Goal: Task Accomplishment & Management: Complete application form

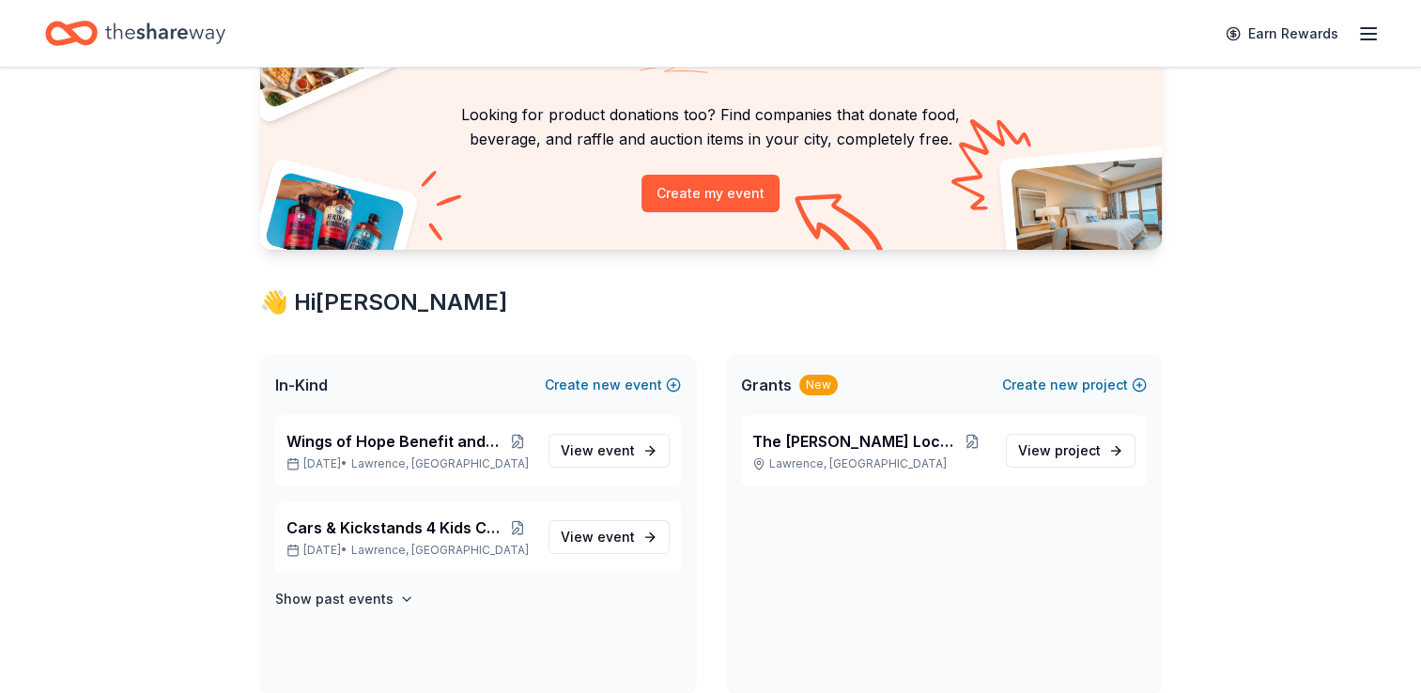
scroll to position [94, 0]
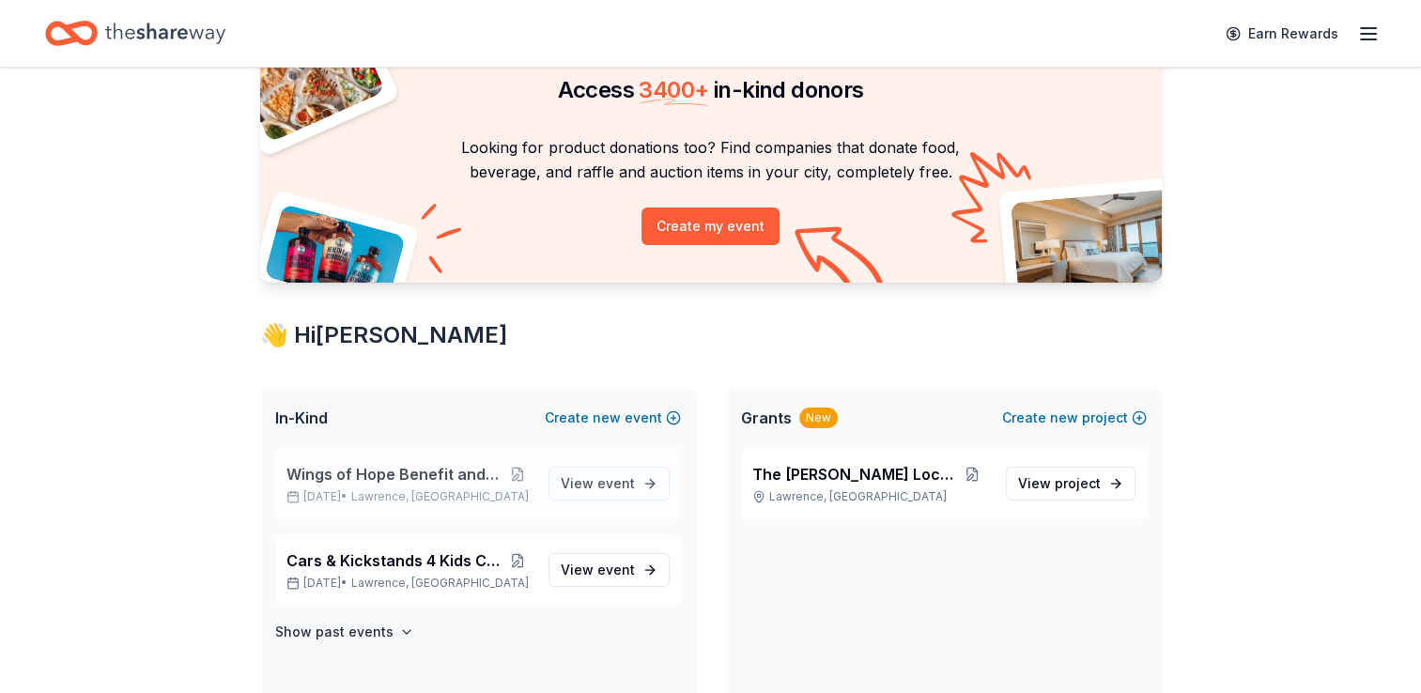
click at [417, 471] on span "Wings of Hope Benefit and Auction" at bounding box center [394, 474] width 216 height 23
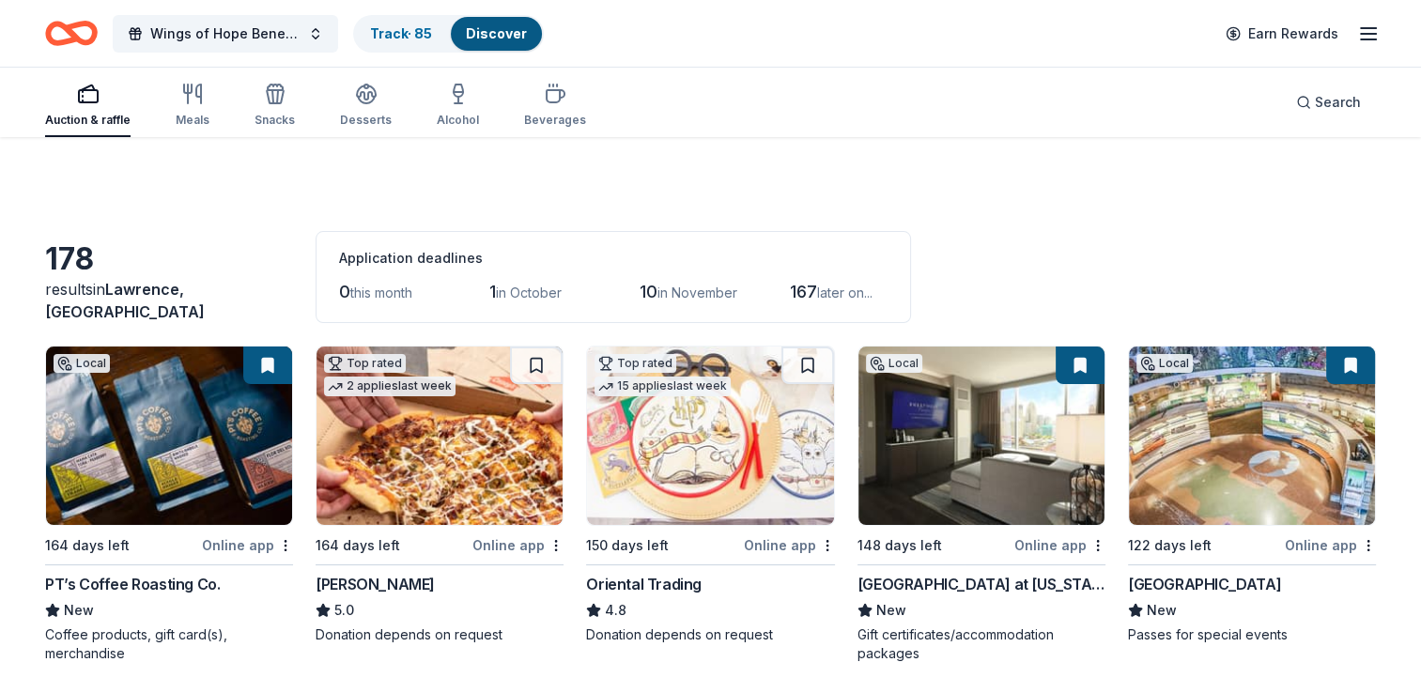
scroll to position [94, 0]
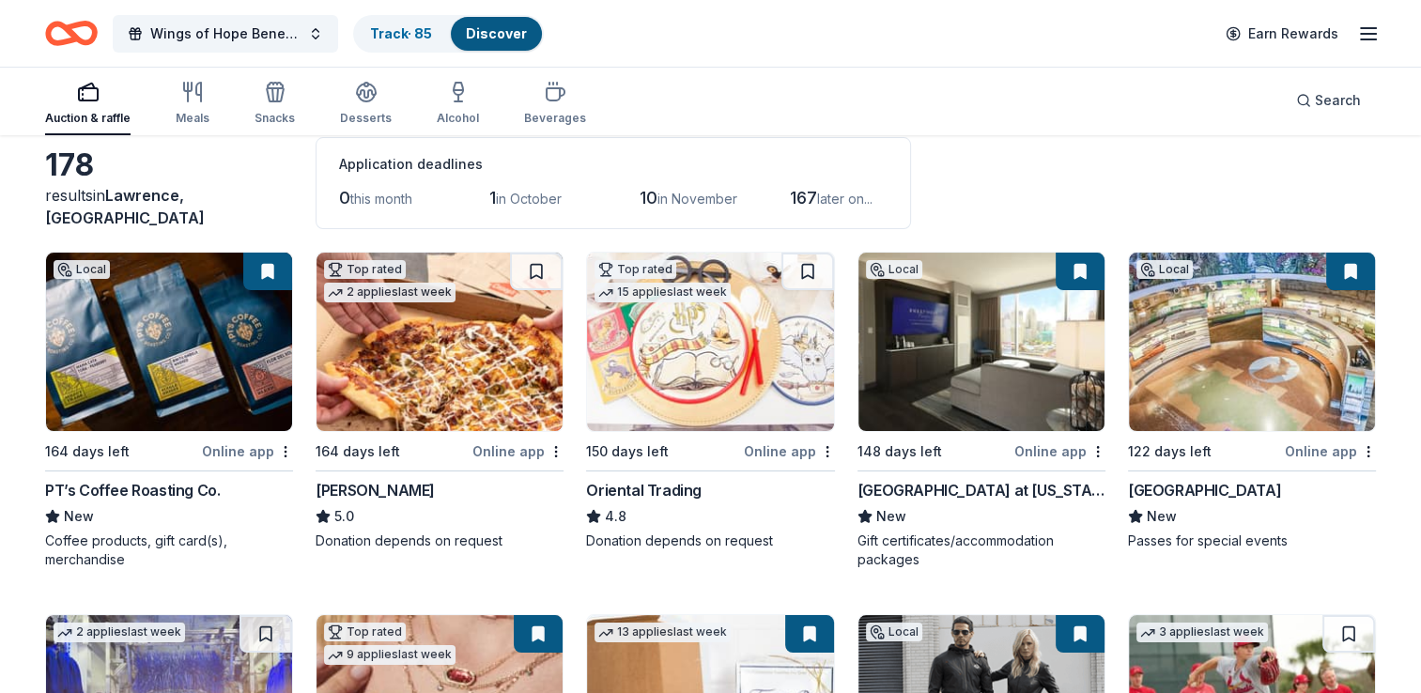
click at [273, 271] on button at bounding box center [267, 272] width 49 height 38
click at [268, 270] on button at bounding box center [267, 272] width 49 height 38
click at [242, 320] on img at bounding box center [169, 342] width 246 height 178
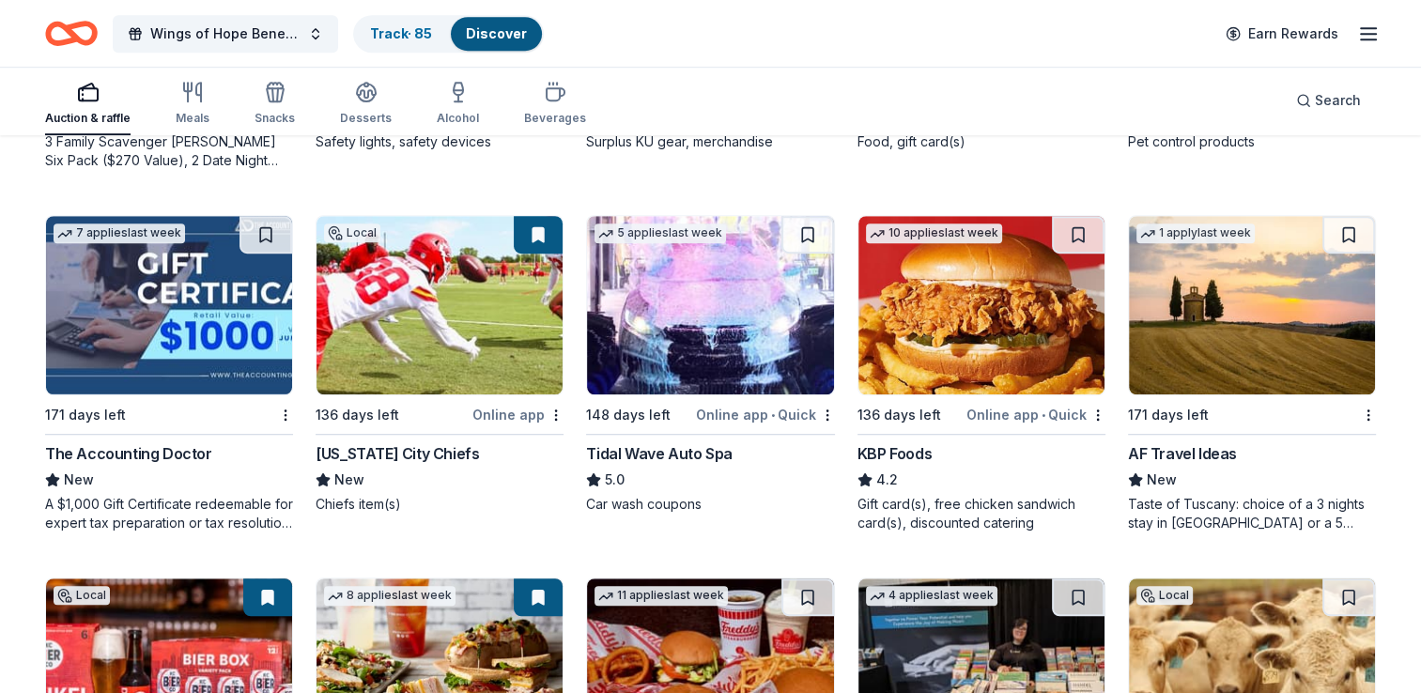
scroll to position [1127, 0]
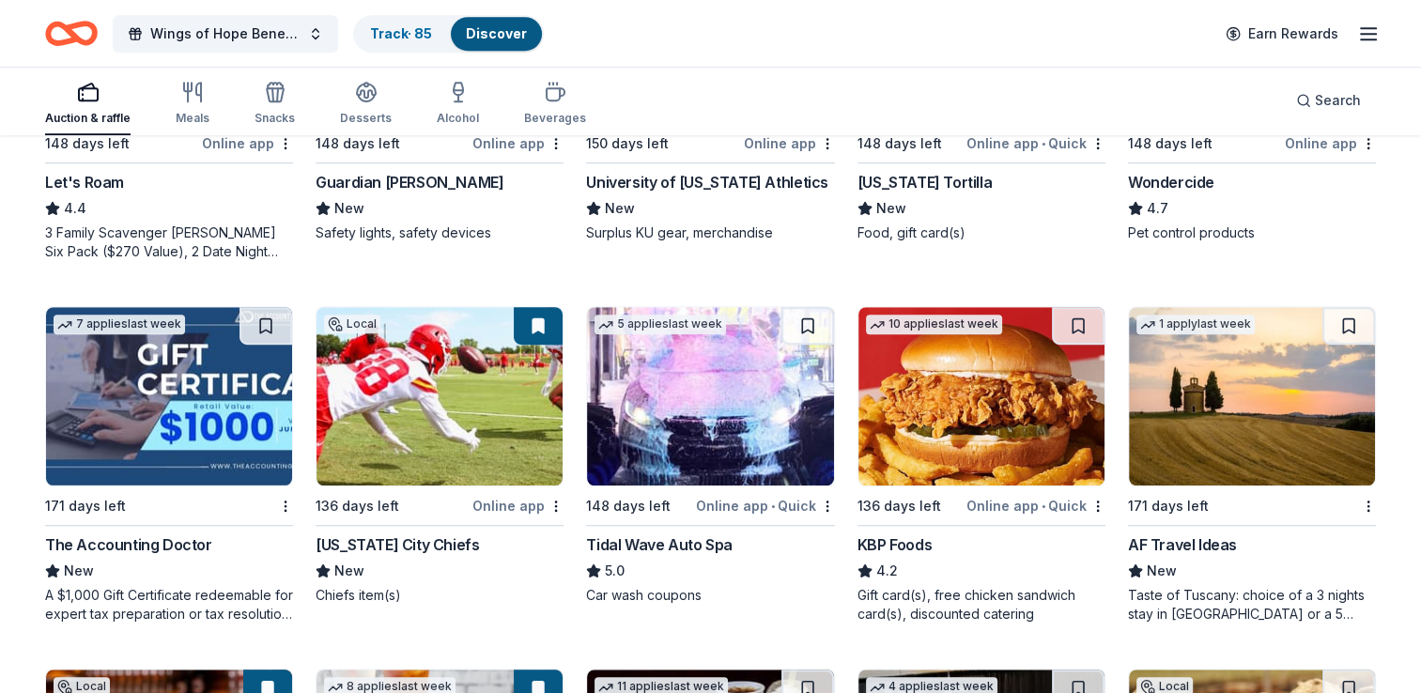
click at [1214, 543] on div "AF Travel Ideas" at bounding box center [1182, 544] width 109 height 23
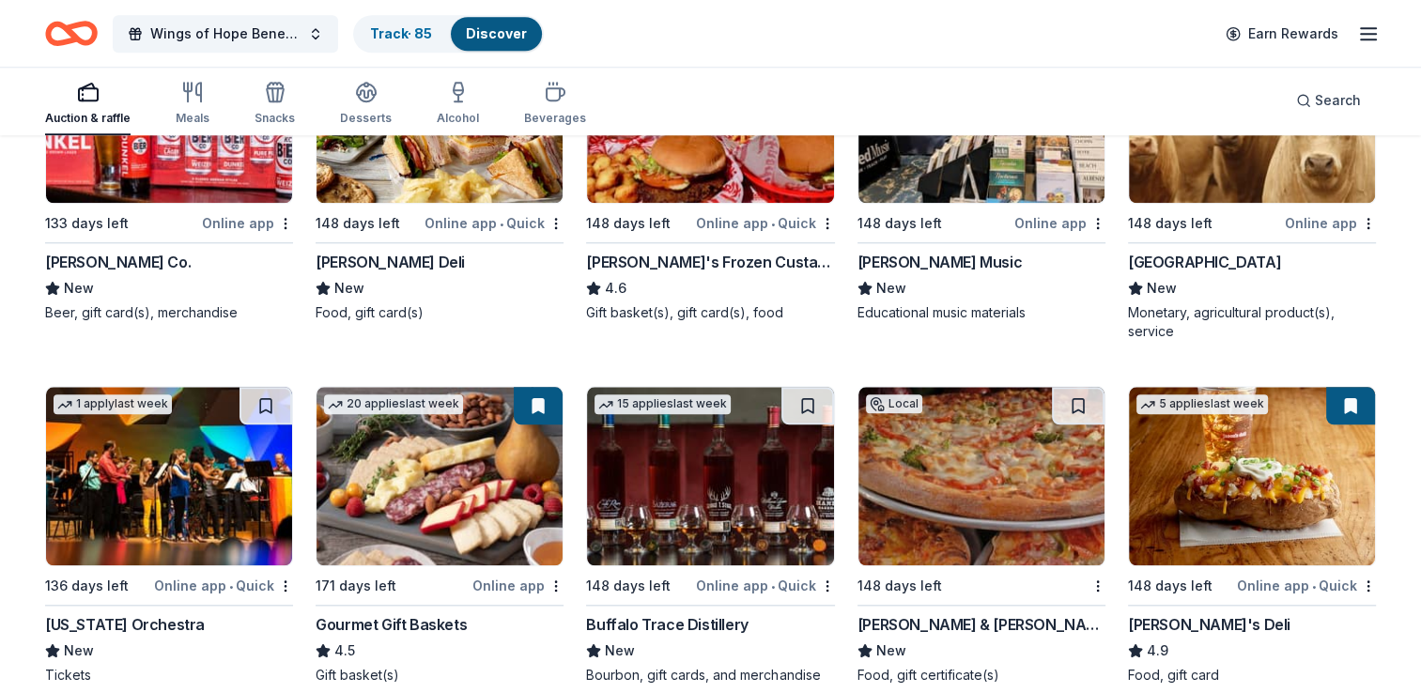
scroll to position [1784, 0]
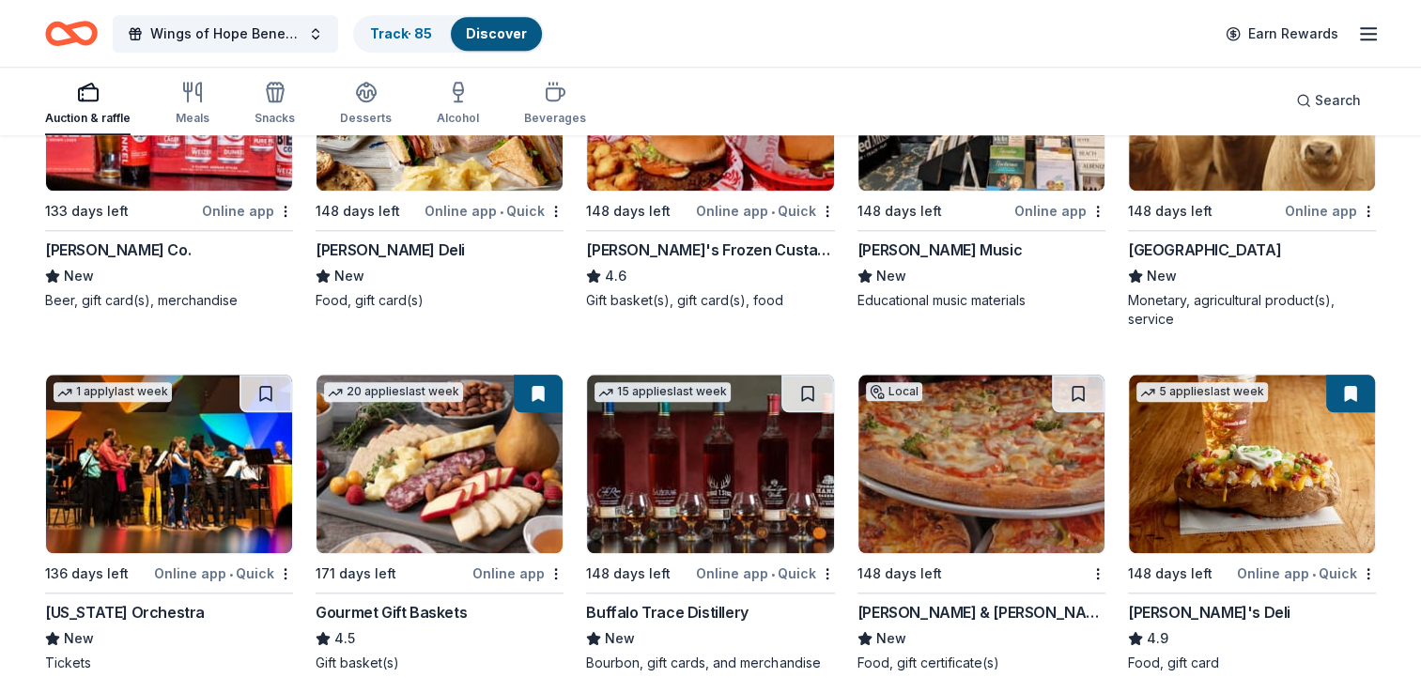
click at [721, 497] on img at bounding box center [710, 464] width 246 height 178
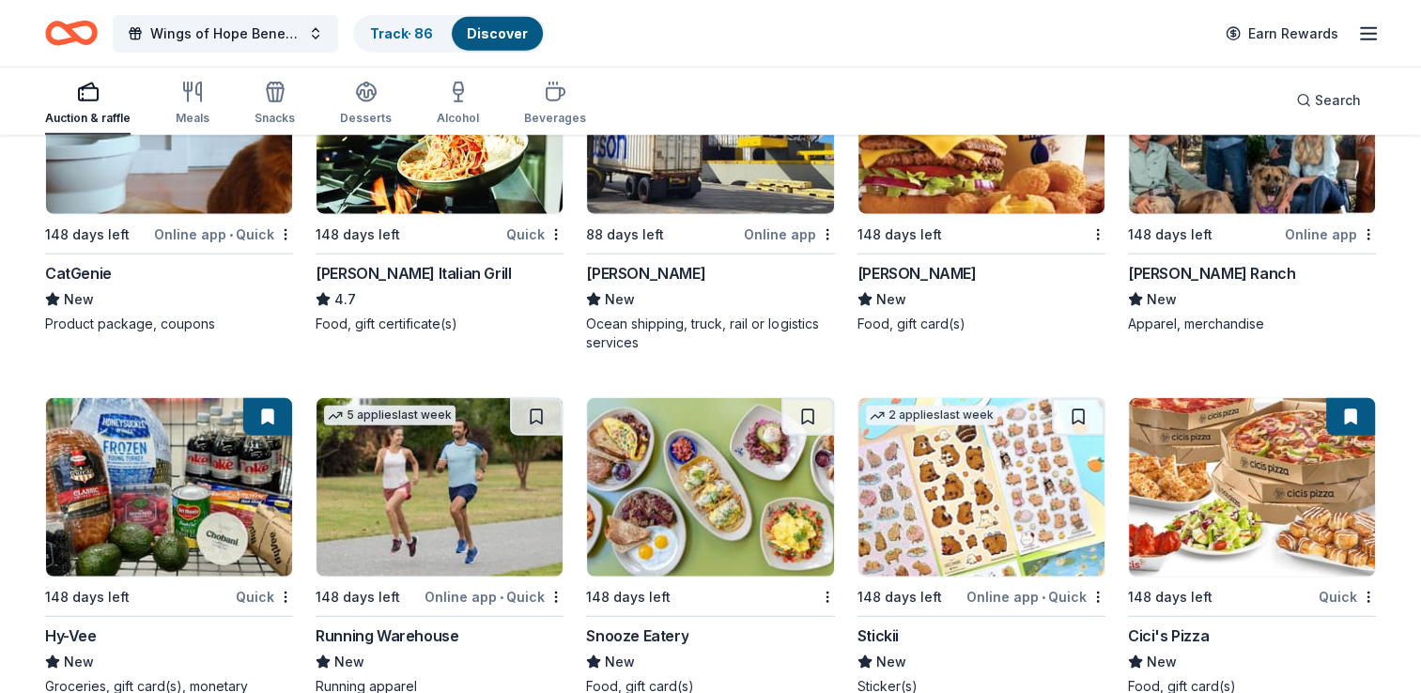
scroll to position [4751, 0]
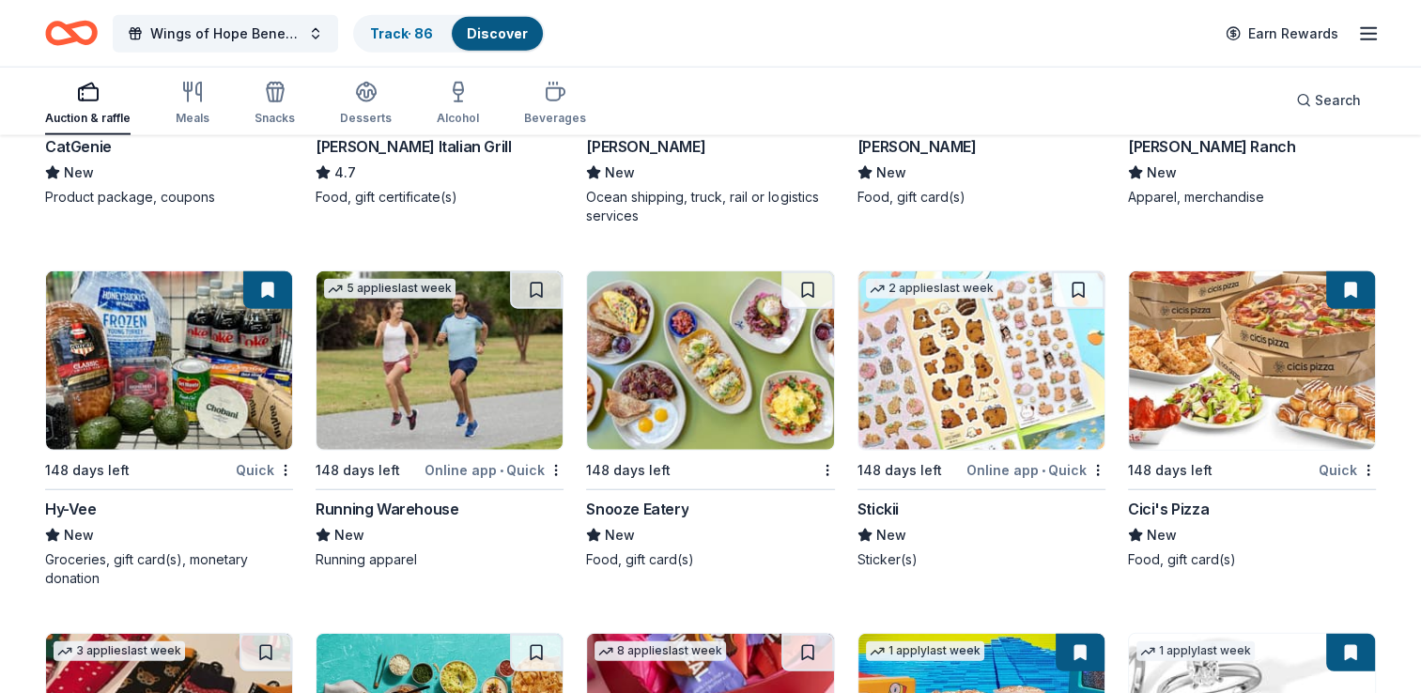
click at [406, 498] on div "Running Warehouse" at bounding box center [387, 509] width 143 height 23
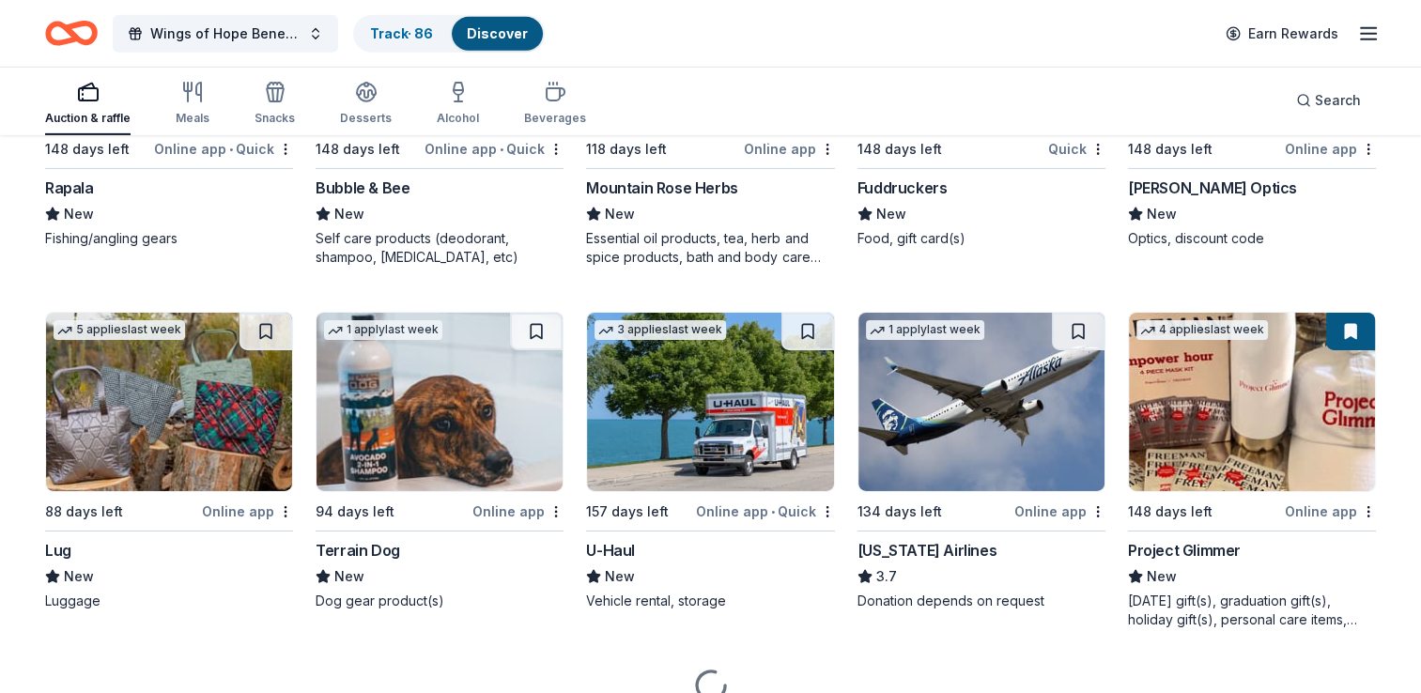
scroll to position [6240, 0]
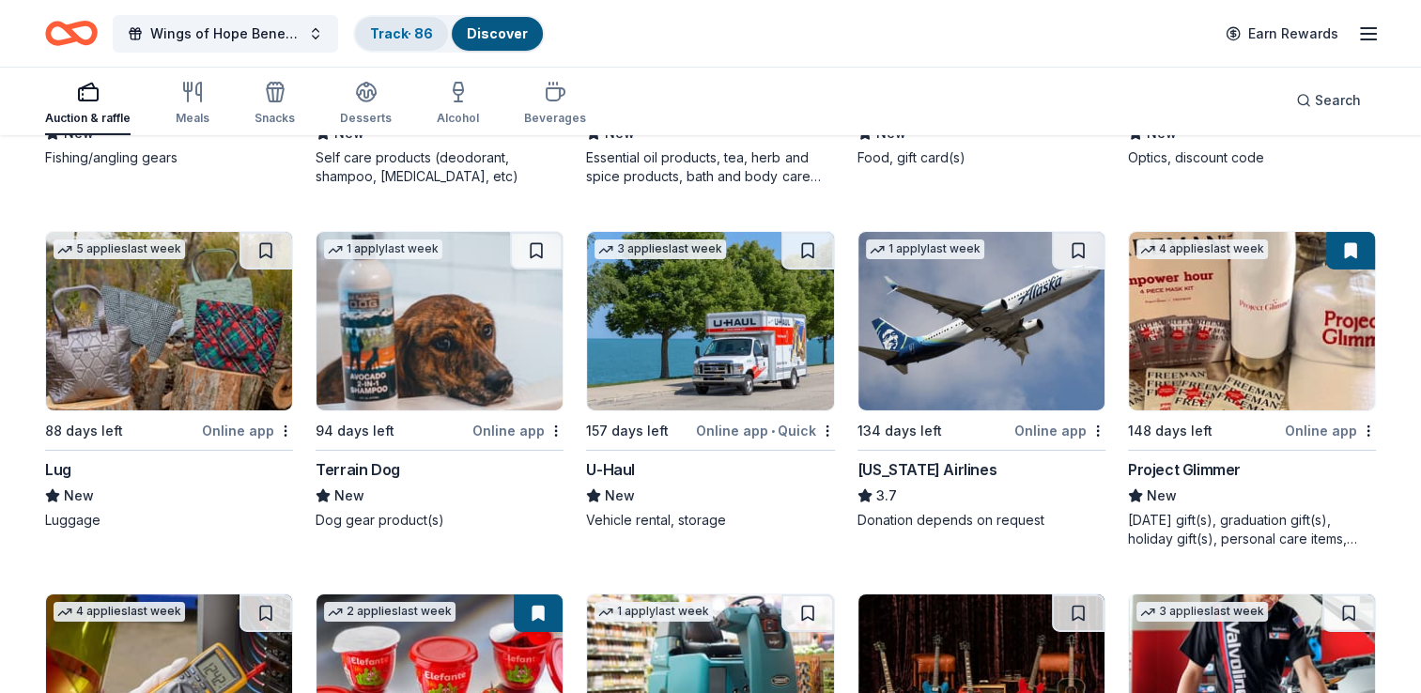
click at [409, 41] on div "Track · 86" at bounding box center [401, 34] width 93 height 34
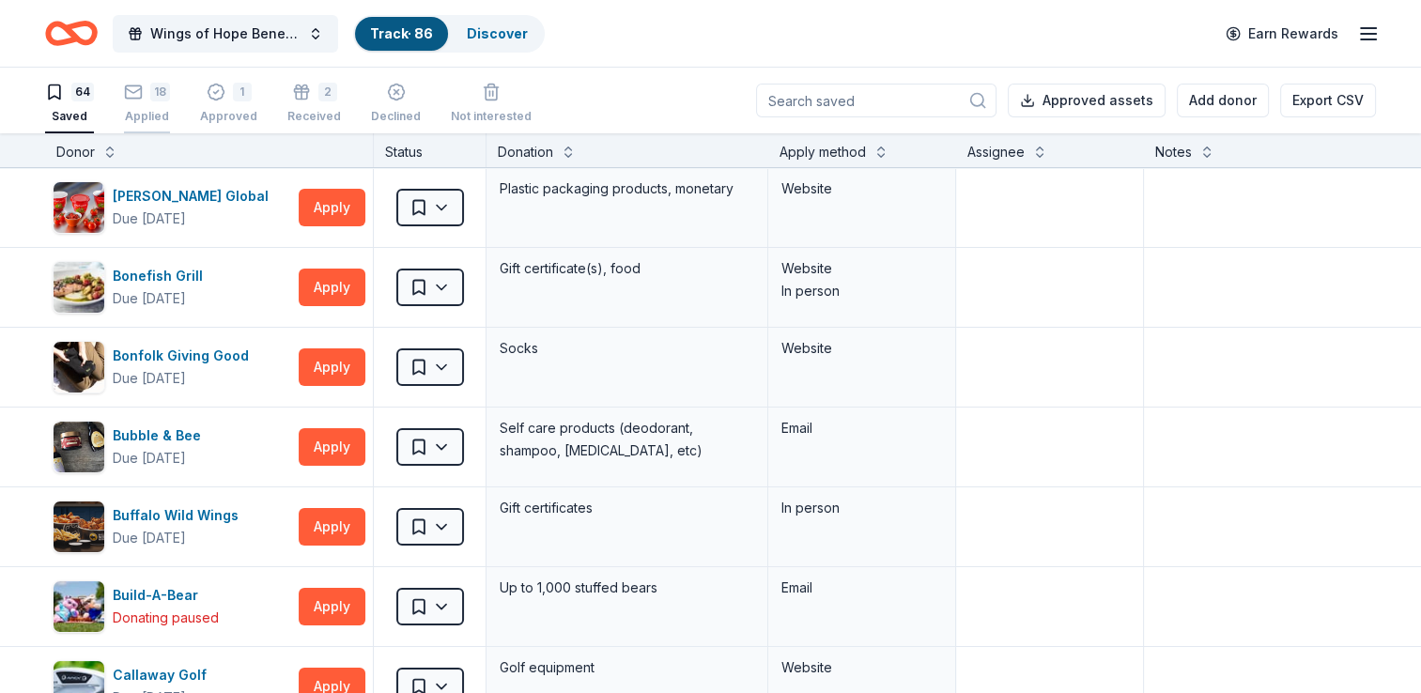
click at [144, 106] on div "18 Applied" at bounding box center [147, 103] width 46 height 41
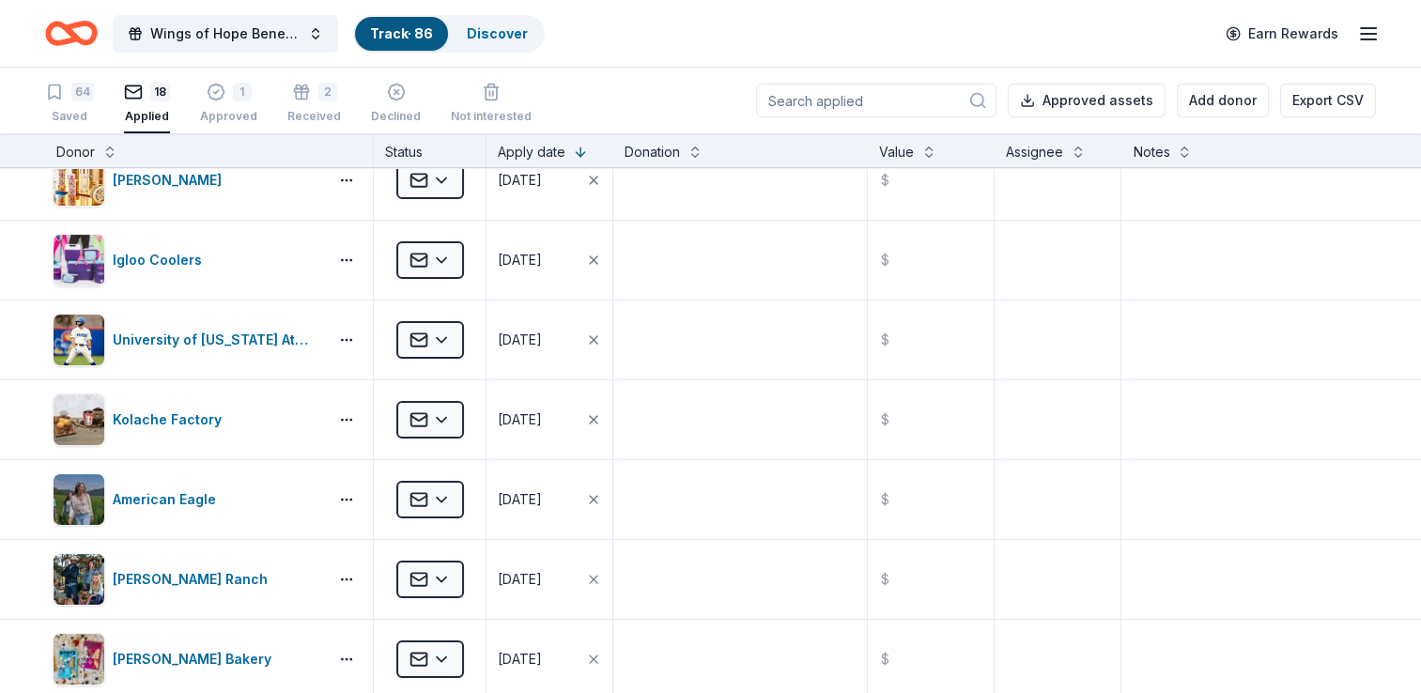
scroll to position [282, 0]
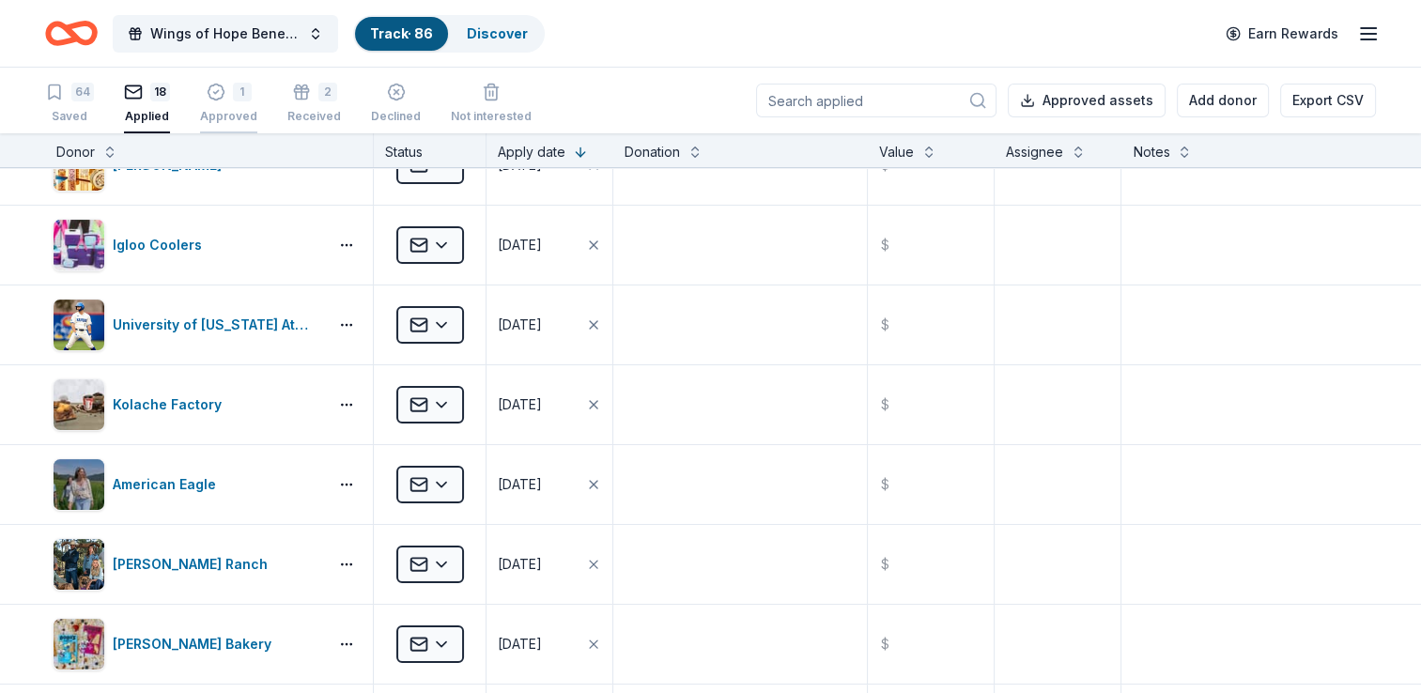
click at [215, 96] on icon "button" at bounding box center [216, 92] width 19 height 19
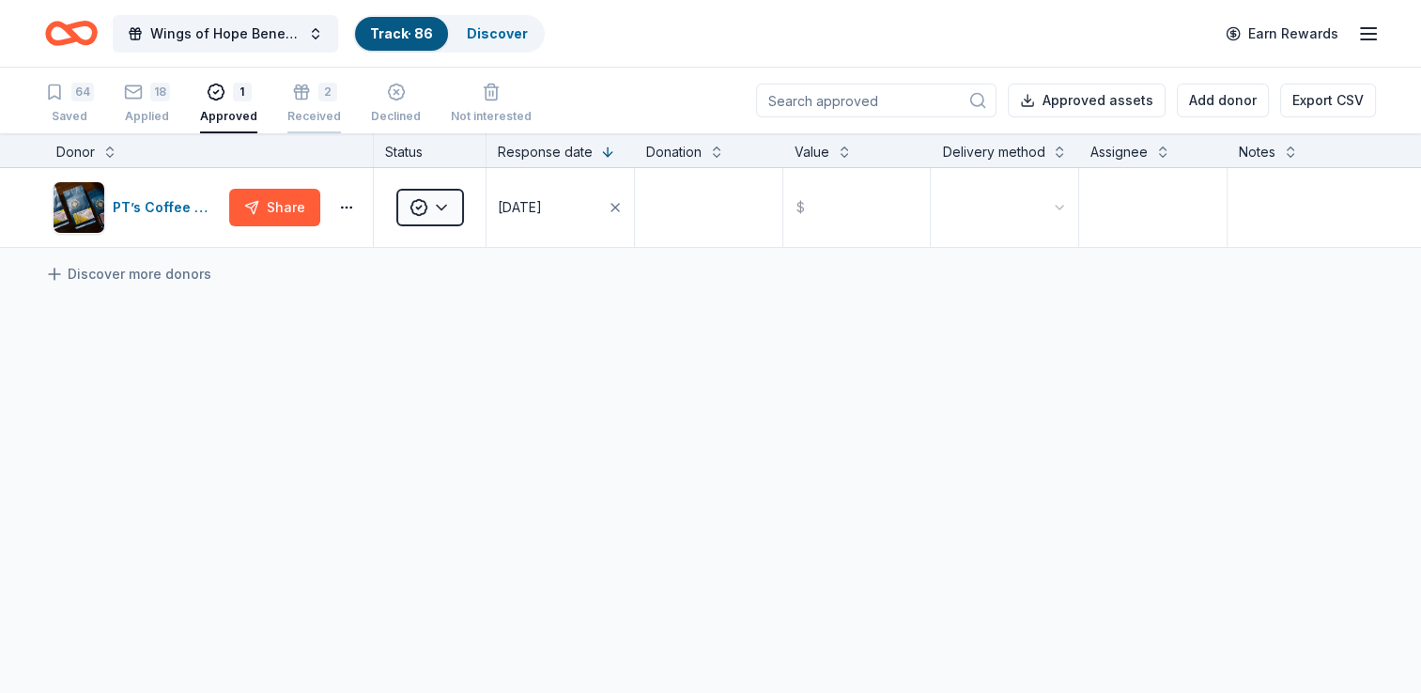
click at [315, 118] on div "Received" at bounding box center [314, 116] width 54 height 15
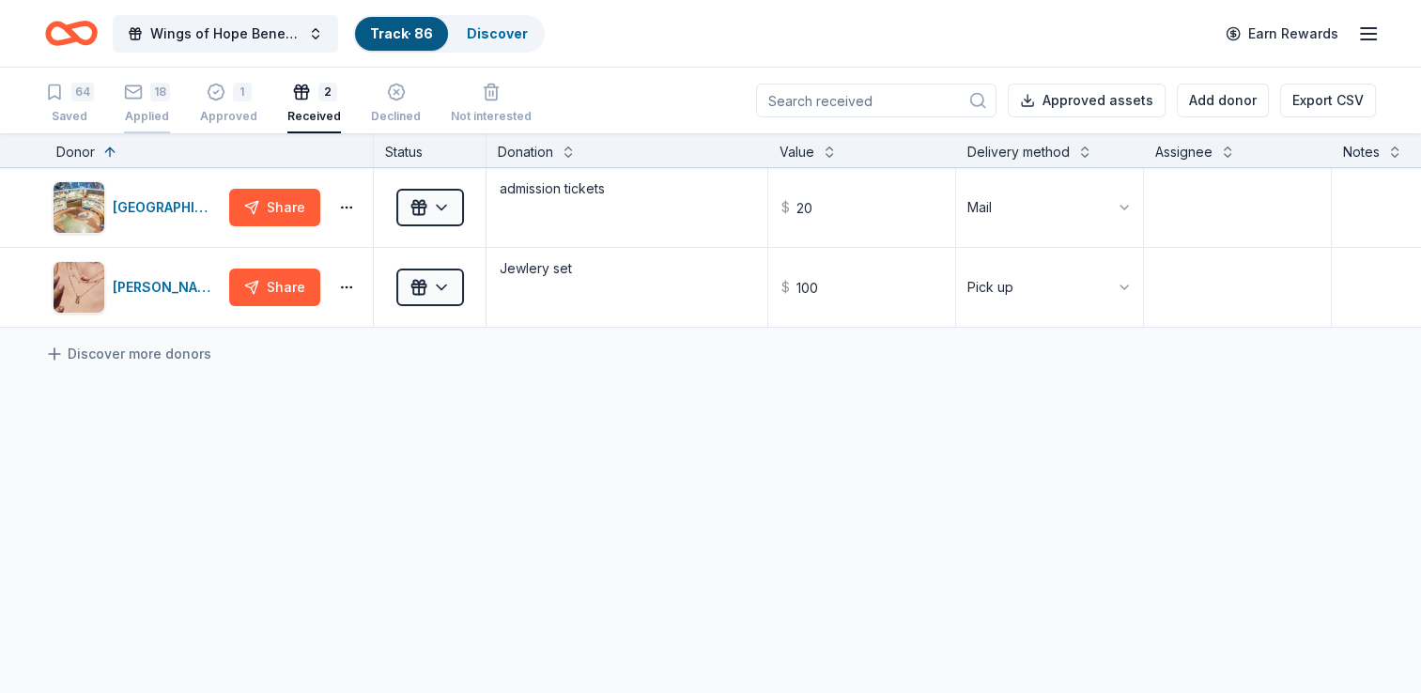
click at [124, 102] on div "18 Applied" at bounding box center [147, 103] width 46 height 41
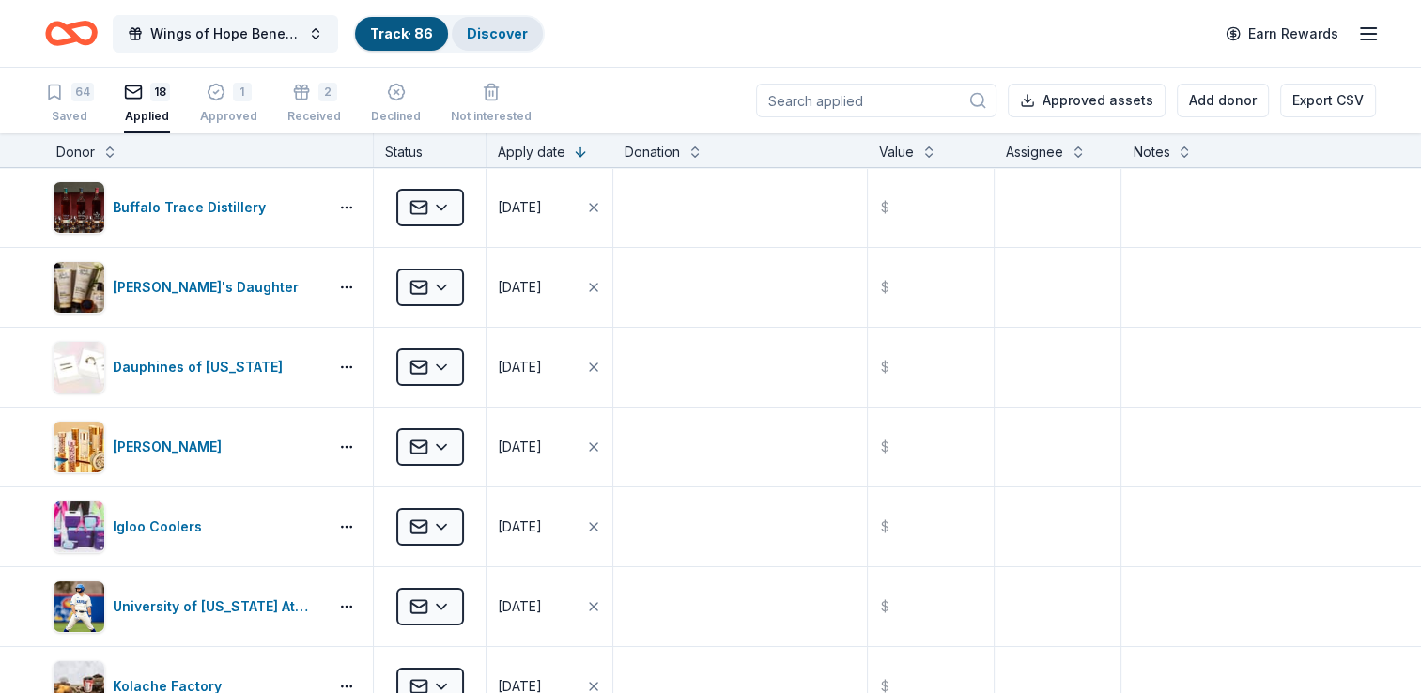
click at [515, 32] on link "Discover" at bounding box center [497, 33] width 61 height 16
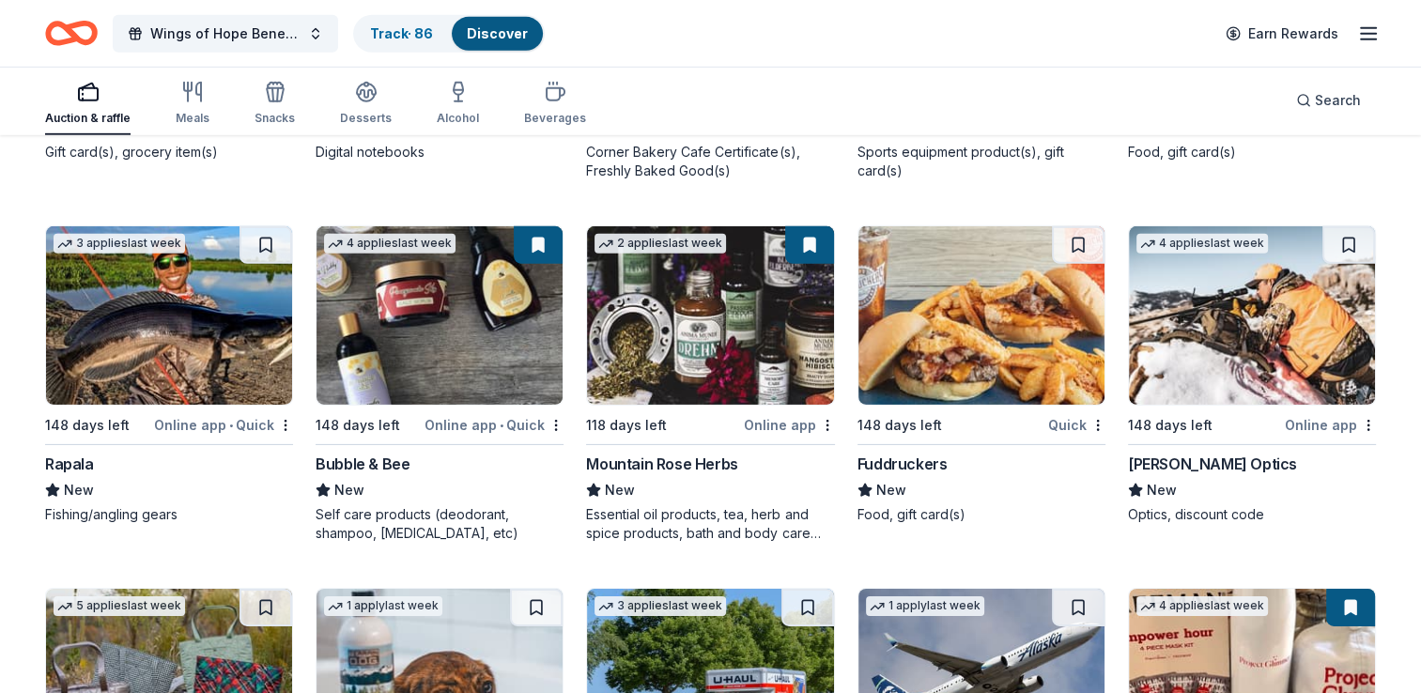
scroll to position [5917, 0]
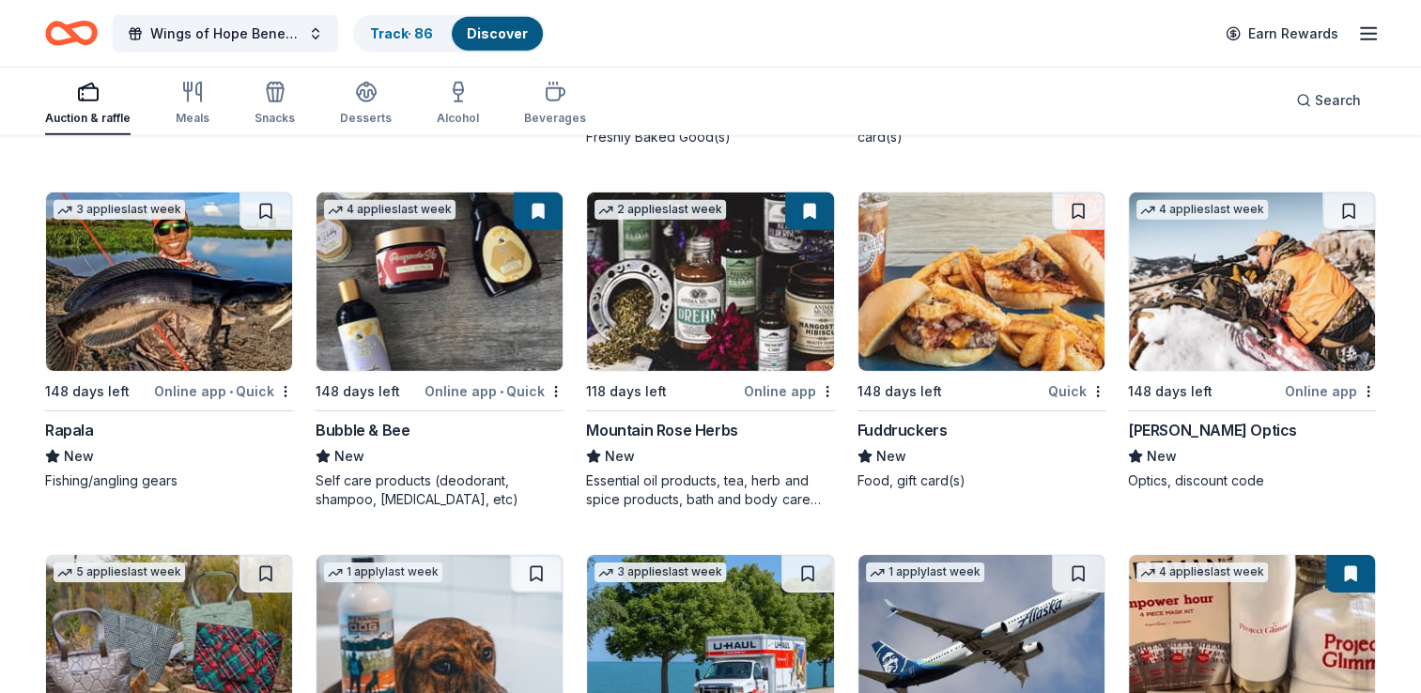
click at [446, 272] on img at bounding box center [440, 282] width 246 height 178
click at [412, 36] on link "Track · 86" at bounding box center [401, 33] width 63 height 16
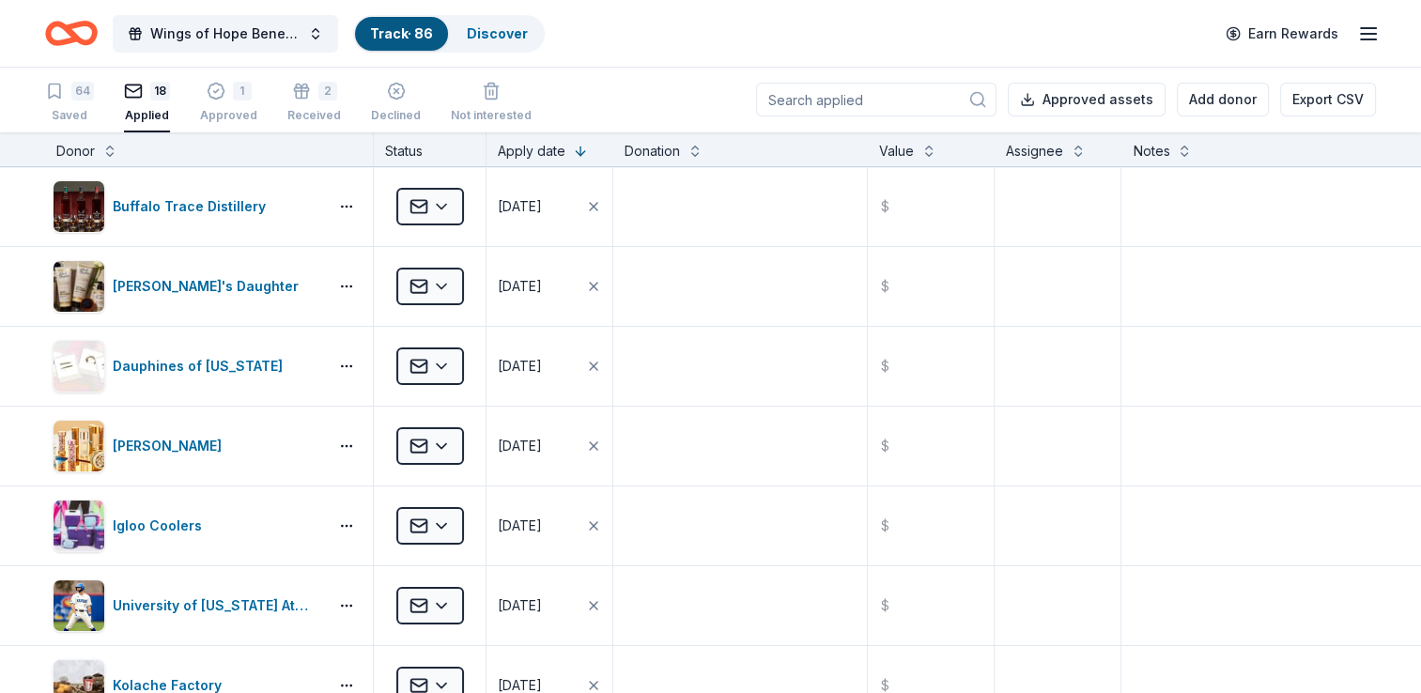
click at [379, 30] on link "Track · 86" at bounding box center [401, 33] width 63 height 16
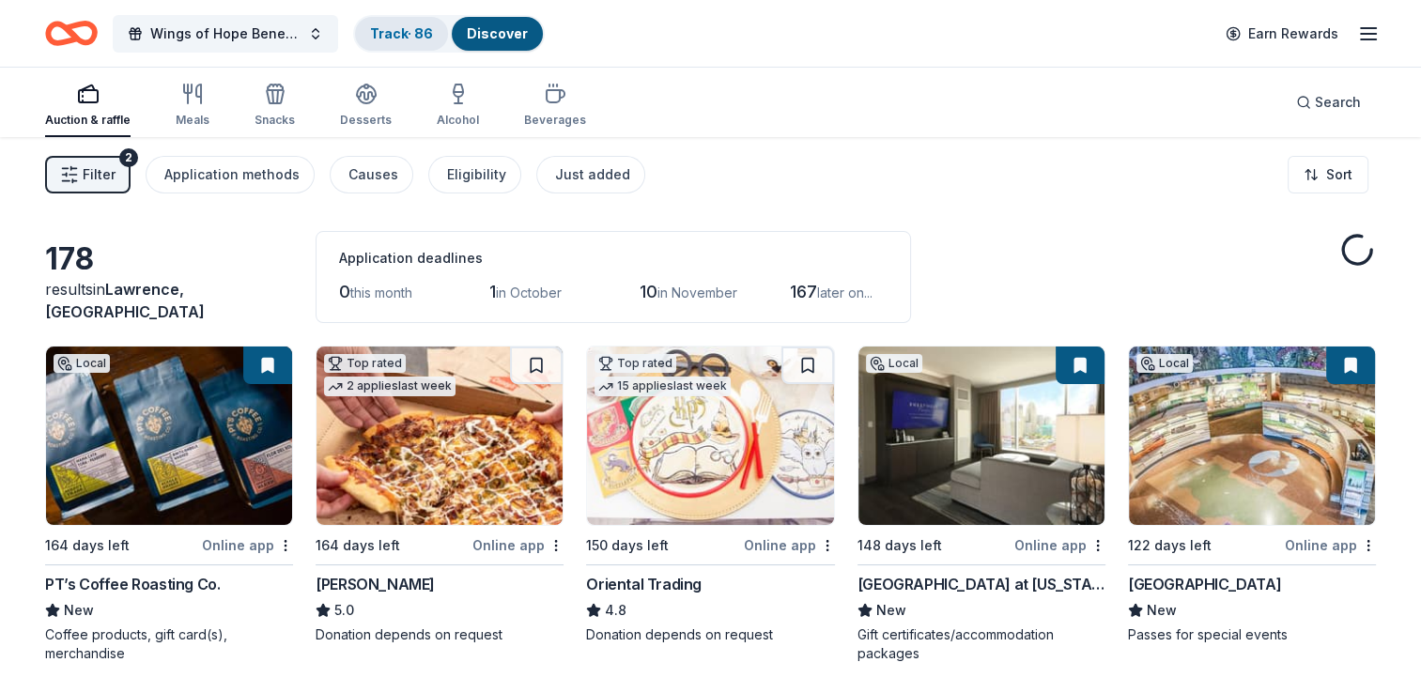
click at [383, 38] on link "Track · 86" at bounding box center [401, 33] width 63 height 16
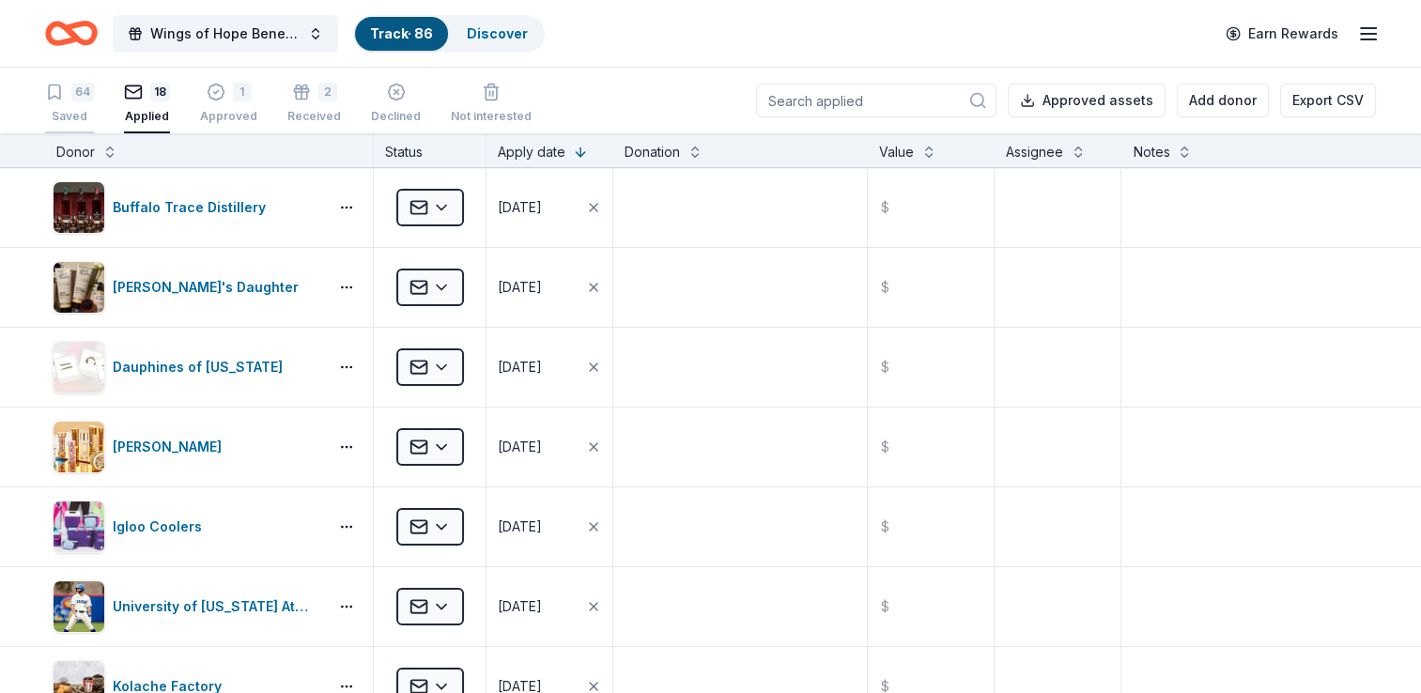
click at [70, 100] on div "64 Saved" at bounding box center [69, 103] width 49 height 41
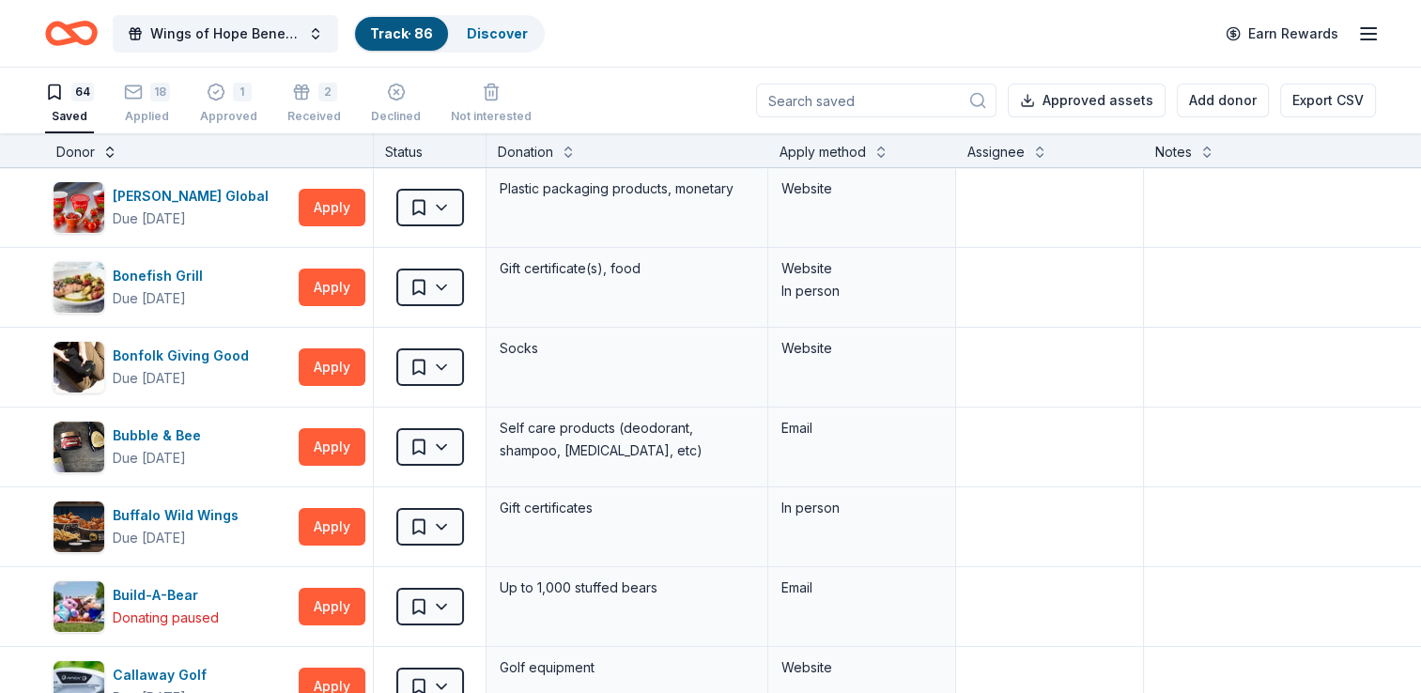
click at [105, 156] on button at bounding box center [109, 150] width 15 height 19
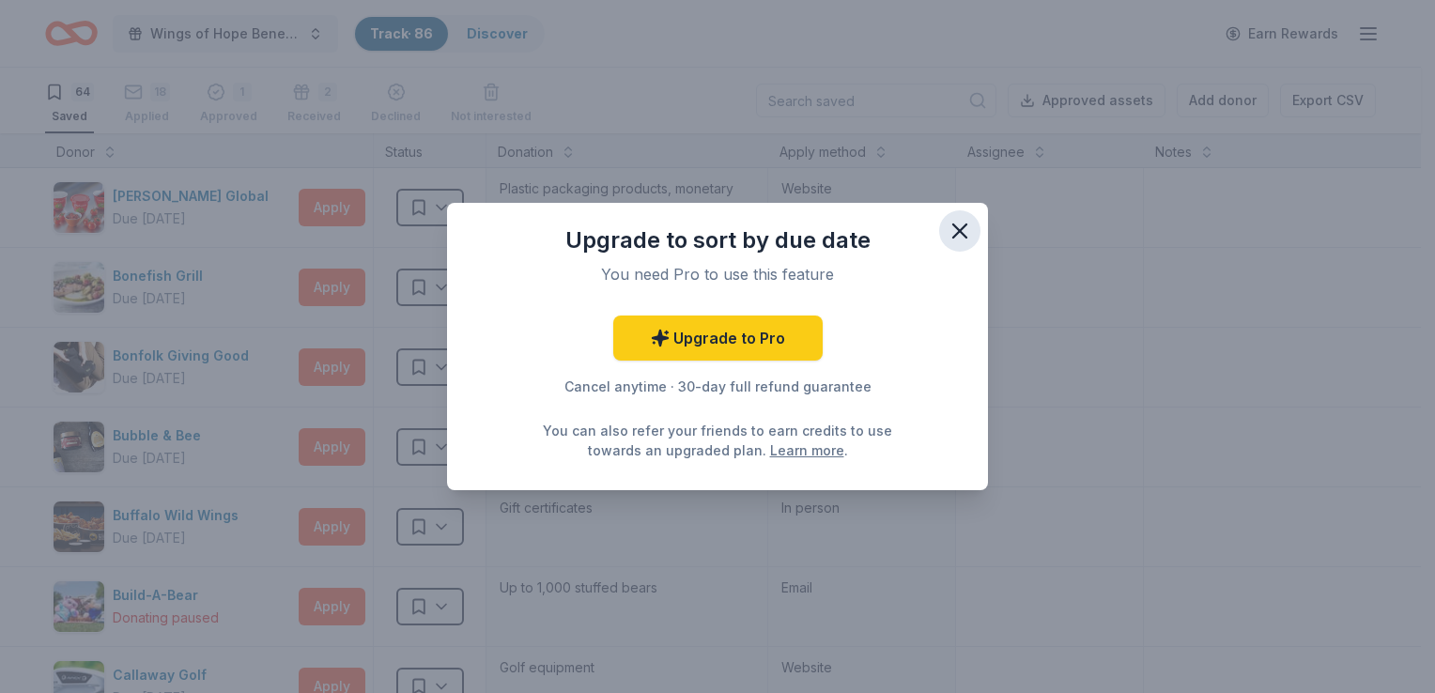
click at [951, 229] on icon "button" at bounding box center [960, 231] width 26 height 26
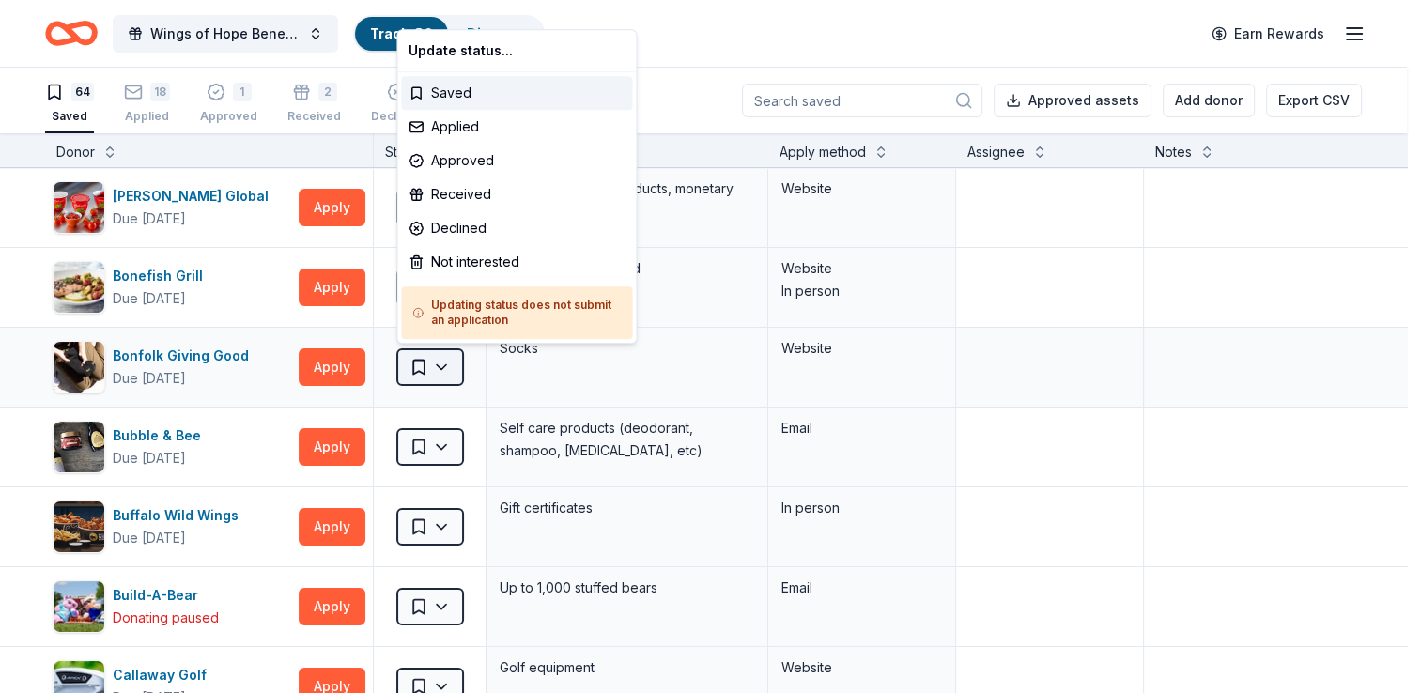
click at [438, 365] on html "Wings of Hope Benefit and Auction Track · 86 Discover Earn Rewards 64 Saved 18 …" at bounding box center [710, 346] width 1421 height 693
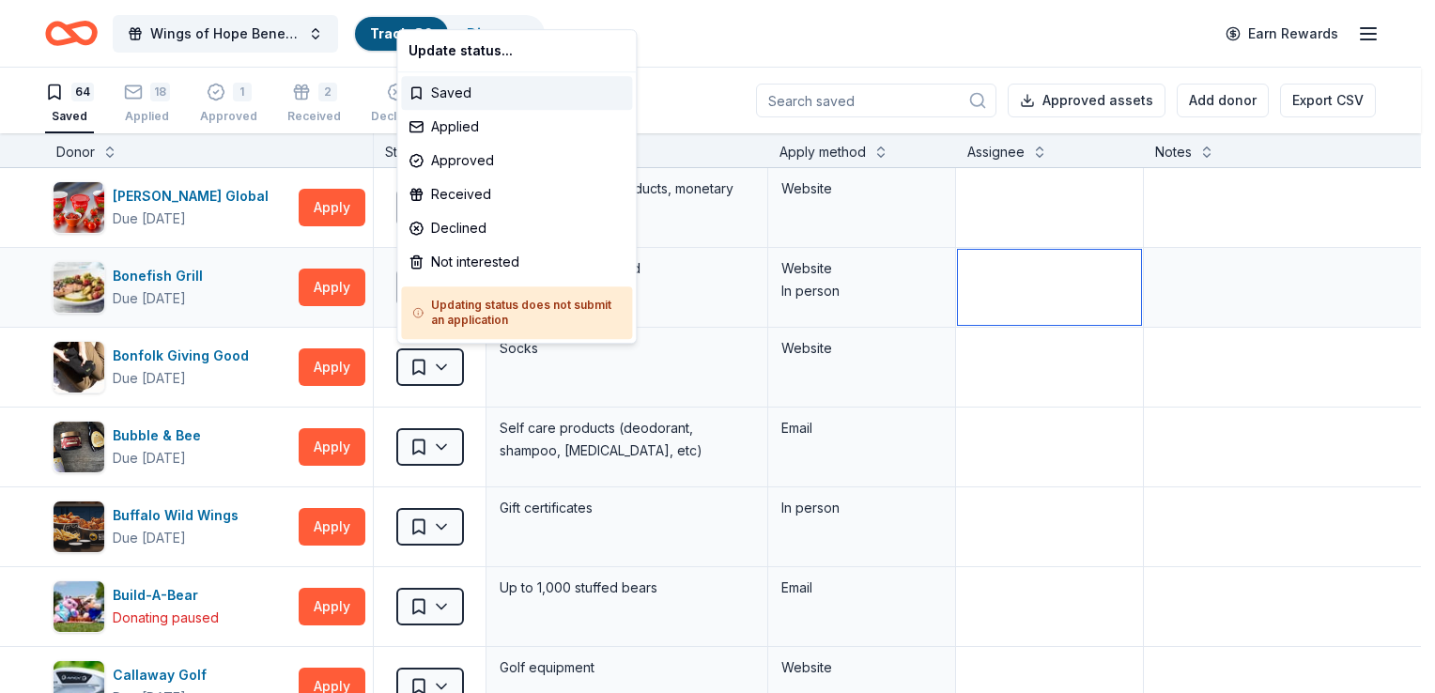
click at [1132, 290] on html "Wings of Hope Benefit and Auction Track · 86 Discover Earn Rewards 64 Saved 18 …" at bounding box center [717, 346] width 1435 height 693
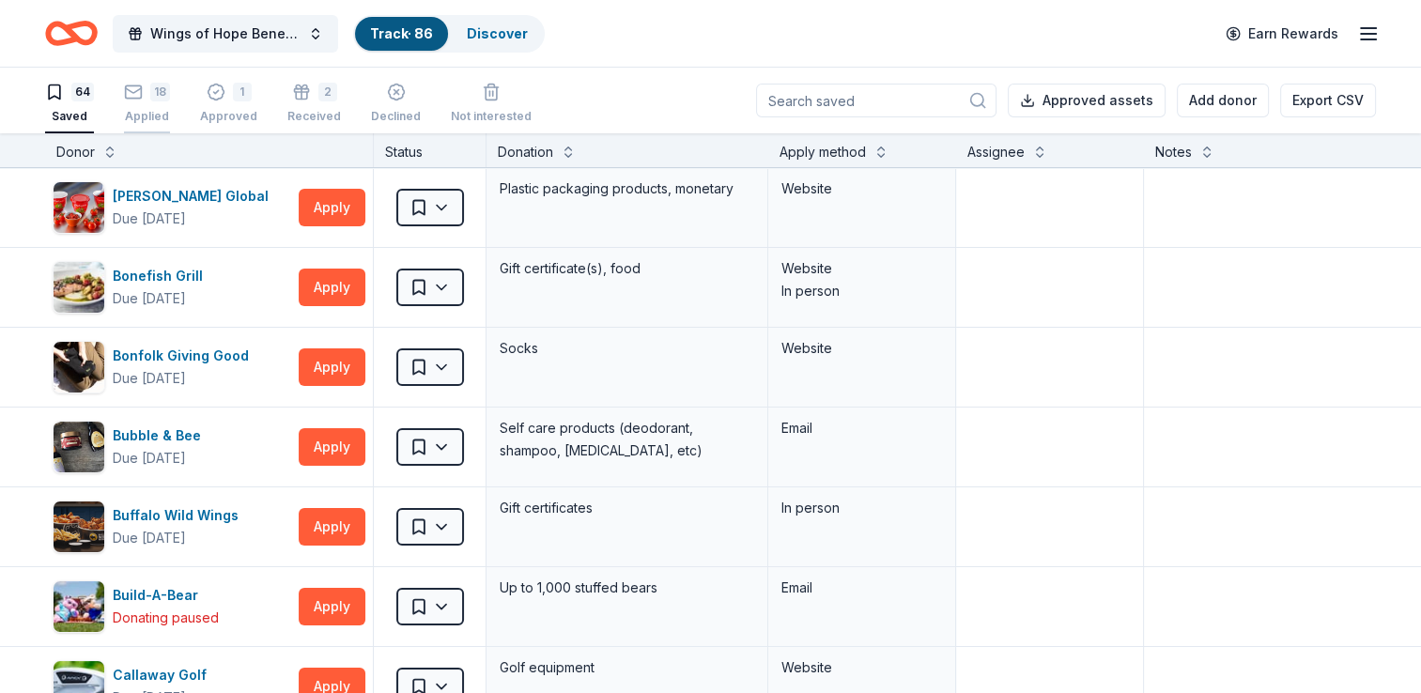
click at [158, 85] on div "18" at bounding box center [160, 92] width 20 height 19
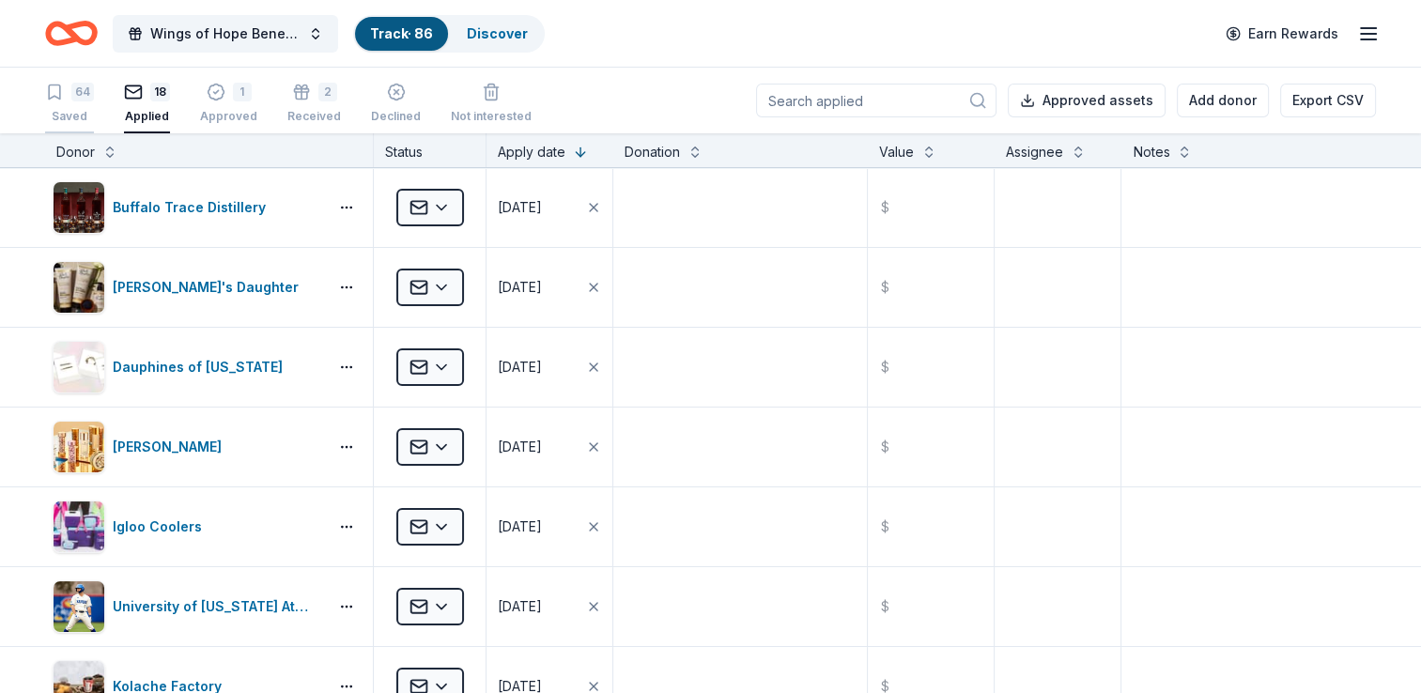
drag, startPoint x: 65, startPoint y: 94, endPoint x: 53, endPoint y: 93, distance: 12.2
click at [53, 93] on icon "button" at bounding box center [54, 92] width 19 height 19
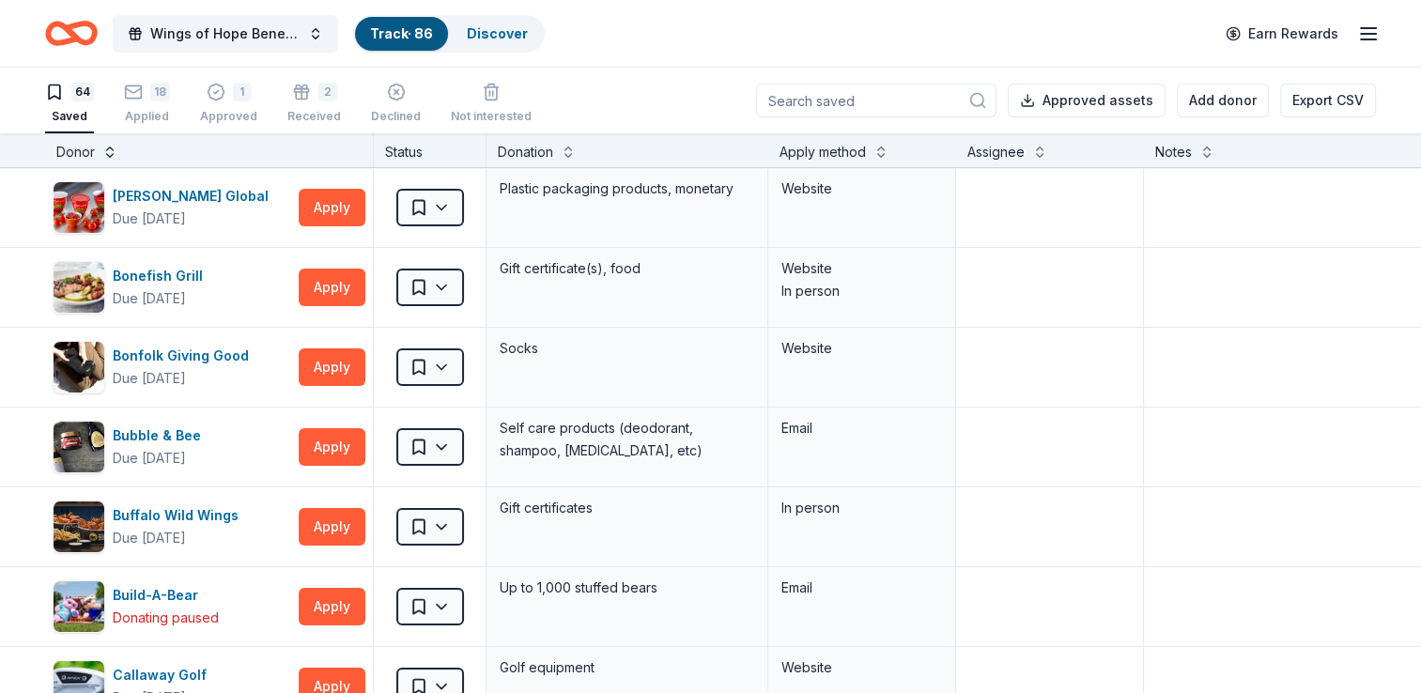
click at [115, 149] on button at bounding box center [109, 150] width 15 height 19
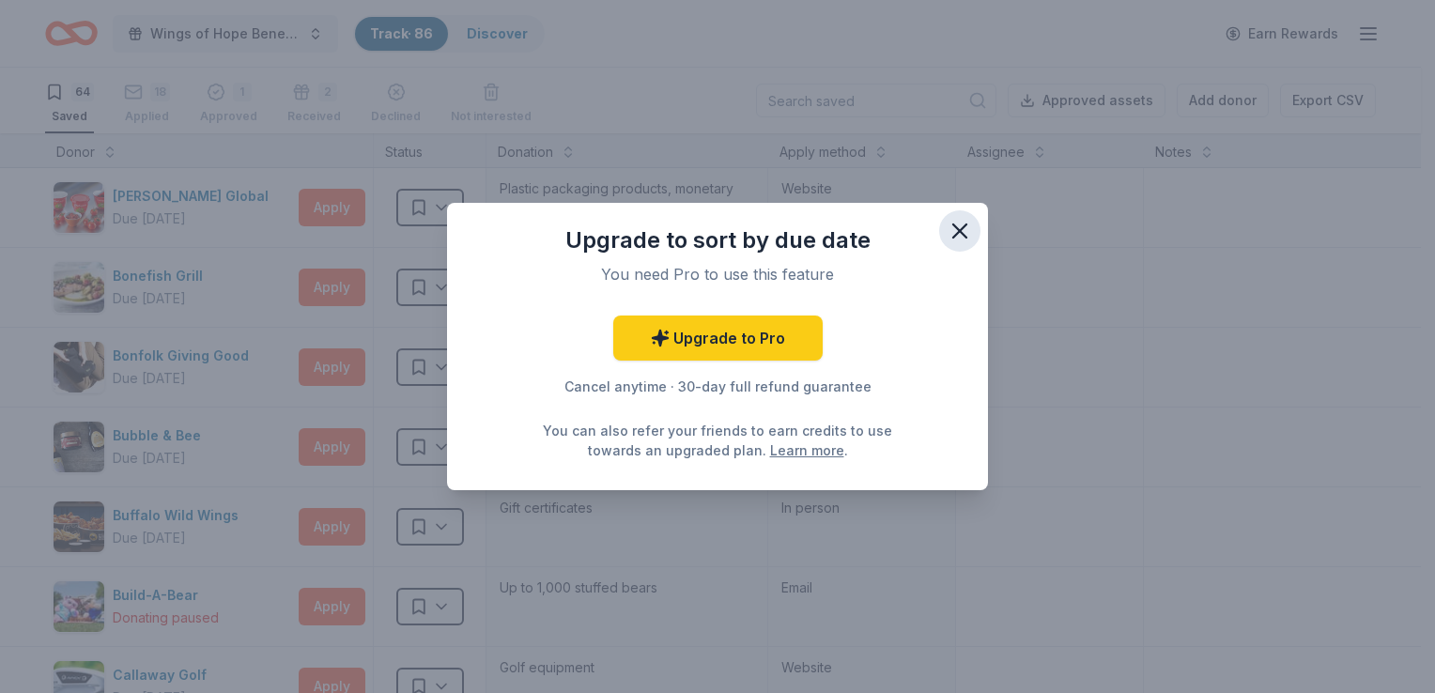
click at [962, 216] on button "button" at bounding box center [959, 230] width 41 height 41
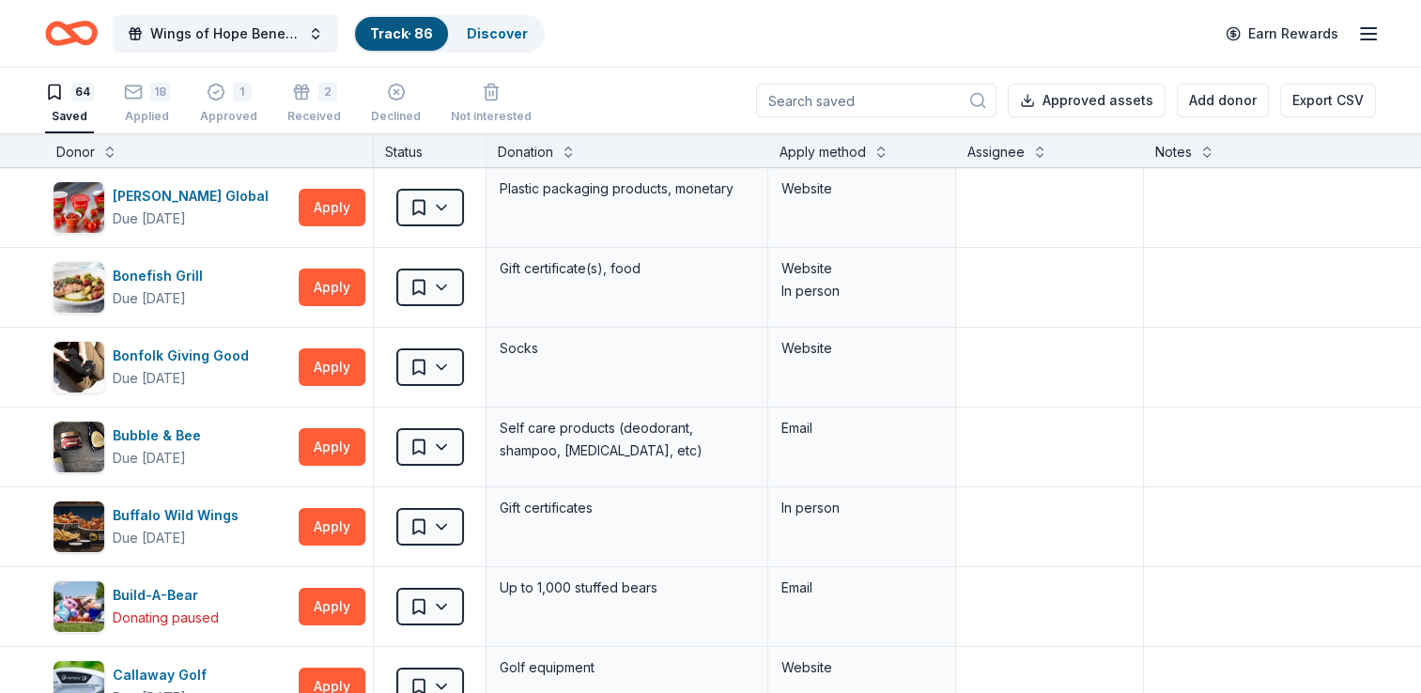
click at [1374, 34] on line "button" at bounding box center [1368, 34] width 15 height 0
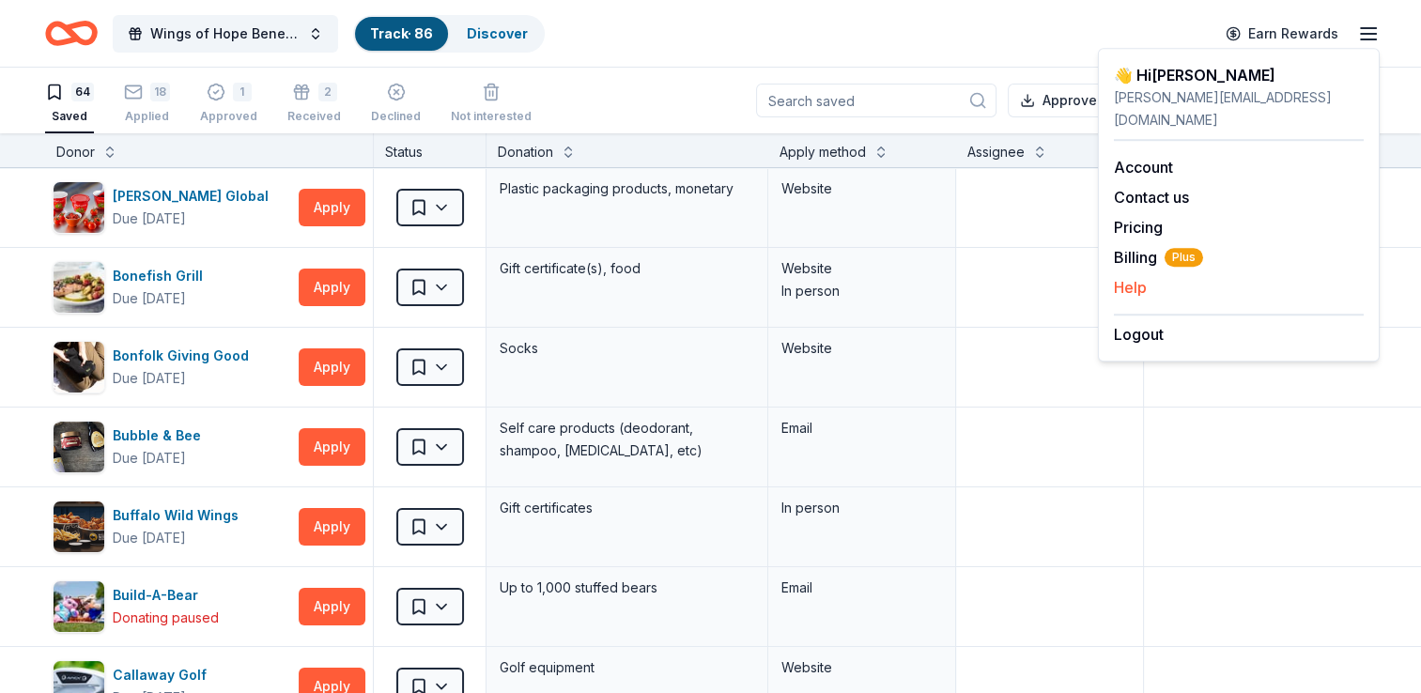
click at [1152, 276] on div "Help" at bounding box center [1239, 287] width 250 height 23
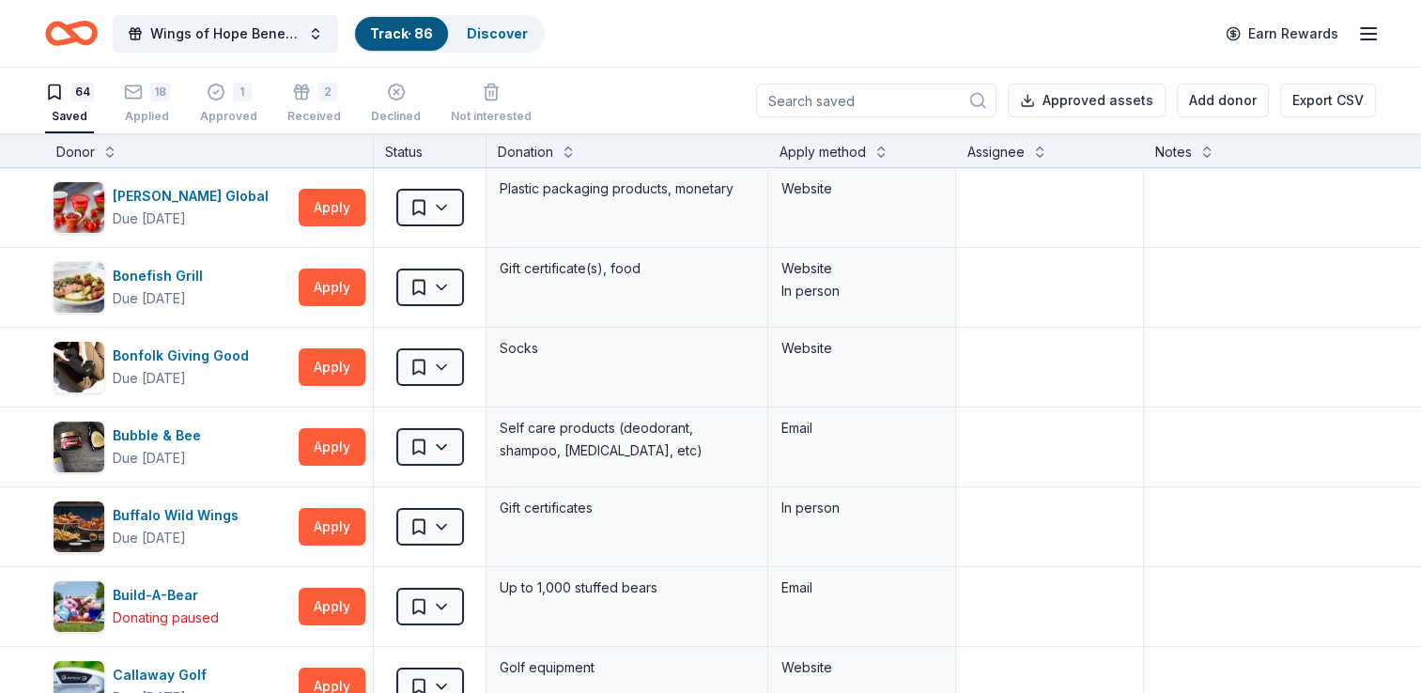
click at [1374, 26] on icon "button" at bounding box center [1368, 34] width 23 height 23
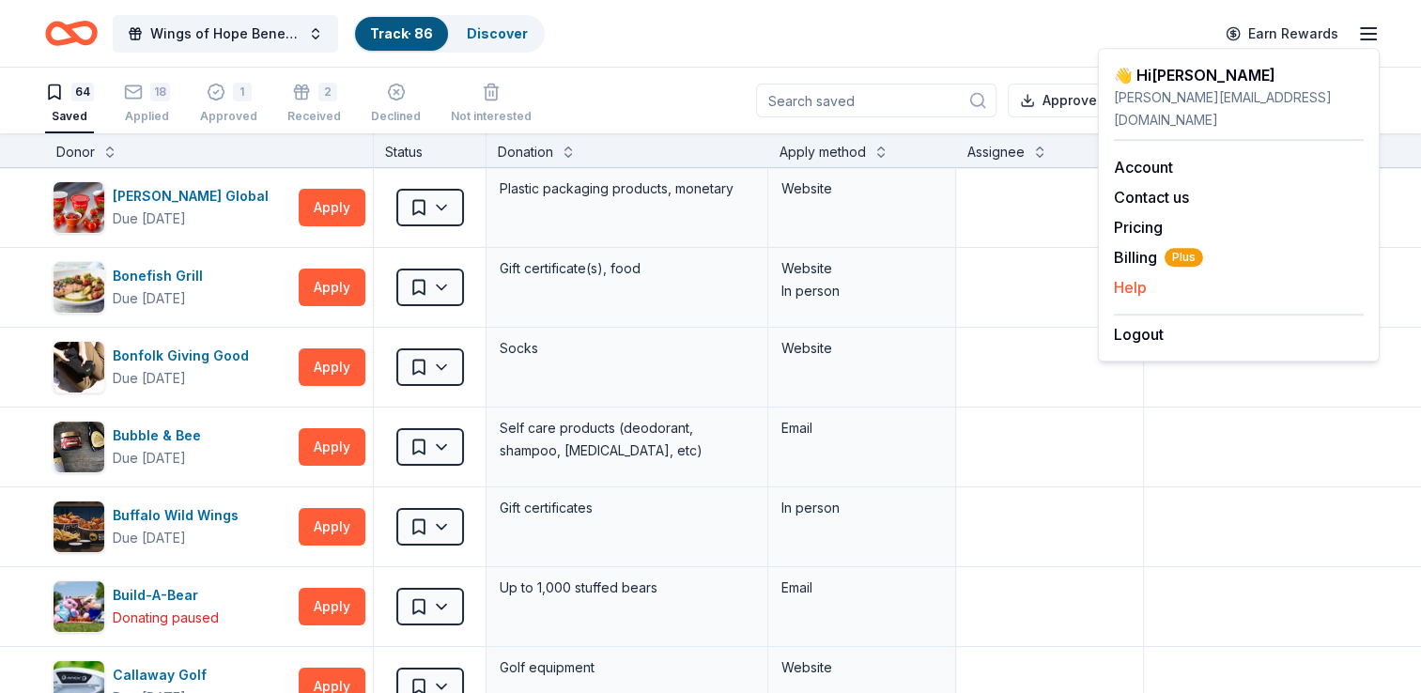
click at [1127, 276] on button "Help" at bounding box center [1130, 287] width 33 height 23
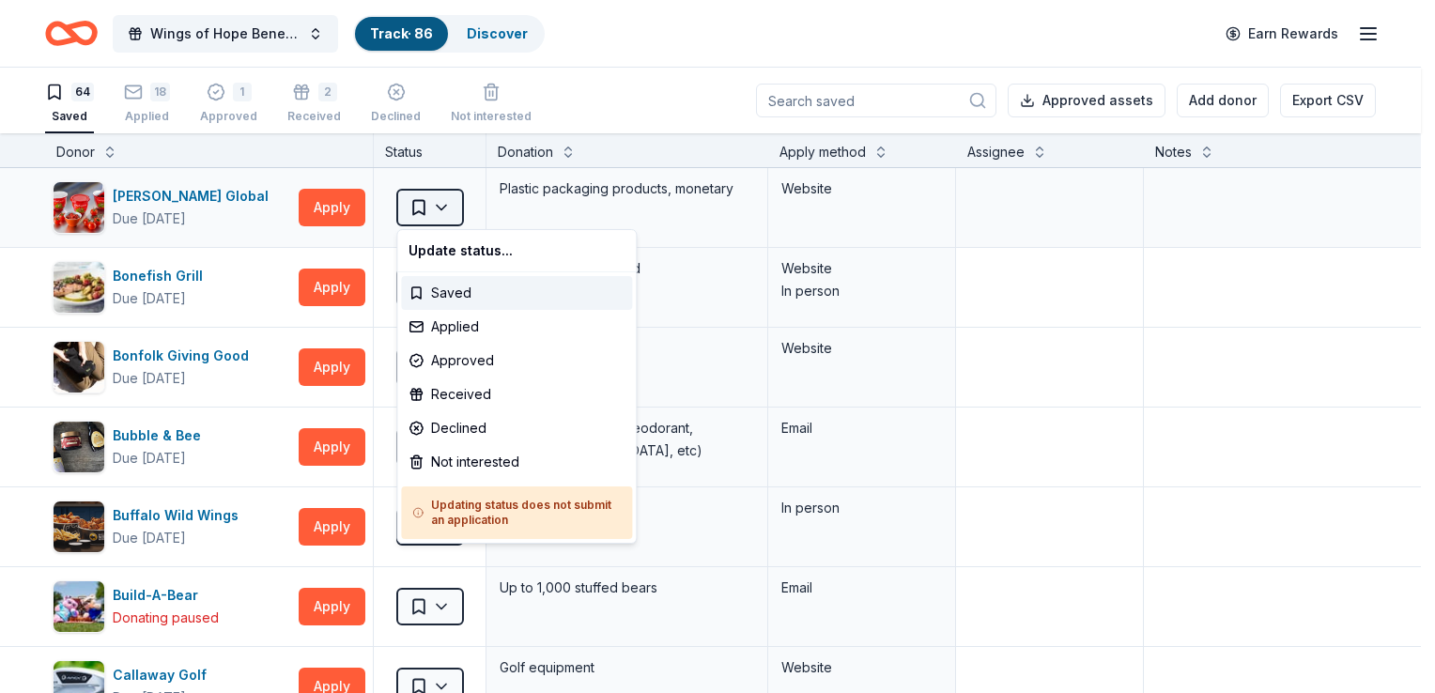
click at [437, 205] on html "Wings of Hope Benefit and Auction Track · 86 Discover Earn Rewards 64 Saved 18 …" at bounding box center [717, 346] width 1435 height 693
click at [440, 454] on div "Not interested" at bounding box center [516, 462] width 231 height 34
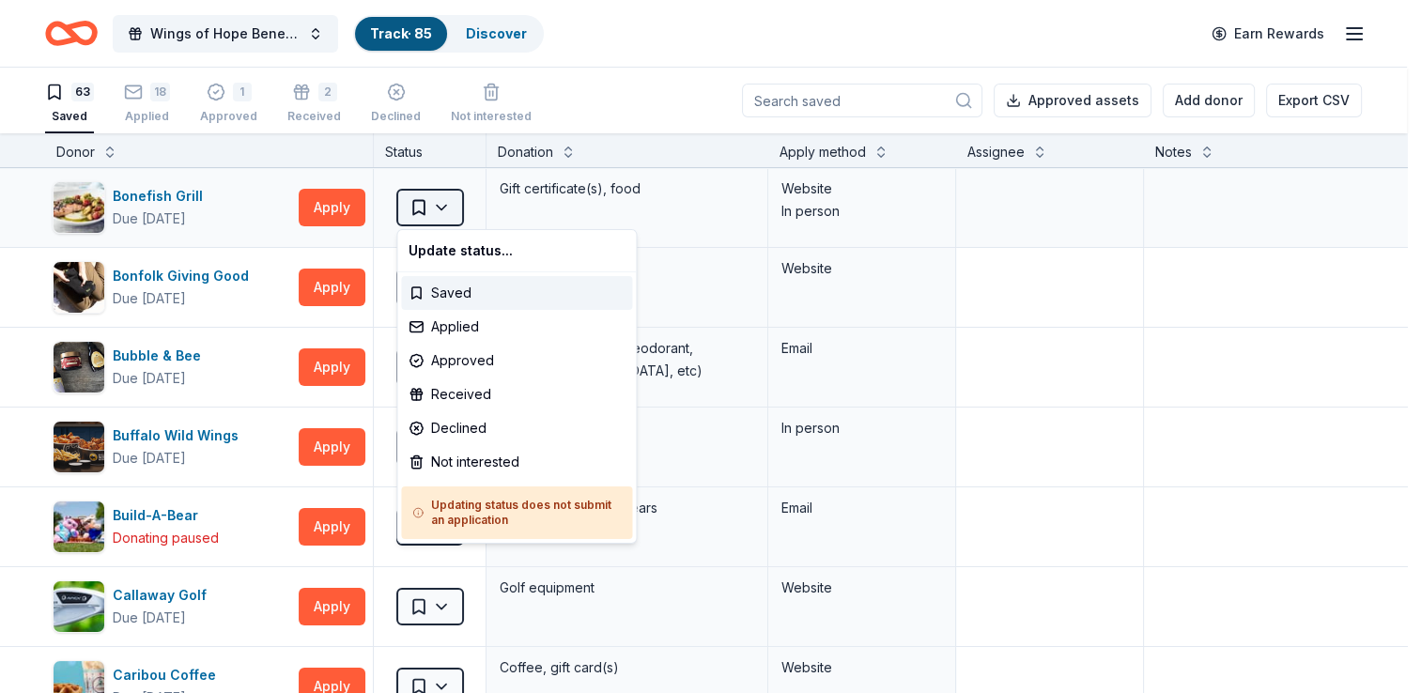
click at [446, 207] on html "Wings of Hope Benefit and Auction Track · 85 Discover Earn Rewards 63 Saved 18 …" at bounding box center [710, 346] width 1421 height 693
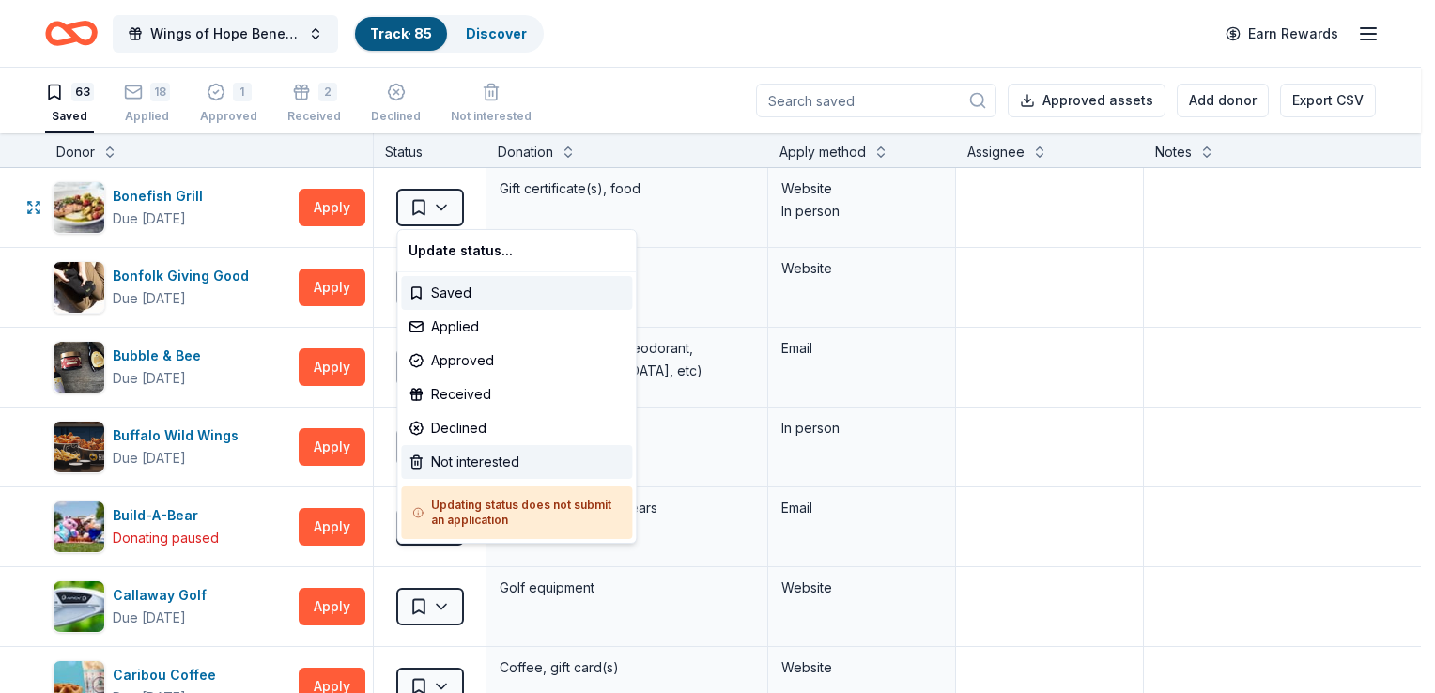
drag, startPoint x: 451, startPoint y: 459, endPoint x: 430, endPoint y: 408, distance: 55.6
click at [451, 458] on div "Not interested" at bounding box center [516, 462] width 231 height 34
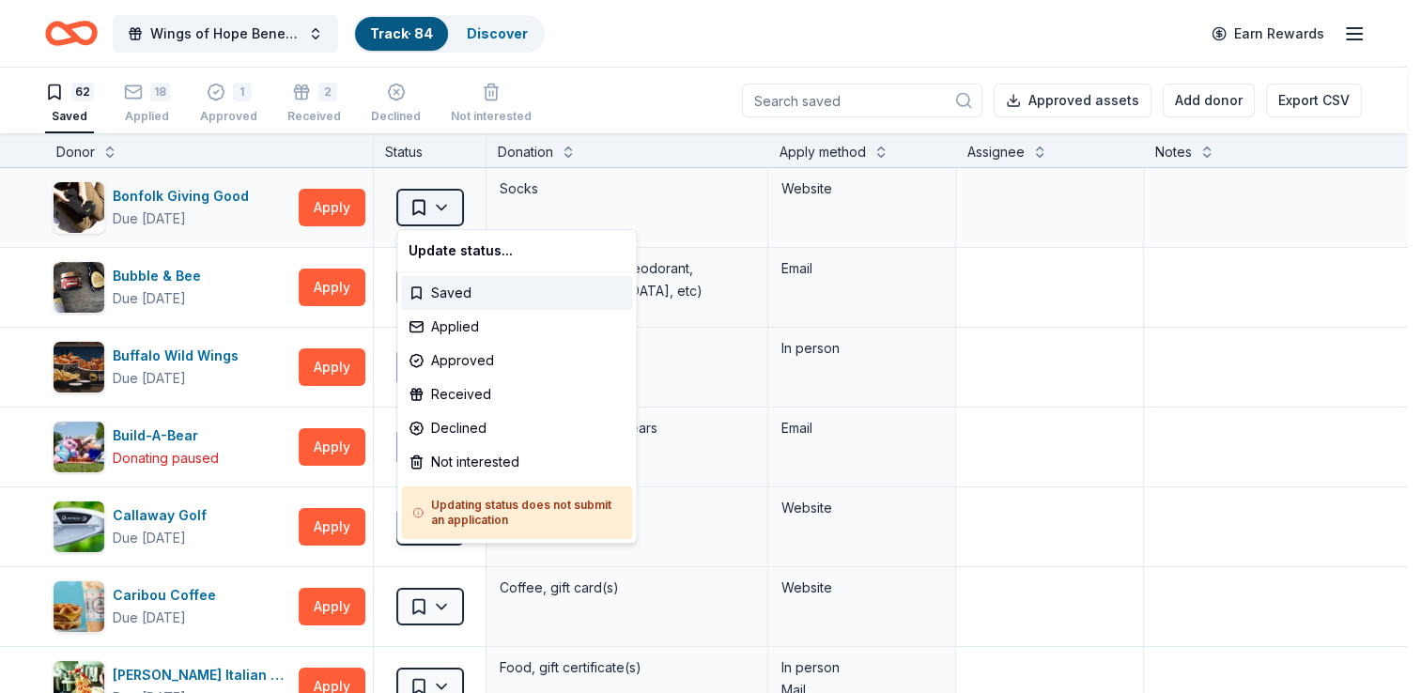
click at [440, 213] on html "Wings of Hope Benefit and Auction Track · 84 Discover Earn Rewards 62 Saved 18 …" at bounding box center [710, 346] width 1421 height 693
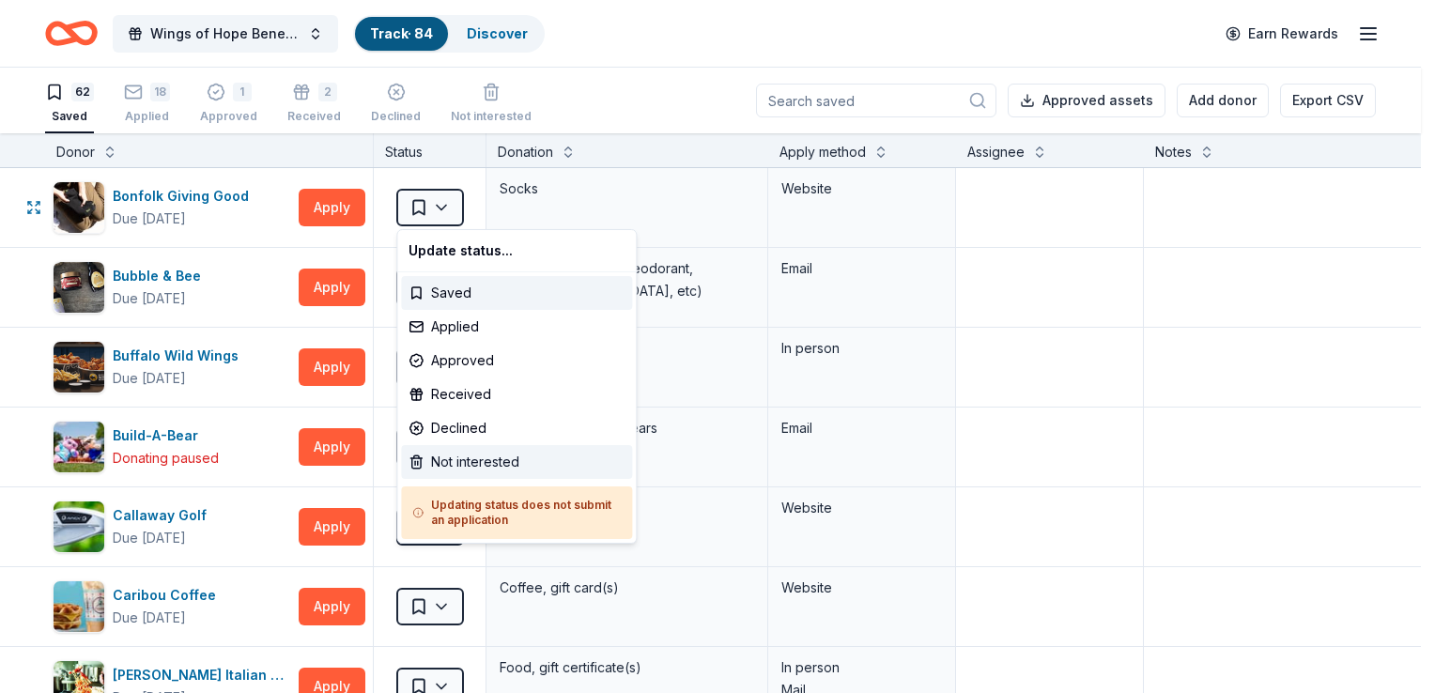
click at [462, 468] on div "Not interested" at bounding box center [516, 462] width 231 height 34
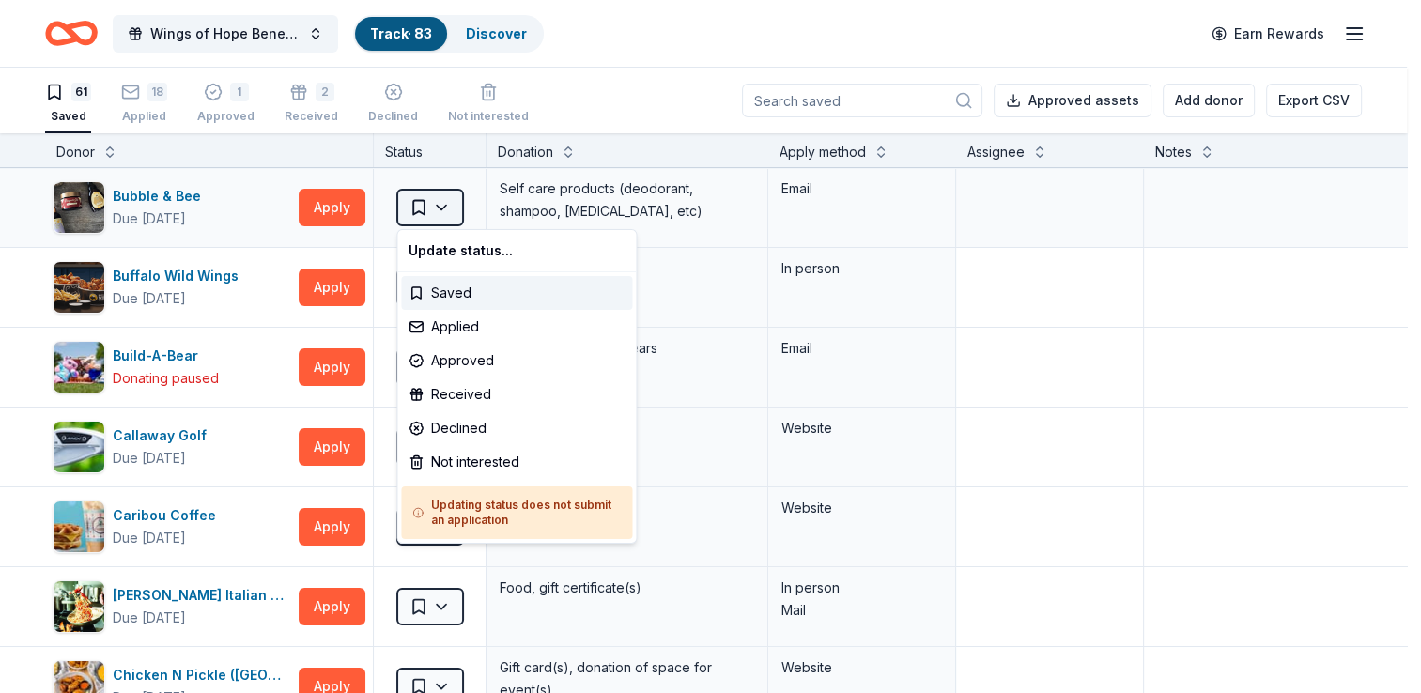
click at [444, 201] on html "Wings of Hope Benefit and Auction Track · 83 Discover Earn Rewards 61 Saved 18 …" at bounding box center [710, 346] width 1421 height 693
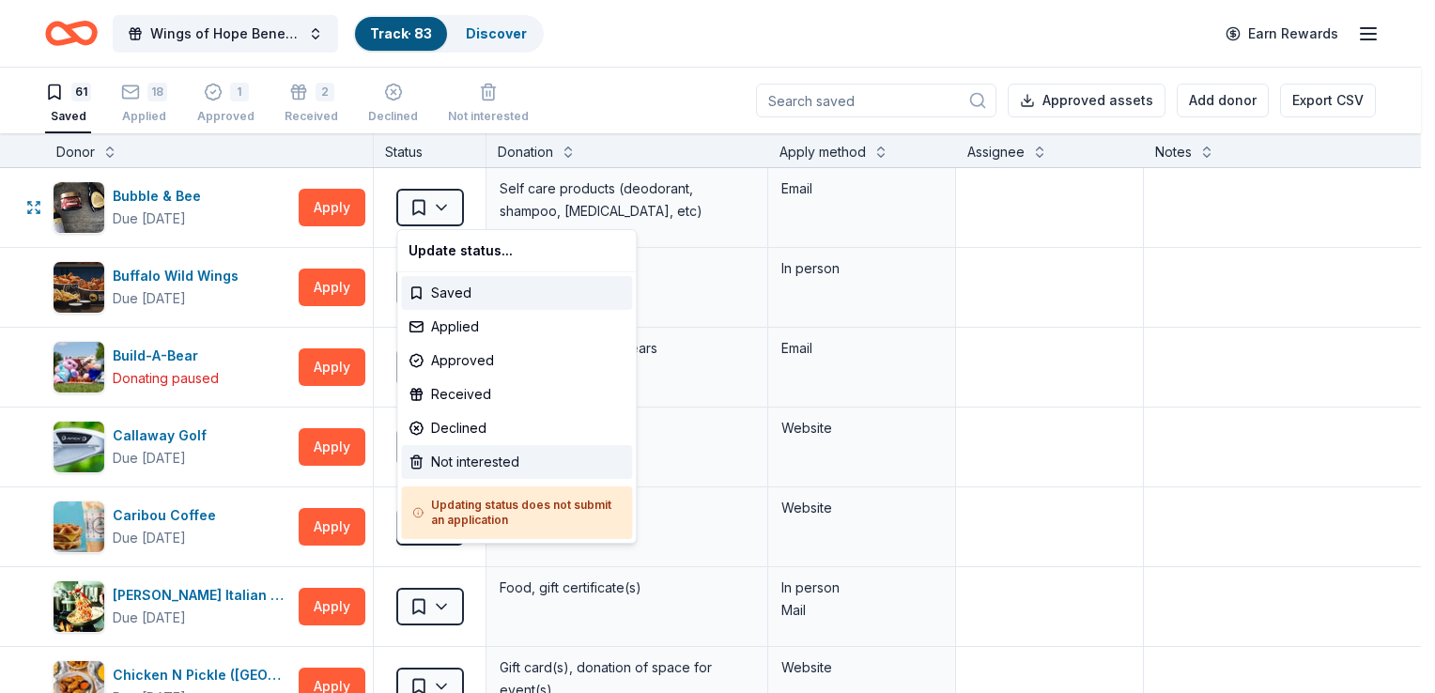
click at [443, 471] on div "Not interested" at bounding box center [516, 462] width 231 height 34
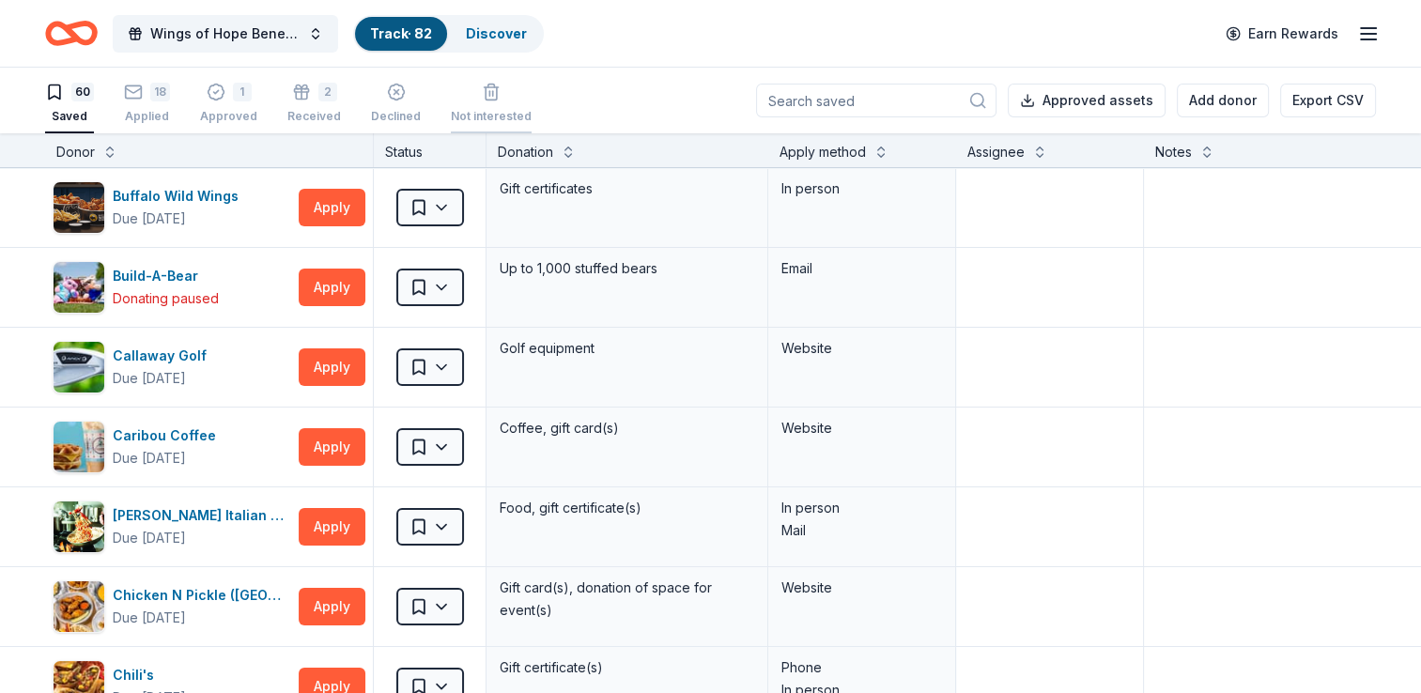
click at [488, 91] on div "button" at bounding box center [491, 81] width 81 height 19
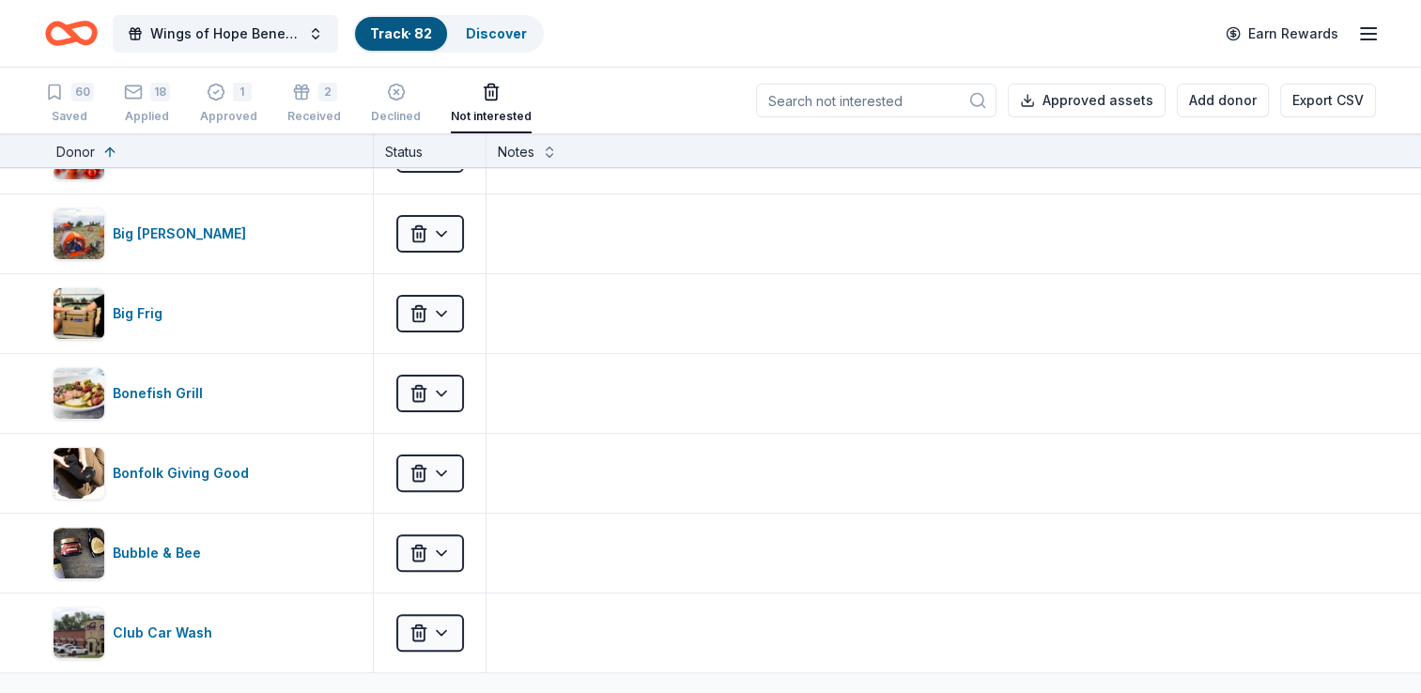
scroll to position [564, 0]
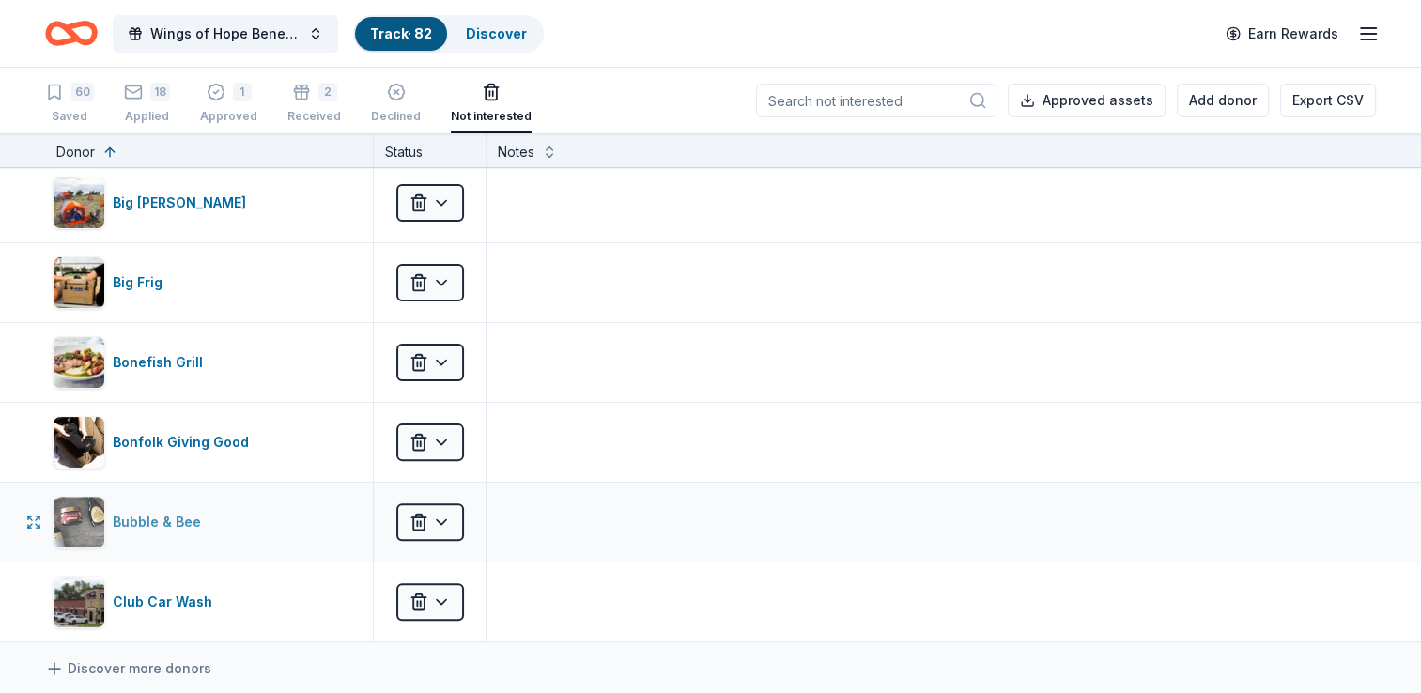
click at [184, 514] on div "Bubble & Bee" at bounding box center [161, 522] width 96 height 23
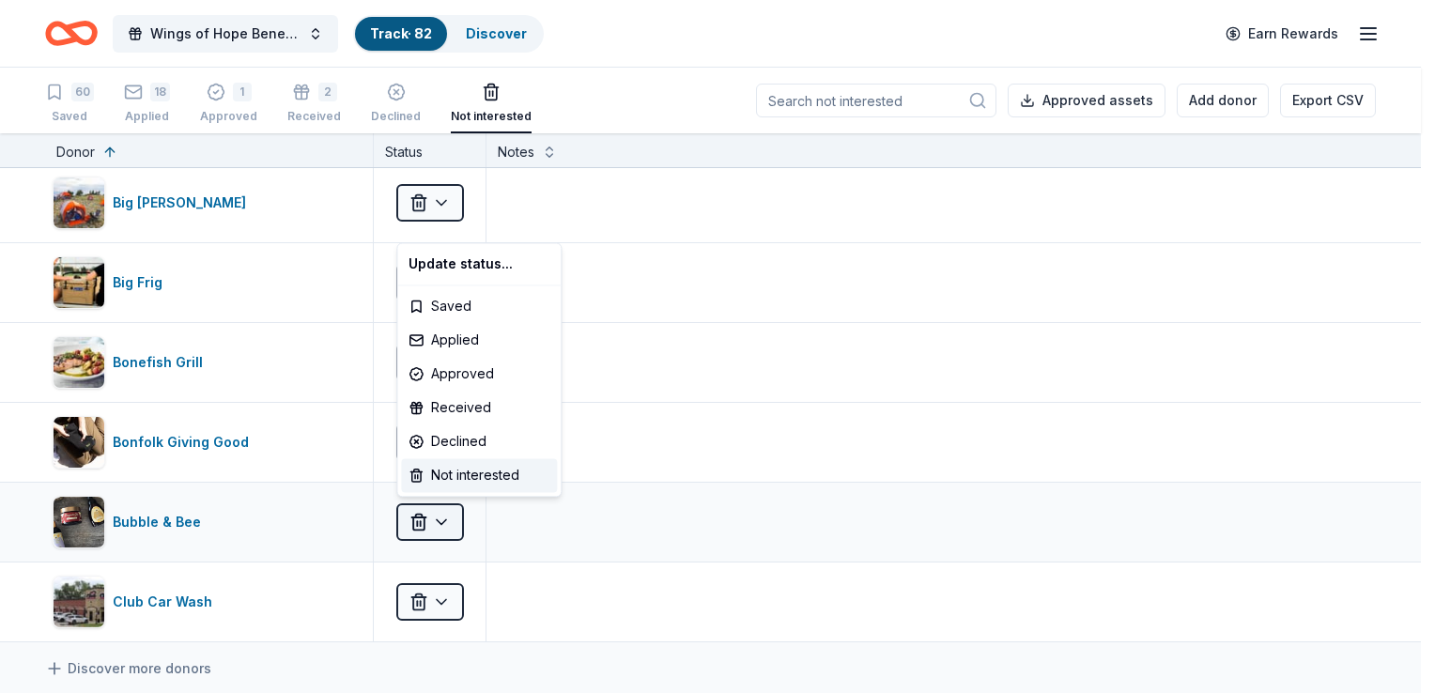
click at [443, 515] on html "Wings of Hope Benefit and Auction Track · 82 Discover Earn Rewards 60 Saved 18 …" at bounding box center [717, 346] width 1435 height 693
click at [471, 295] on div "Saved" at bounding box center [479, 306] width 156 height 34
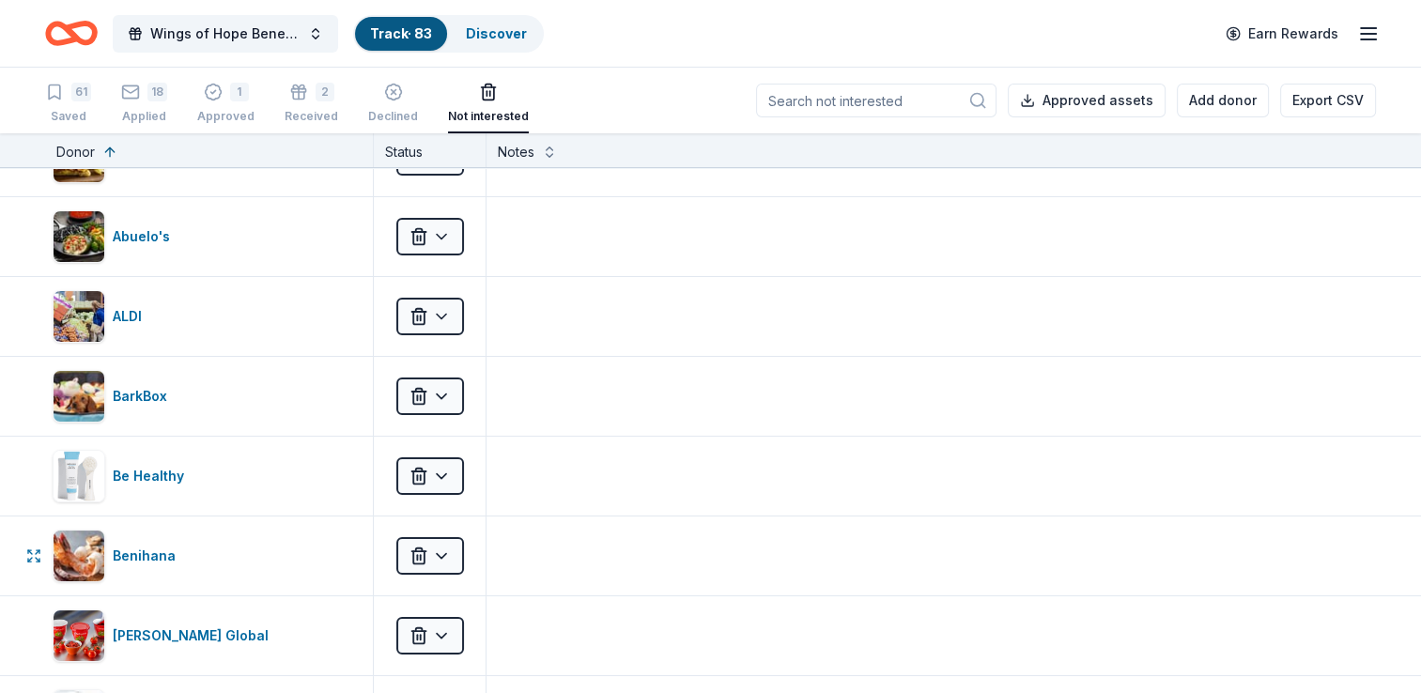
scroll to position [0, 0]
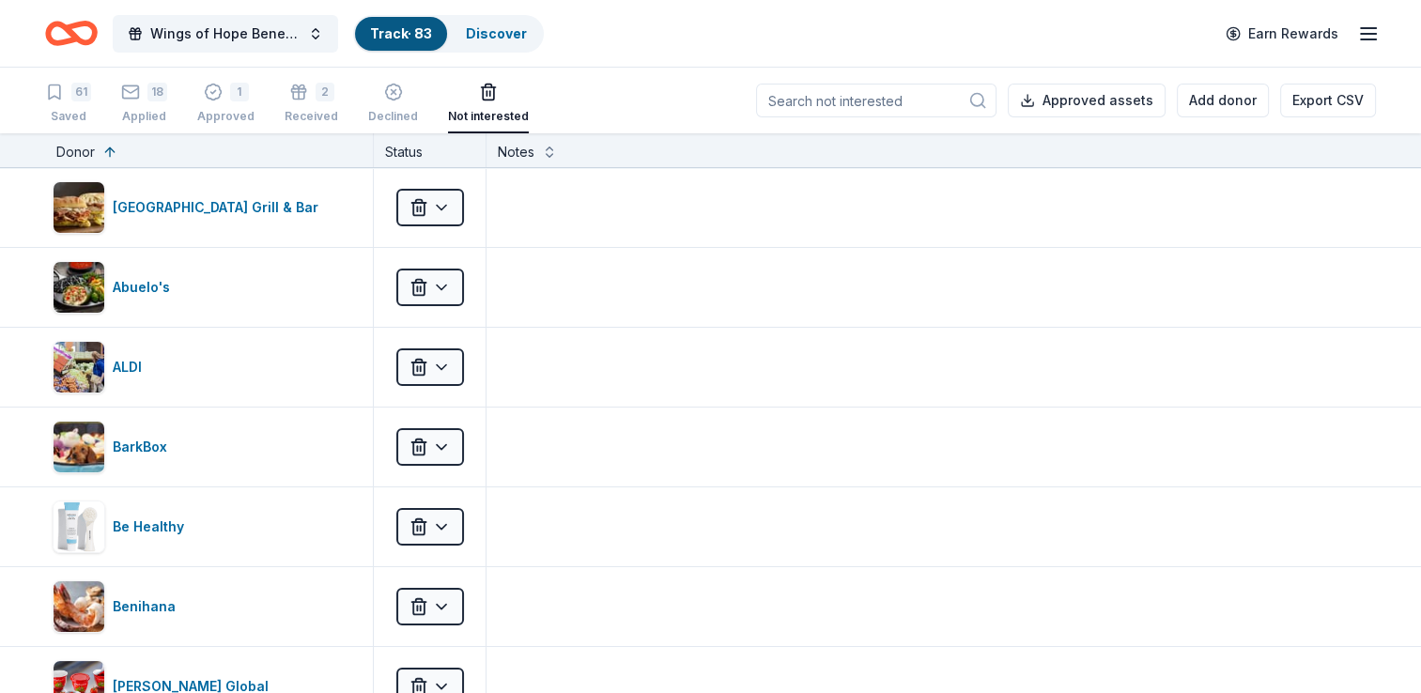
click at [79, 131] on button "61 Saved" at bounding box center [68, 104] width 46 height 58
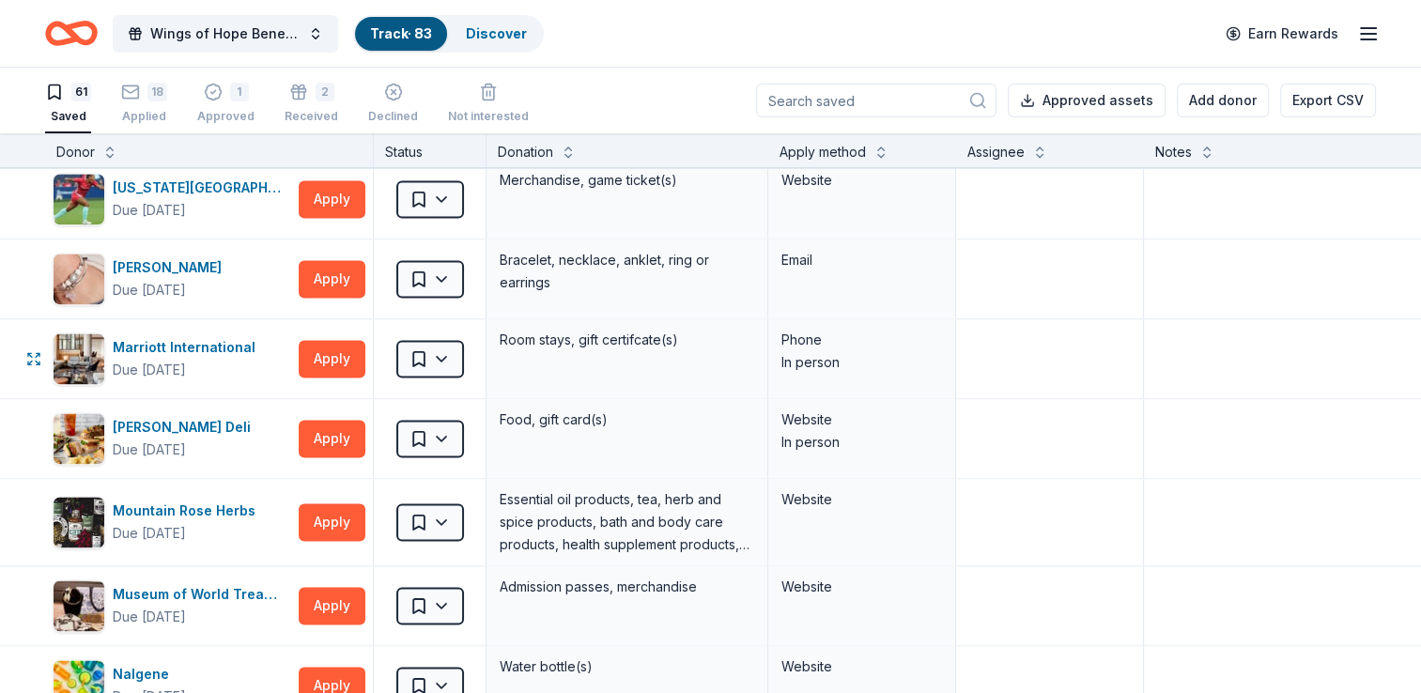
scroll to position [2536, 0]
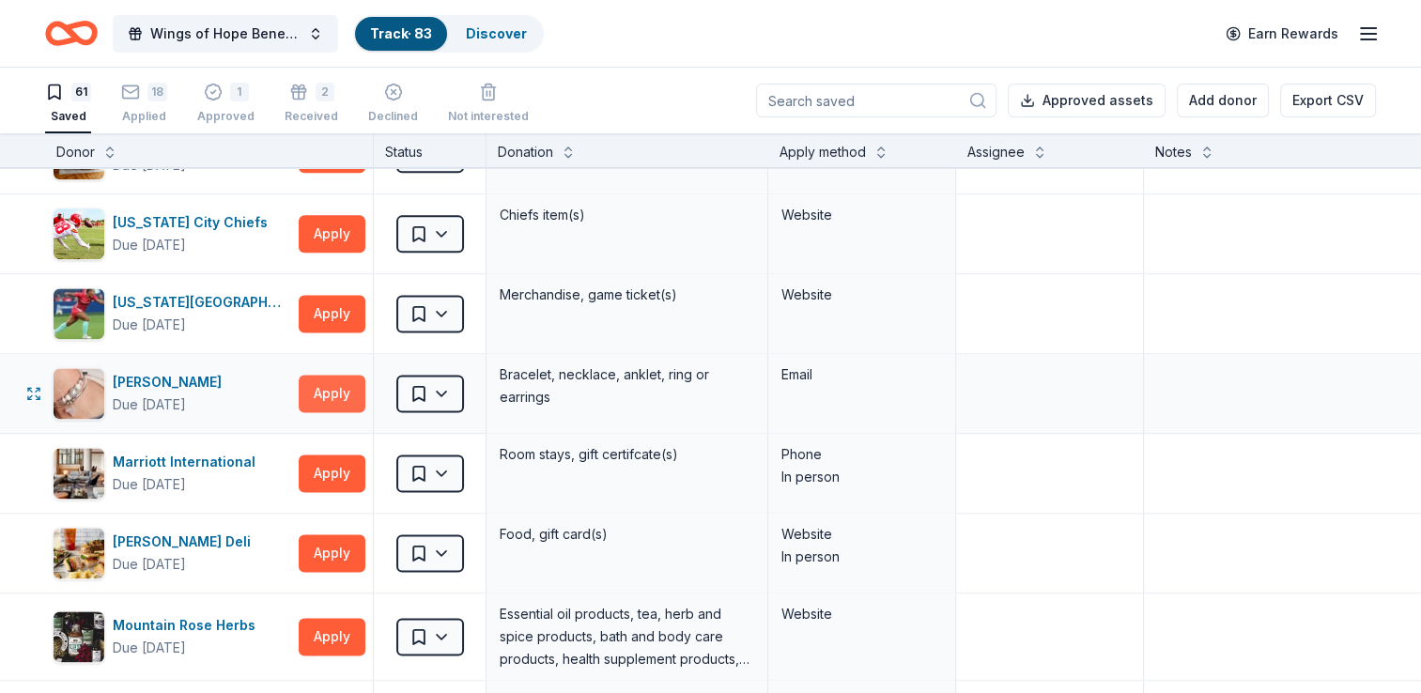
click at [333, 382] on button "Apply" at bounding box center [332, 394] width 67 height 38
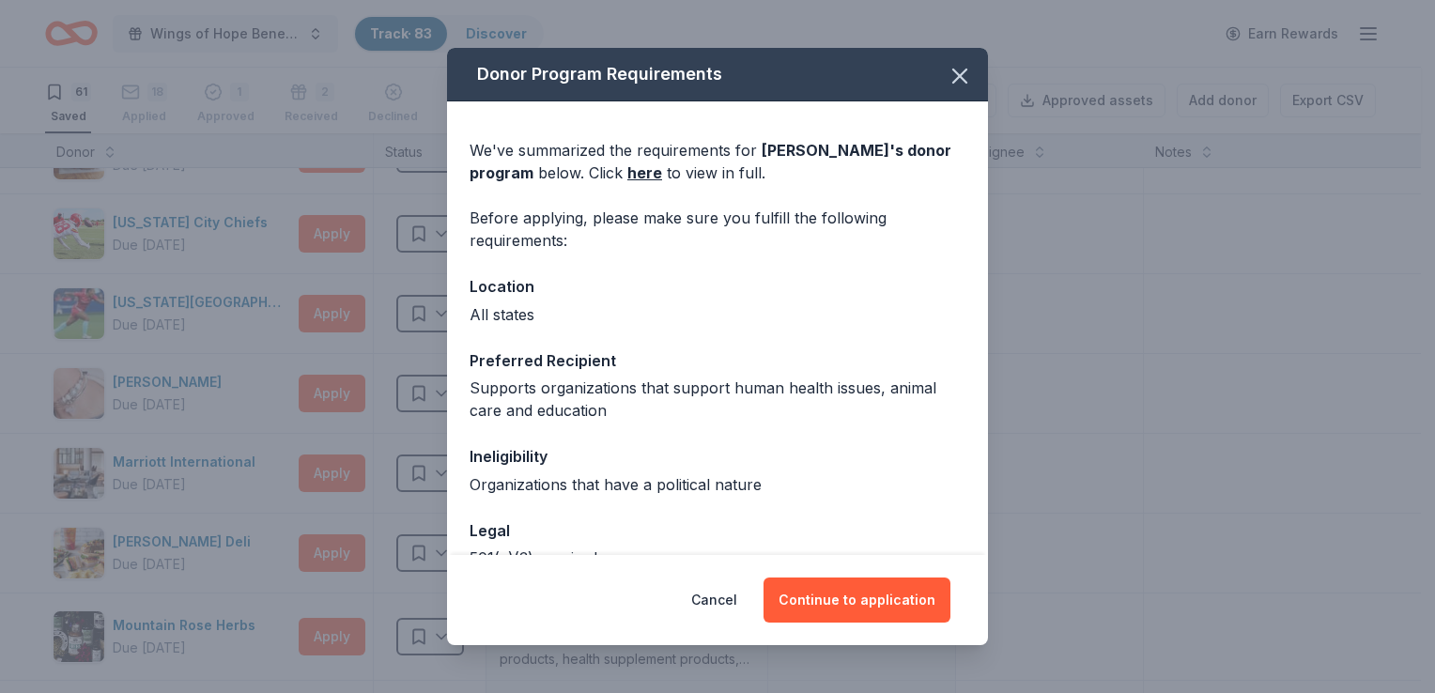
click at [1420, 407] on html "Wings of Hope Benefit and Auction Track · 83 Discover Earn Rewards 61 Saved 18 …" at bounding box center [717, 346] width 1435 height 693
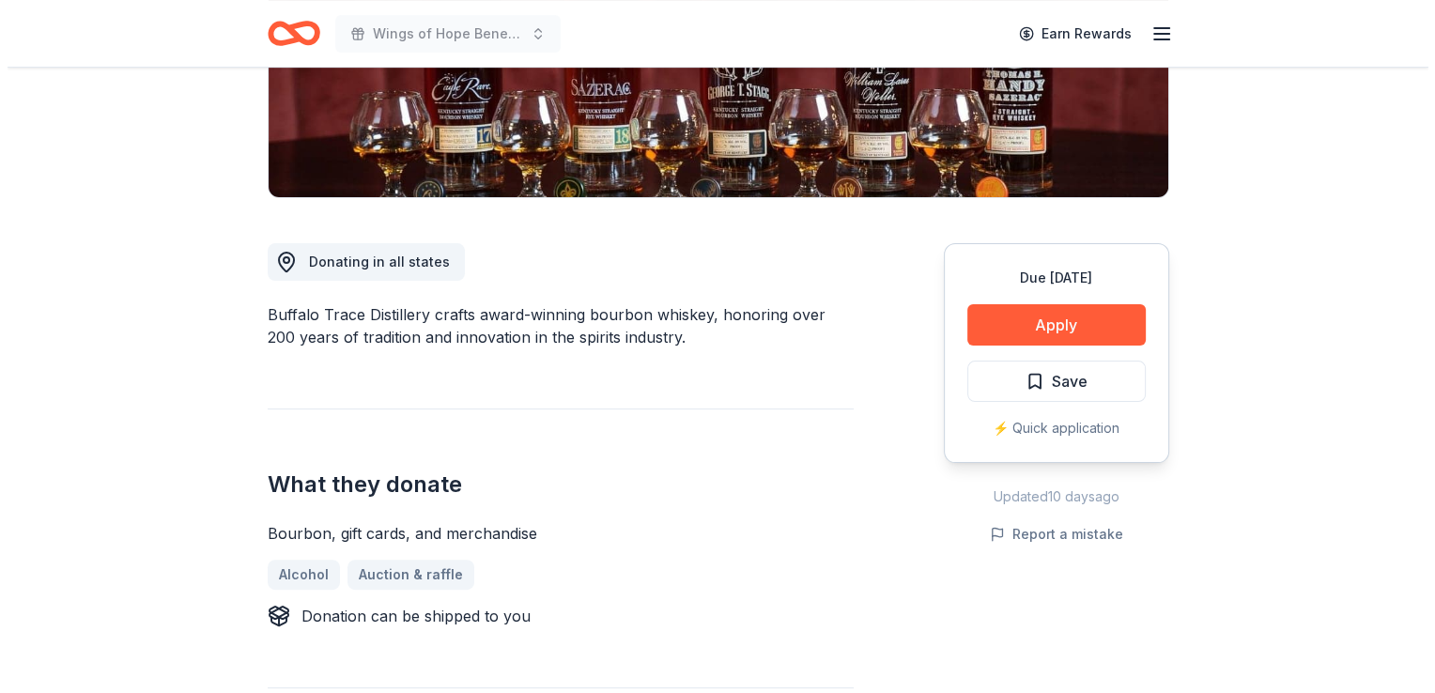
scroll to position [282, 0]
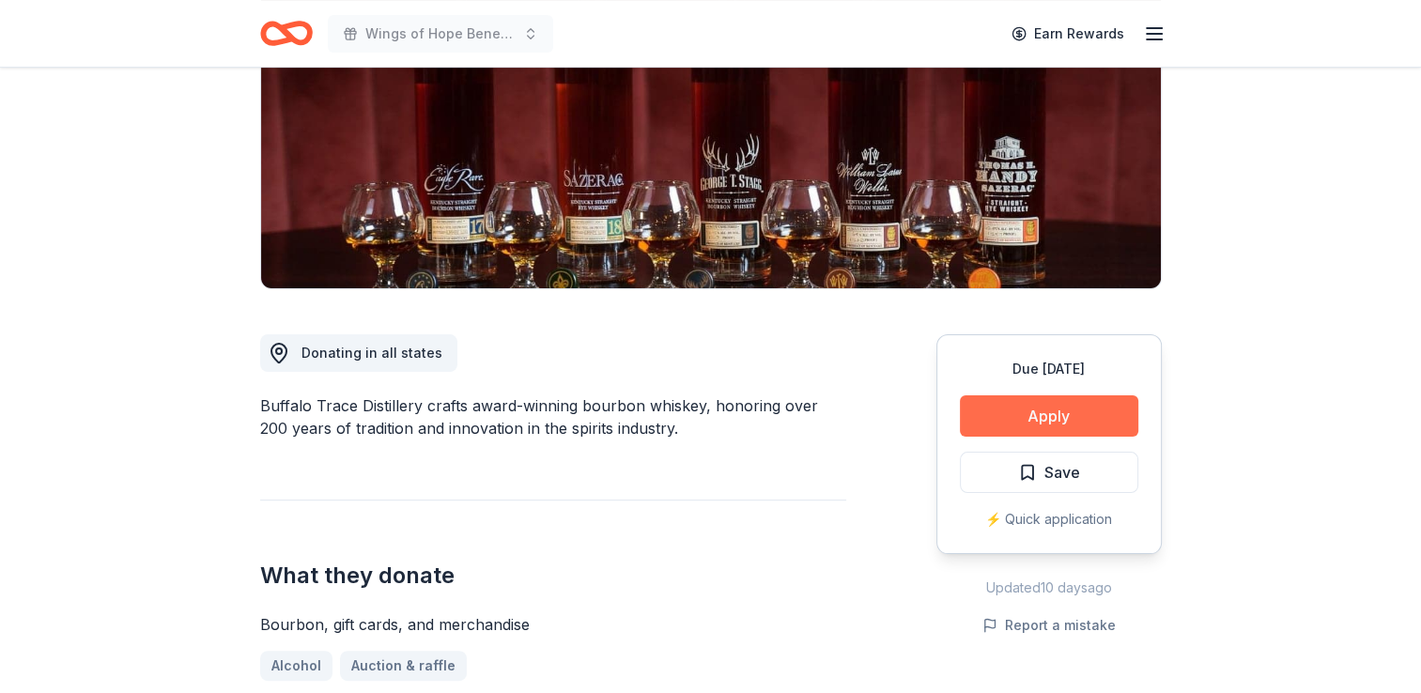
click at [1041, 418] on button "Apply" at bounding box center [1049, 415] width 178 height 41
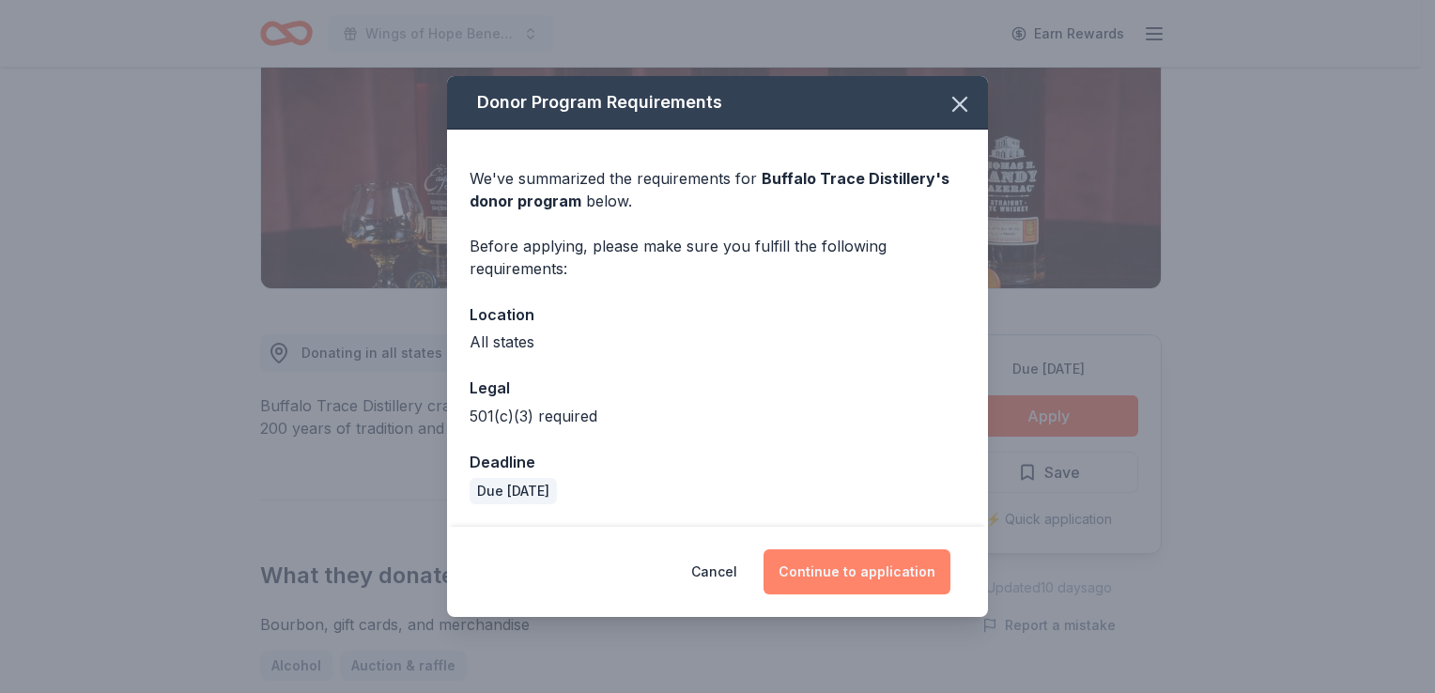
click at [867, 564] on button "Continue to application" at bounding box center [857, 571] width 187 height 45
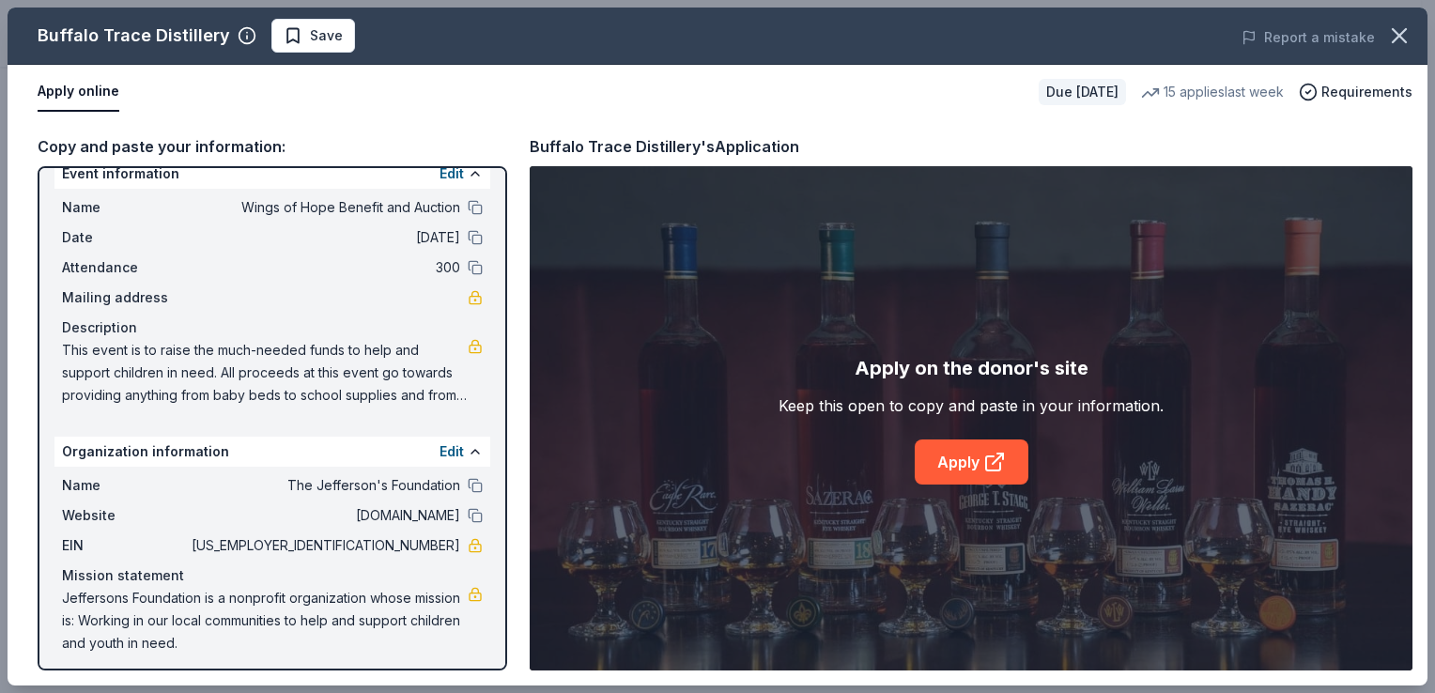
scroll to position [31, 0]
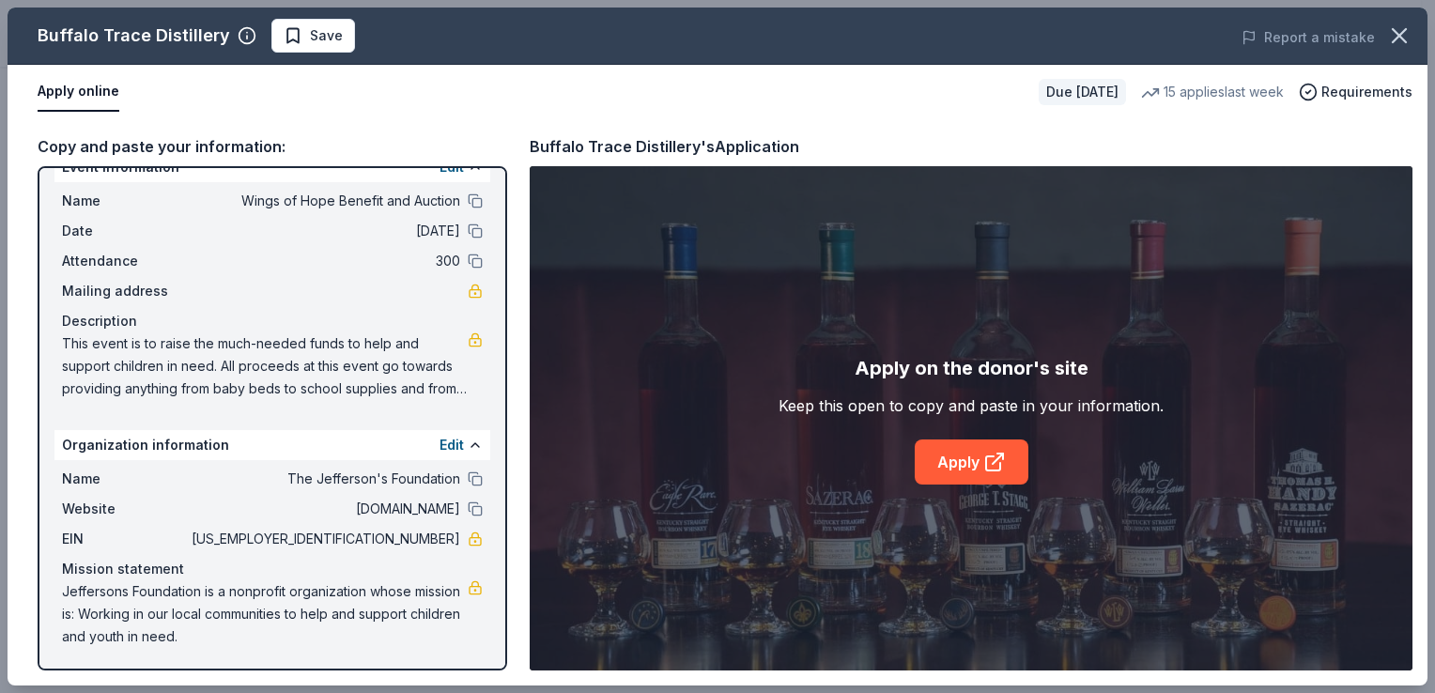
drag, startPoint x: 453, startPoint y: 640, endPoint x: 282, endPoint y: 632, distance: 171.1
click at [280, 626] on div "Jeffersons Foundation is a nonprofit organization whose mission is: Working in …" at bounding box center [272, 614] width 421 height 68
drag, startPoint x: 294, startPoint y: 636, endPoint x: 195, endPoint y: 607, distance: 102.8
click at [195, 608] on span "Jeffersons Foundation is a nonprofit organization whose mission is: Working in …" at bounding box center [265, 614] width 406 height 68
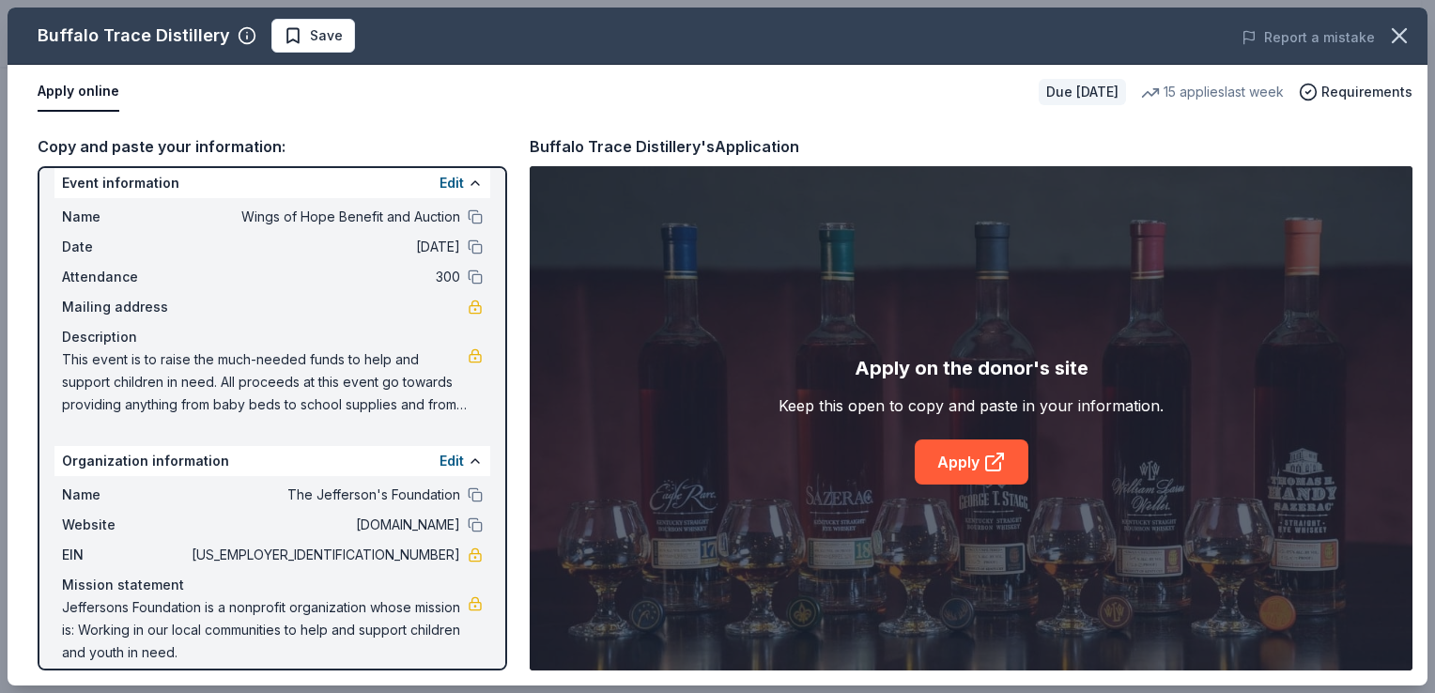
scroll to position [0, 0]
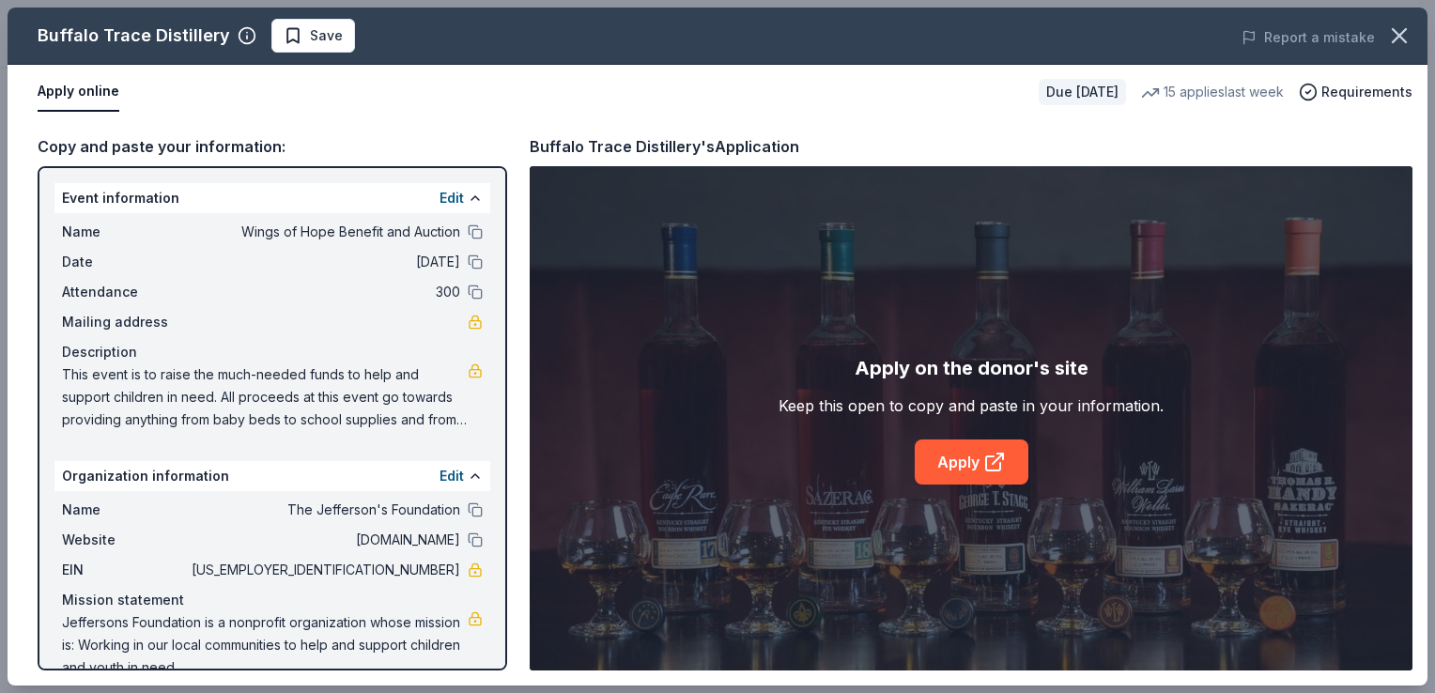
click at [147, 137] on div "Copy and paste your information:" at bounding box center [273, 146] width 470 height 24
drag, startPoint x: 48, startPoint y: 220, endPoint x: 352, endPoint y: 261, distance: 307.1
click at [352, 261] on div "Event information Edit Name Wings of Hope Benefit and Auction Date 02/07/26 Att…" at bounding box center [273, 418] width 470 height 504
click at [192, 144] on div "Copy and paste your information:" at bounding box center [273, 146] width 470 height 24
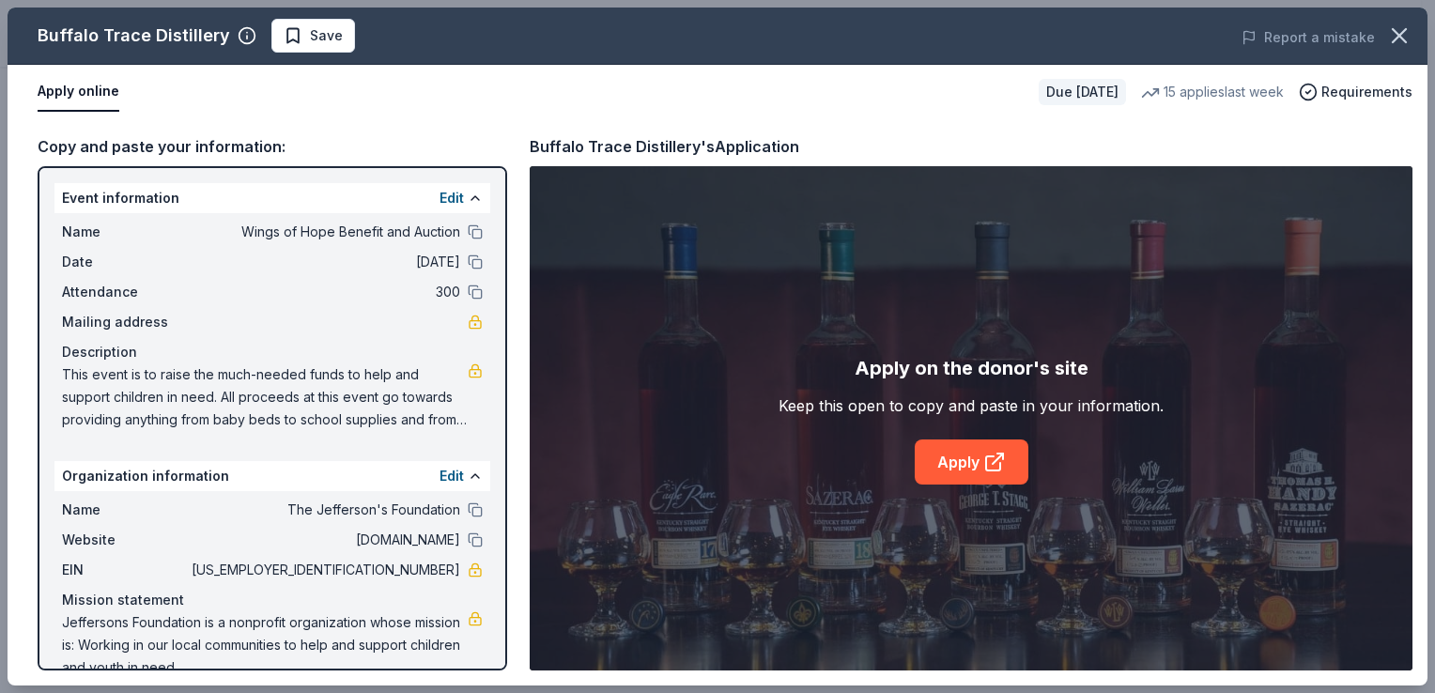
scroll to position [31, 0]
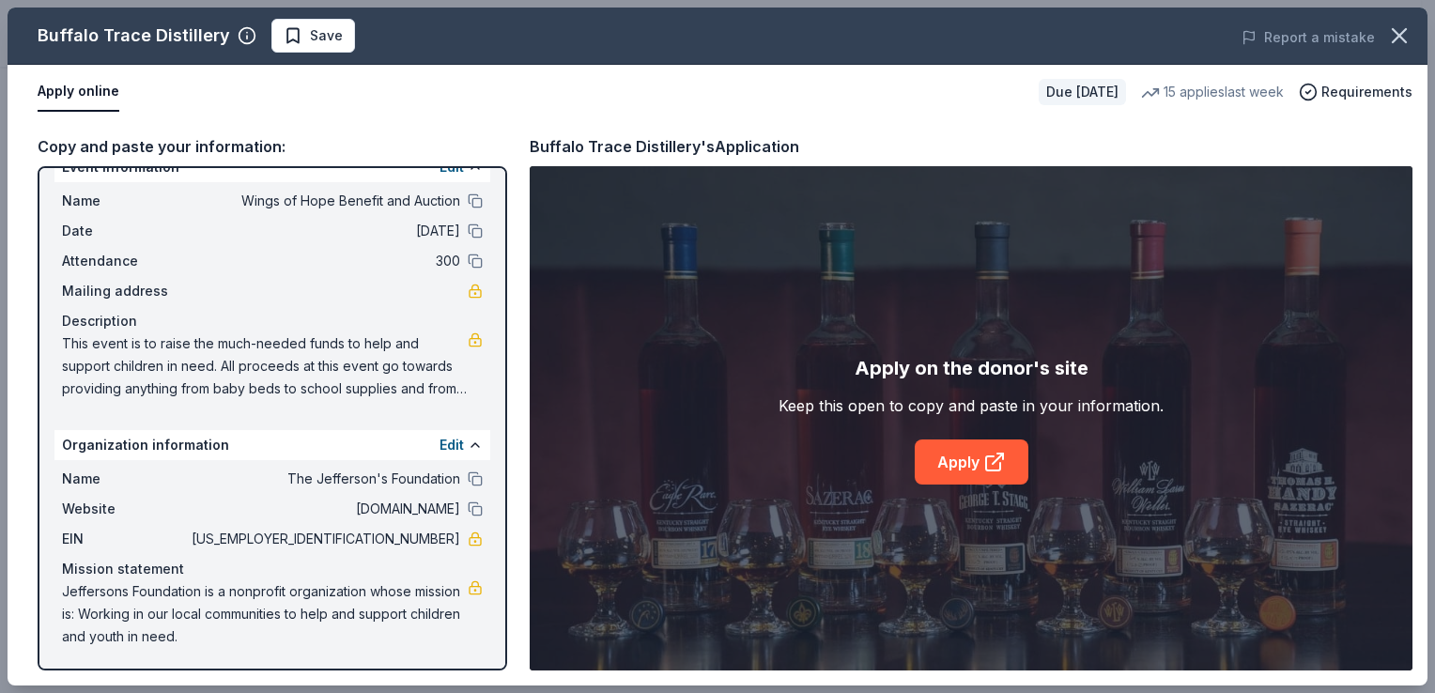
drag, startPoint x: 398, startPoint y: 640, endPoint x: 121, endPoint y: 482, distance: 318.8
click at [121, 482] on div "Name The Jefferson's Foundation Website thejeffersonsfoundation.org EIN 83-1868…" at bounding box center [272, 557] width 436 height 195
click at [987, 456] on icon at bounding box center [993, 463] width 14 height 14
click at [310, 36] on span "Save" at bounding box center [326, 35] width 33 height 23
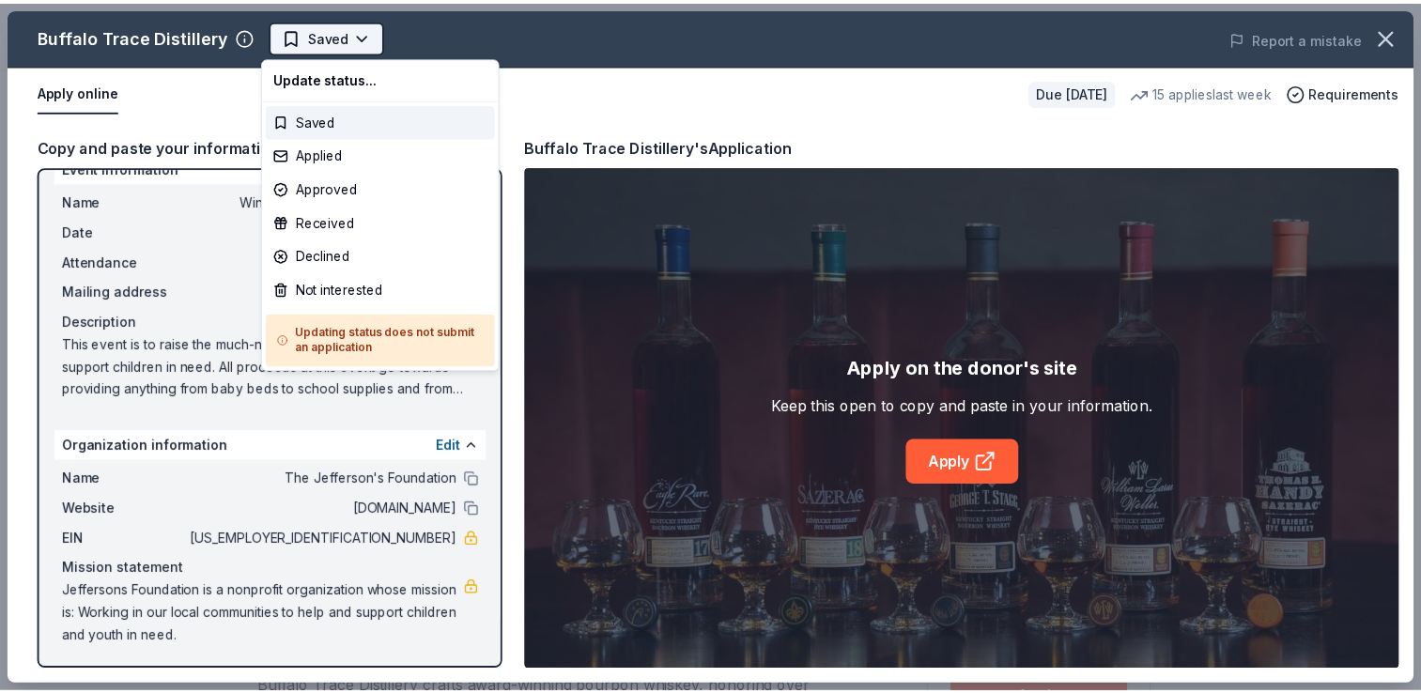
scroll to position [0, 0]
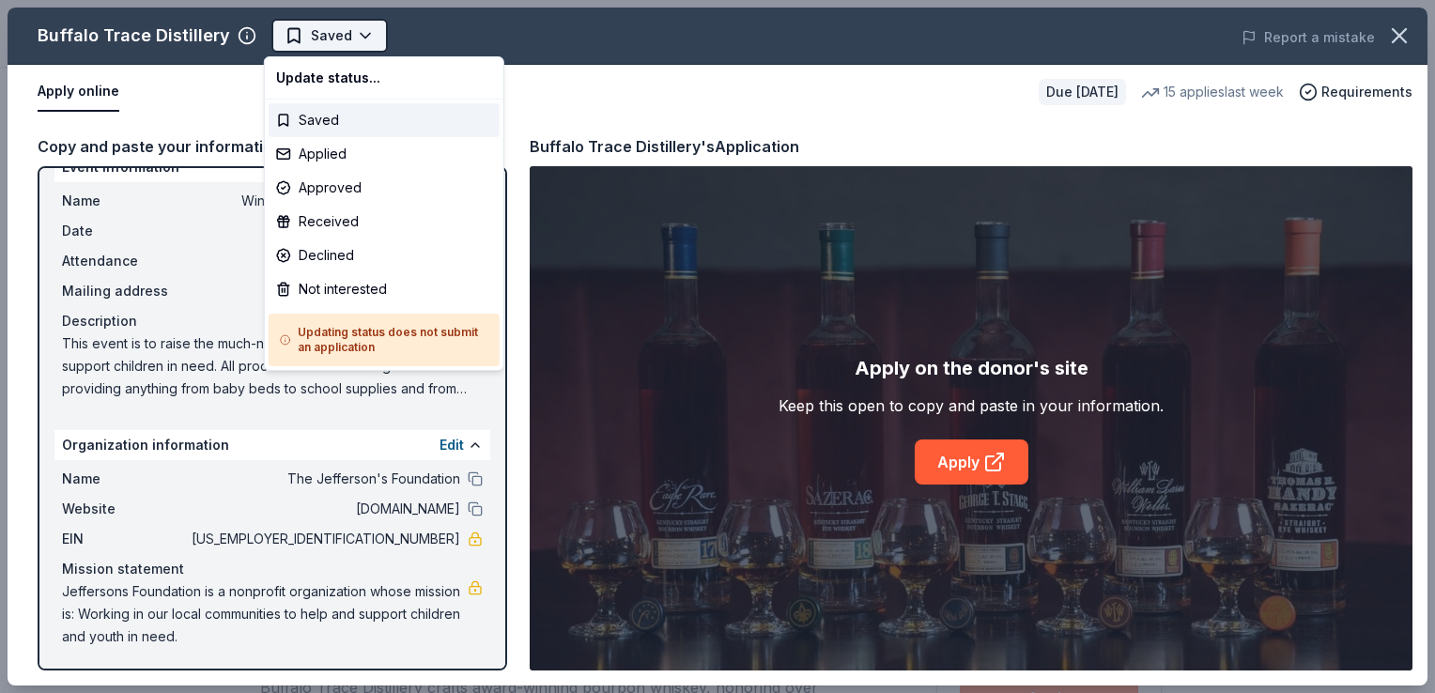
click at [361, 34] on body "Wings of Hope Benefit and Auction Saved Apply Due in 148 days Share Buffalo Tra…" at bounding box center [710, 346] width 1421 height 693
click at [362, 158] on div "Applied" at bounding box center [384, 154] width 231 height 34
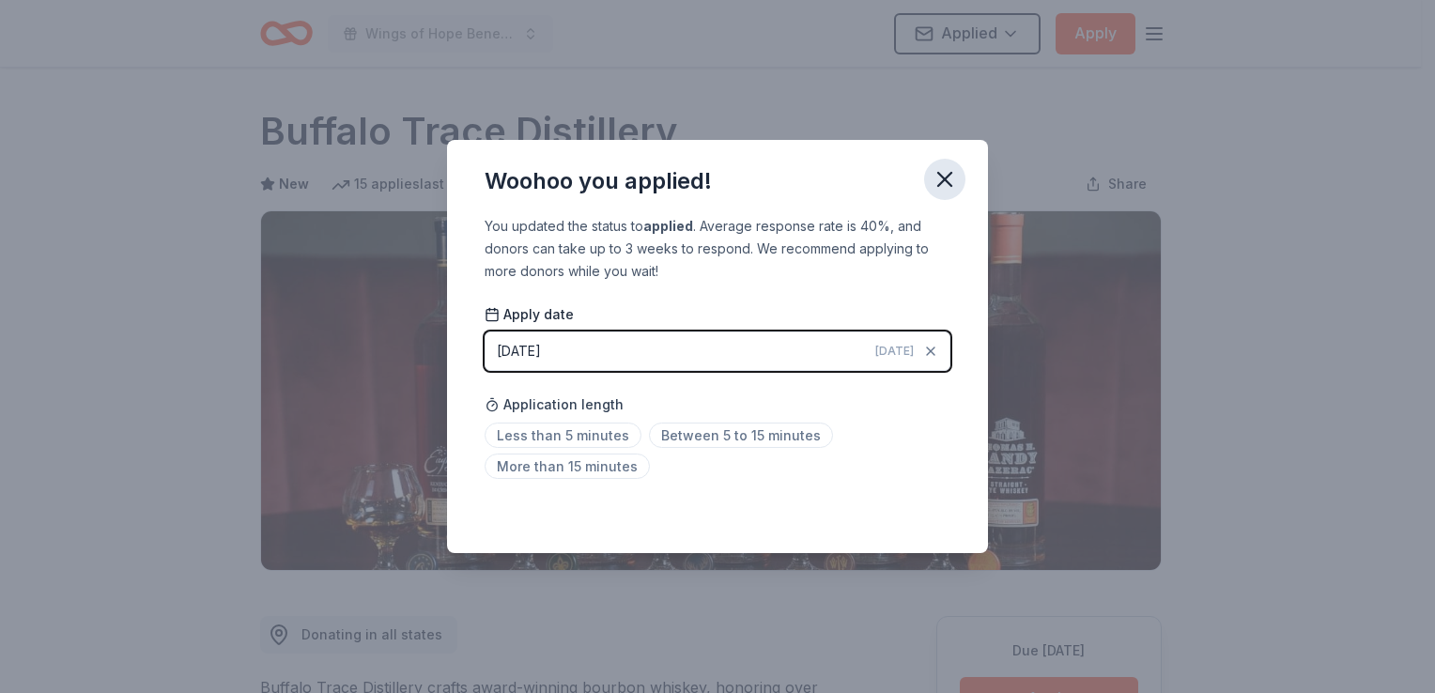
click at [950, 183] on icon "button" at bounding box center [945, 179] width 26 height 26
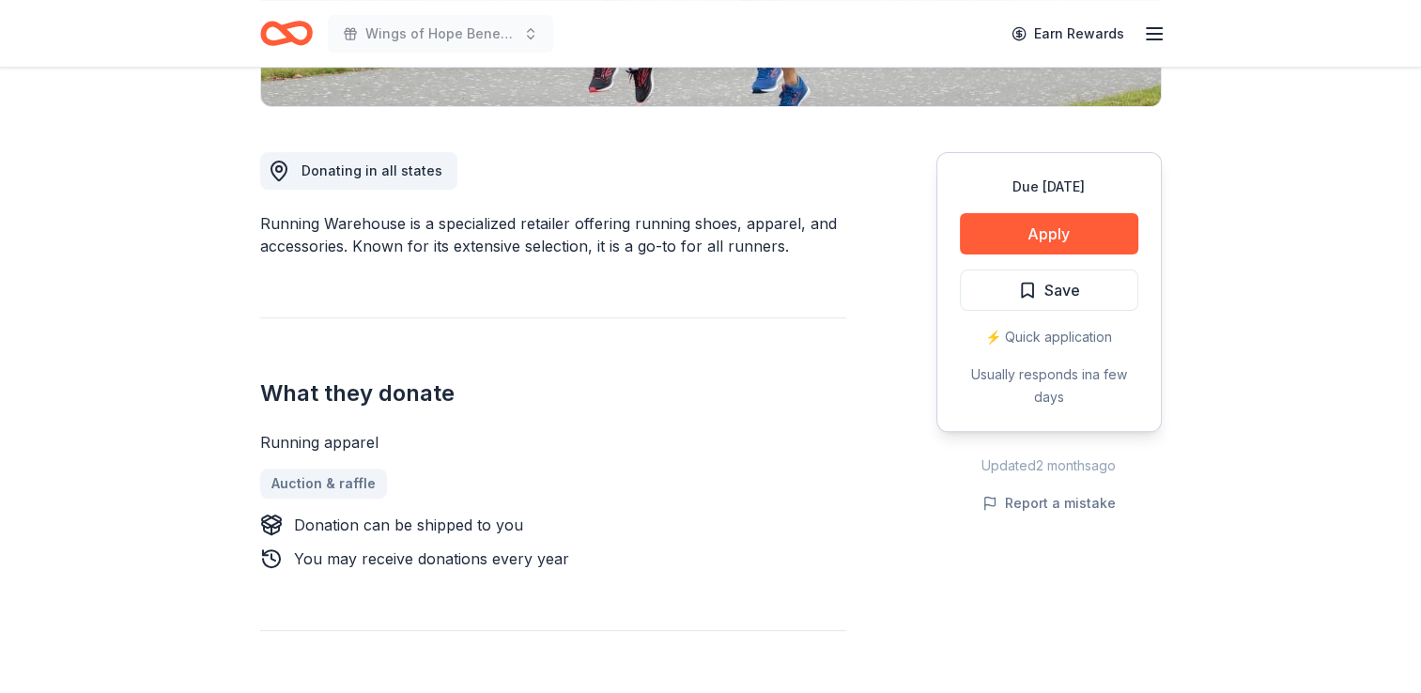
scroll to position [470, 0]
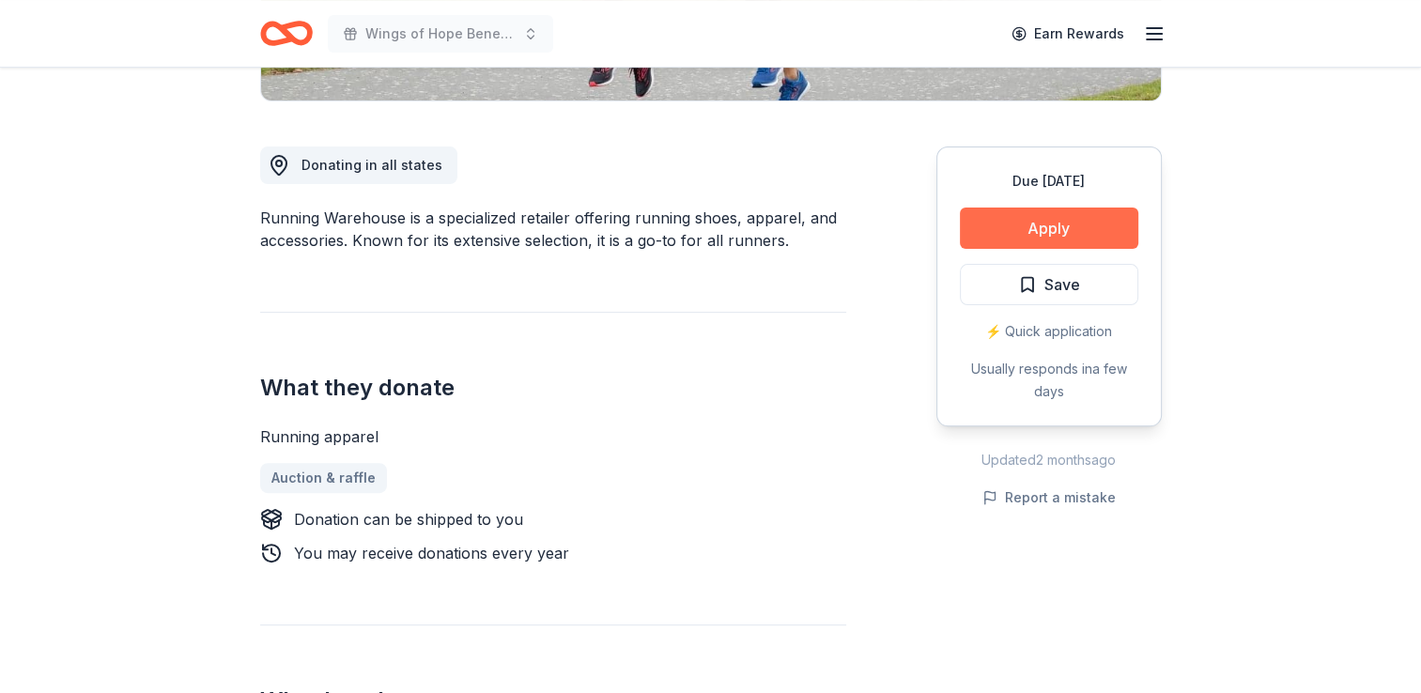
click at [1073, 224] on button "Apply" at bounding box center [1049, 228] width 178 height 41
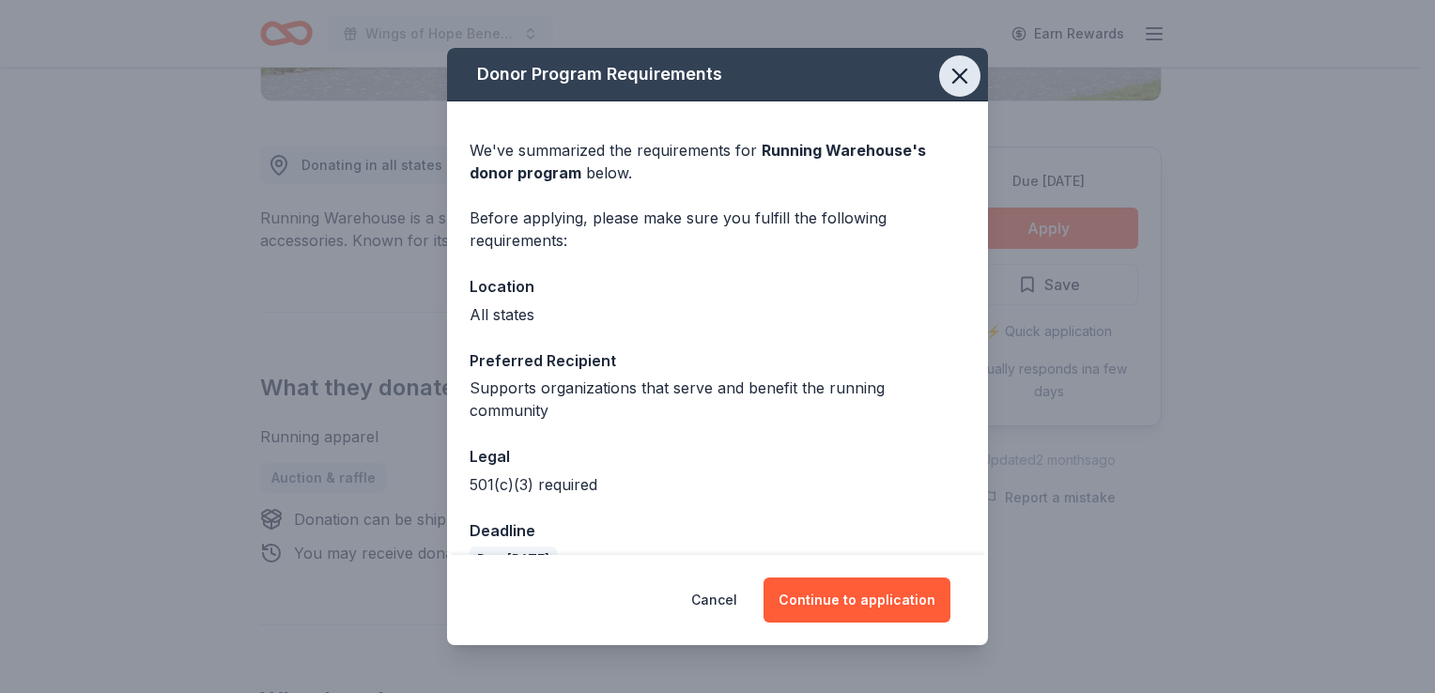
click at [947, 72] on icon "button" at bounding box center [960, 76] width 26 height 26
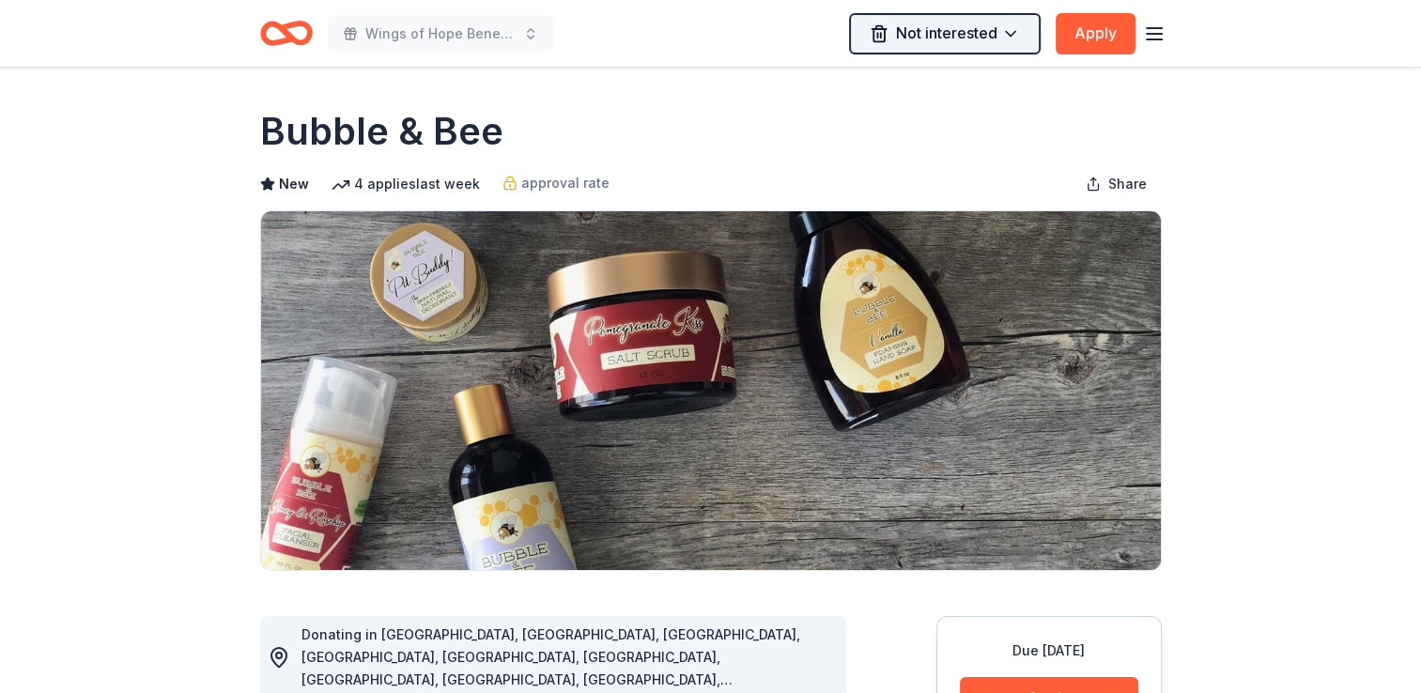
click at [1017, 27] on html "Wings of Hope Benefit and Auction Not interested Apply Due [DATE] Share Bubble …" at bounding box center [710, 346] width 1421 height 693
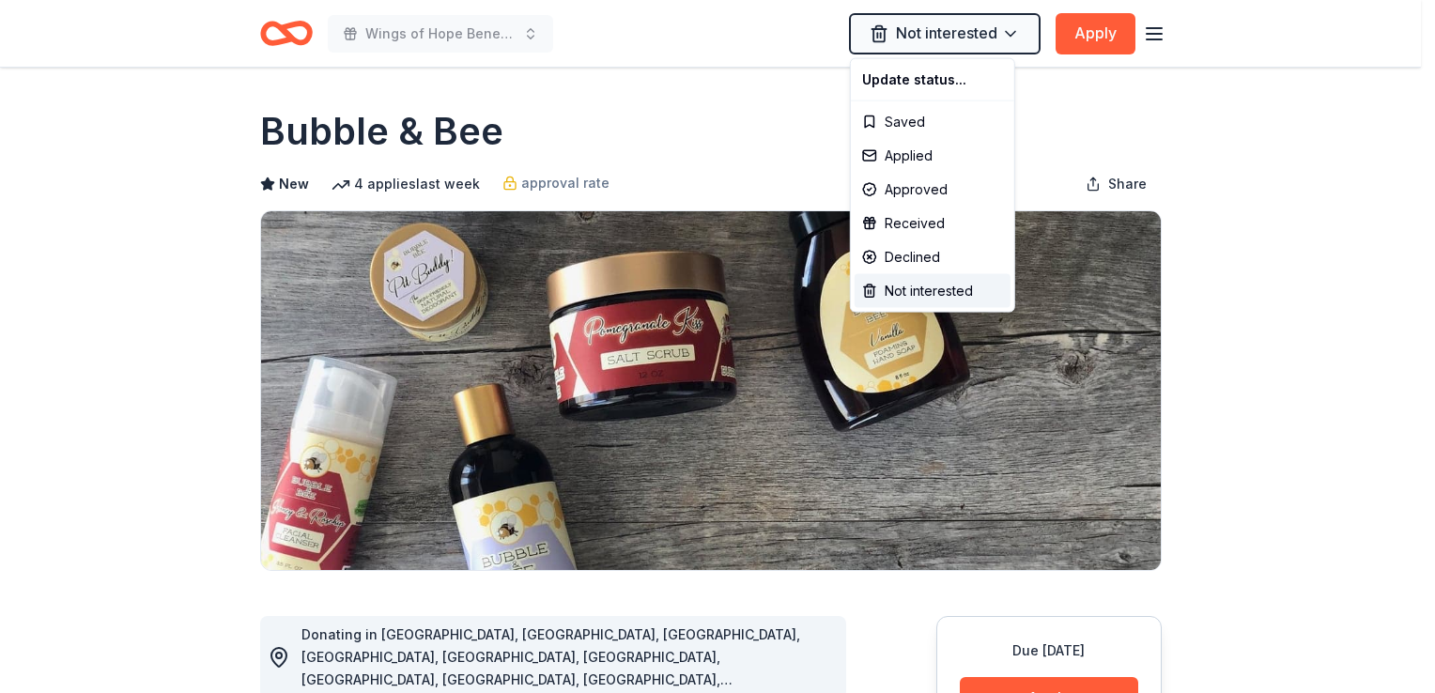
click at [1120, 14] on html "Wings of Hope Benefit and Auction Not interested Apply Due in 148 days Share Bu…" at bounding box center [717, 346] width 1435 height 693
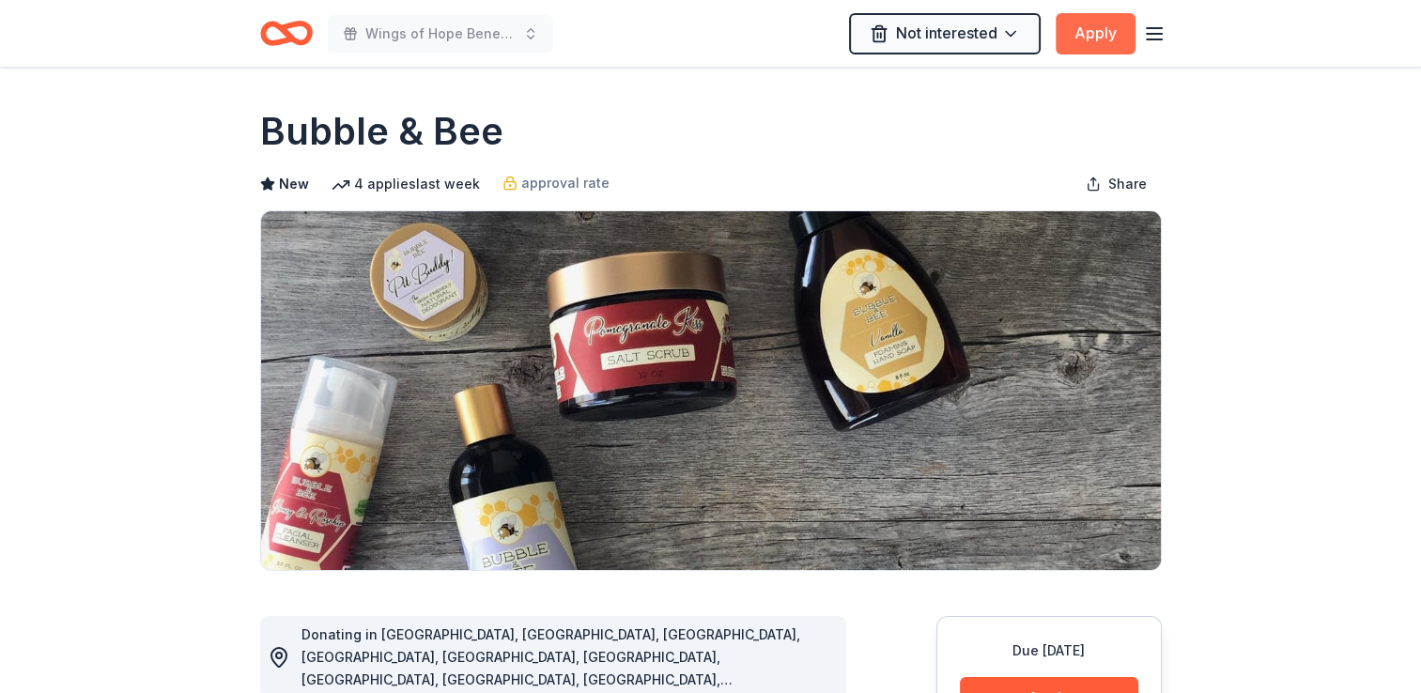
click at [1101, 28] on button "Apply" at bounding box center [1096, 33] width 80 height 41
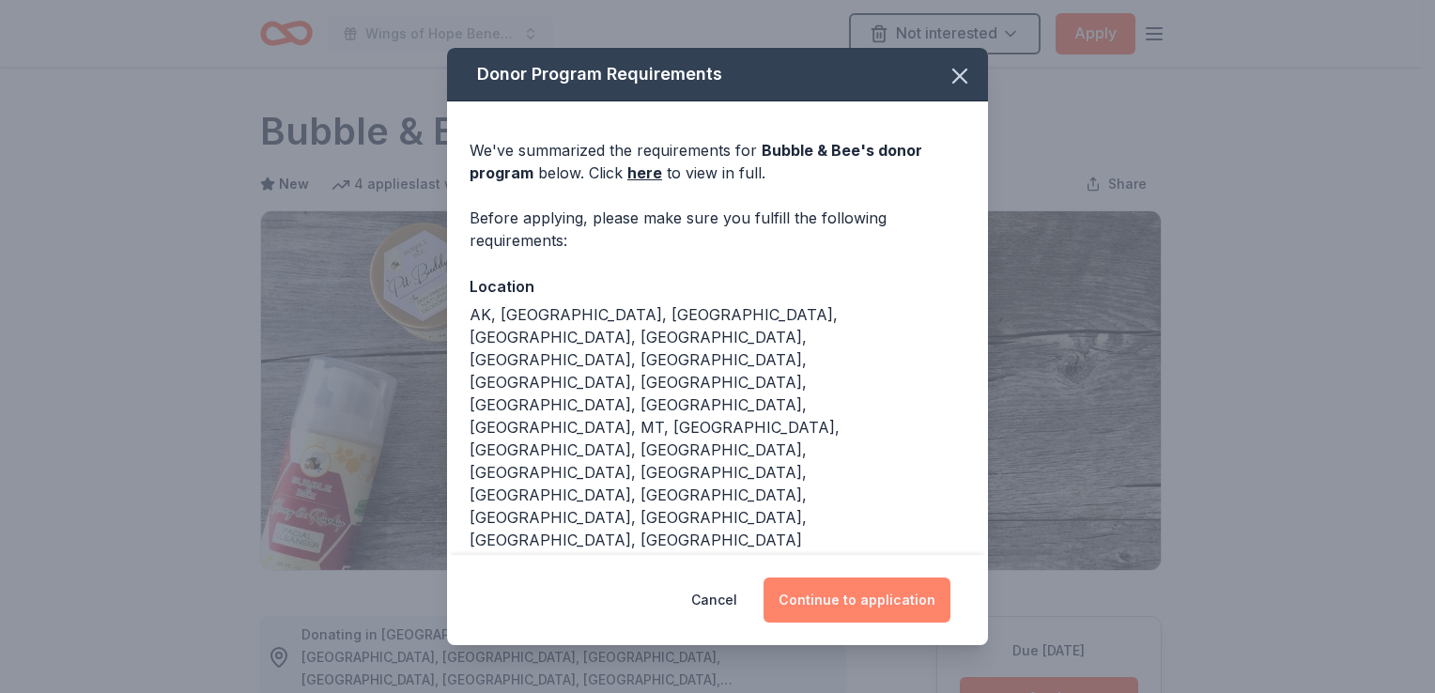
click at [858, 578] on button "Continue to application" at bounding box center [857, 600] width 187 height 45
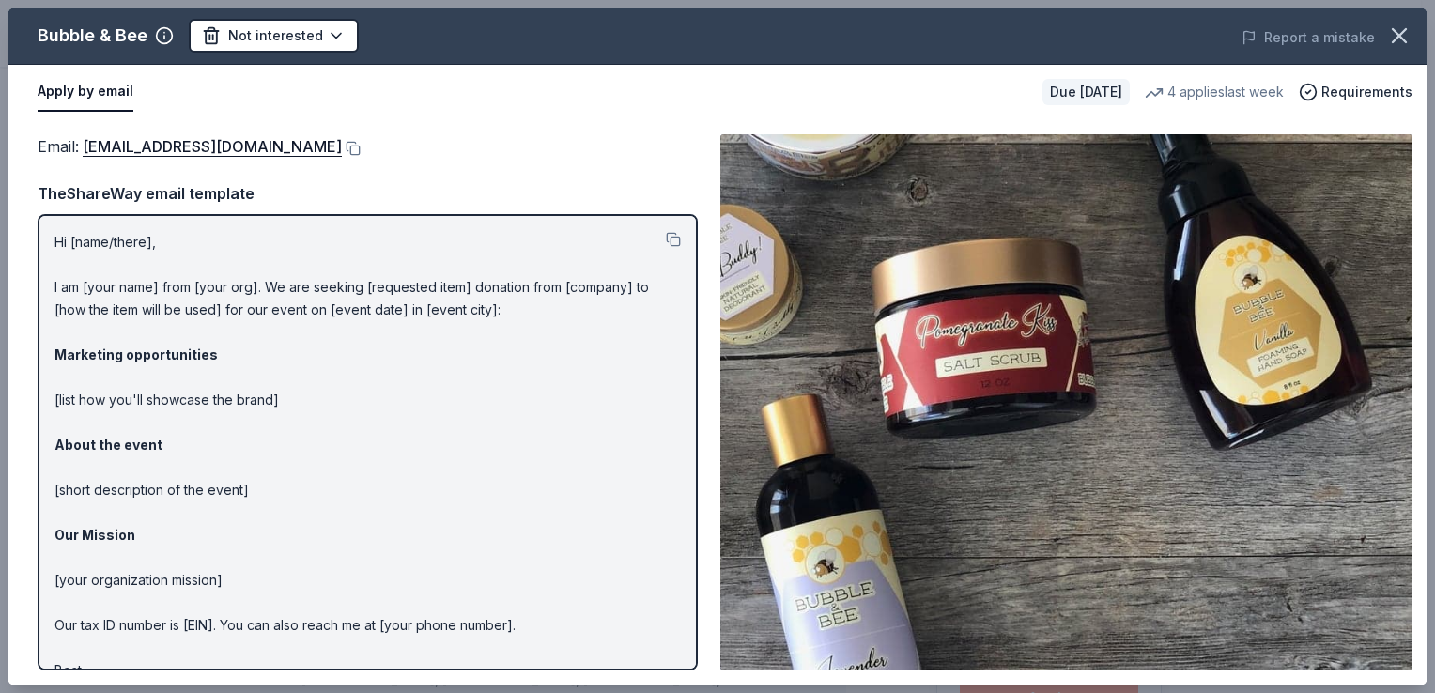
click at [759, 68] on div "Apply by email Due in 148 days 4 applies last week Requirements" at bounding box center [718, 92] width 1420 height 54
